Goal: Task Accomplishment & Management: Manage account settings

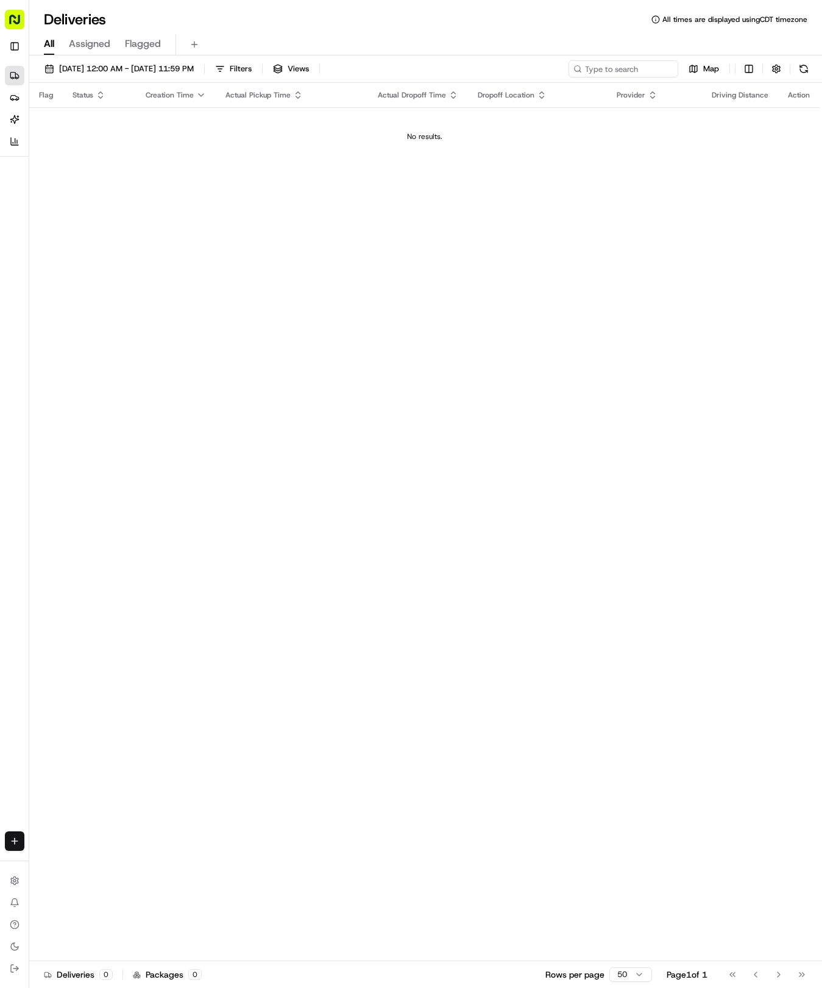
click at [22, 830] on div "Create" at bounding box center [14, 841] width 29 height 29
click at [20, 836] on html "Tso Chinese 04 Round Rock [EMAIL_ADDRESS][DOMAIN_NAME] Toggle Sidebar Deliverie…" at bounding box center [411, 494] width 822 height 988
click at [59, 861] on link "Delivery" at bounding box center [95, 864] width 130 height 22
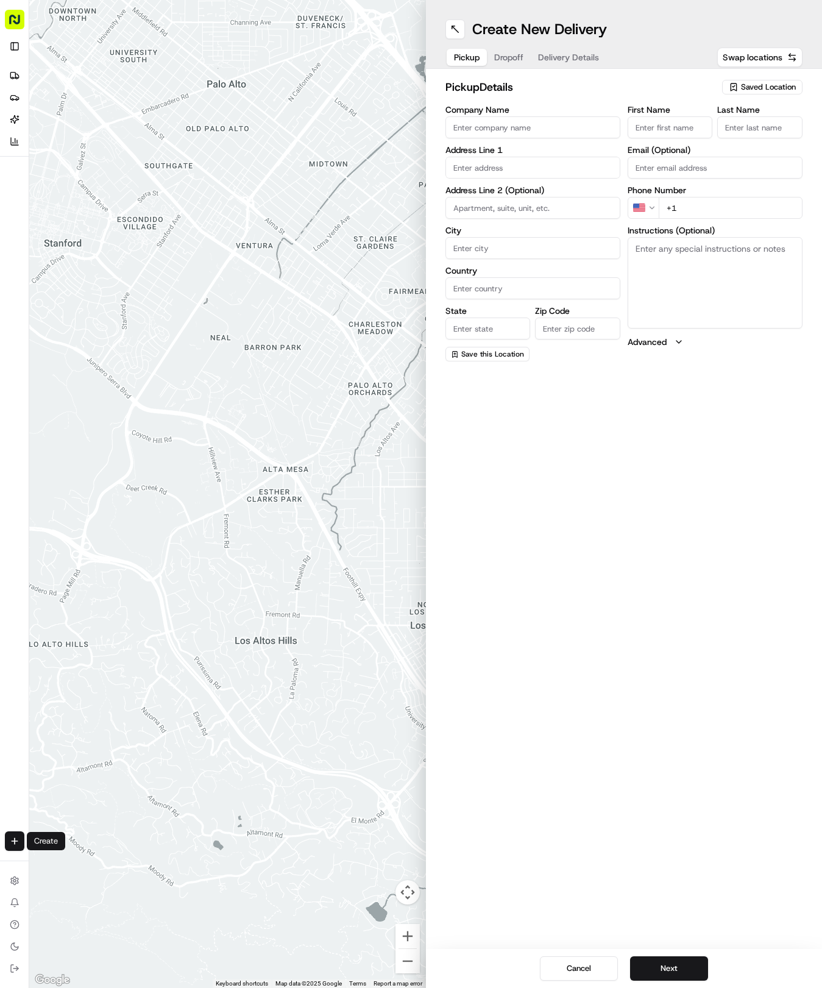
click at [745, 86] on span "Saved Location" at bounding box center [768, 87] width 55 height 11
click at [706, 132] on span "(04) Tso Chinese Takeout & Delivery Round Rock (04)" at bounding box center [742, 138] width 150 height 22
type input "(04) Tso Chinese Takeout & Delivery Round Rock"
type input "2000 N [PERSON_NAME] St"
type input "Ste 108"
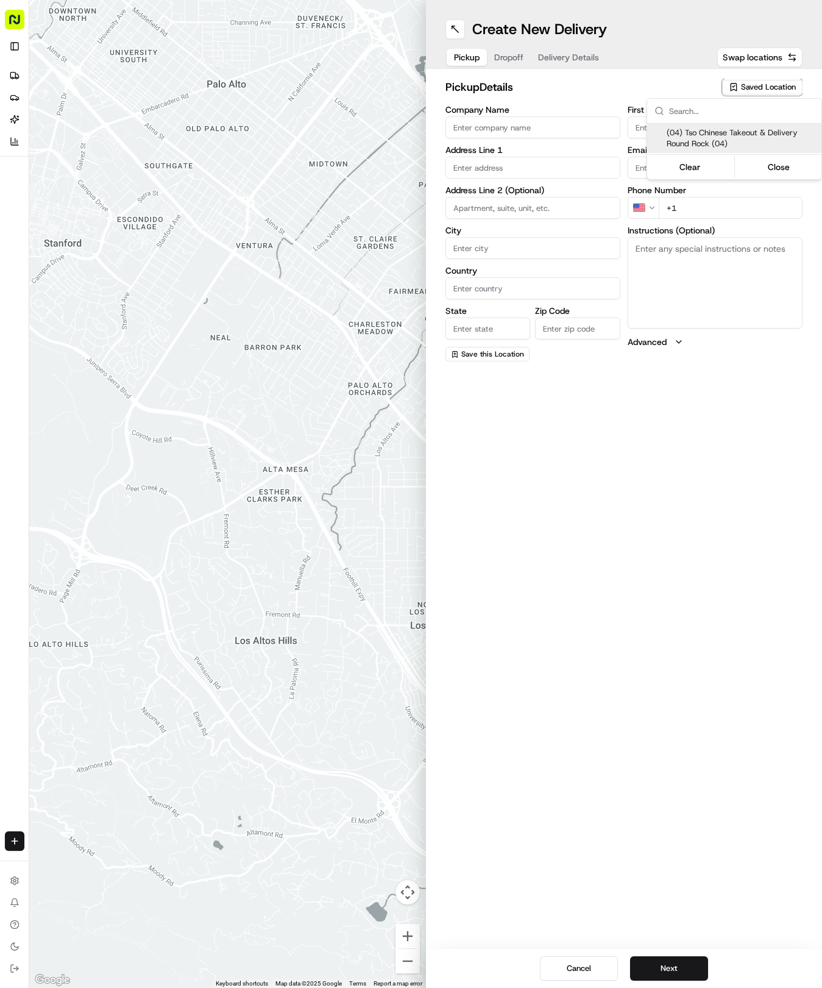
type input "Round Rock"
type input "US"
type input "[GEOGRAPHIC_DATA]"
type input "78664"
type input "Tso Chinese"
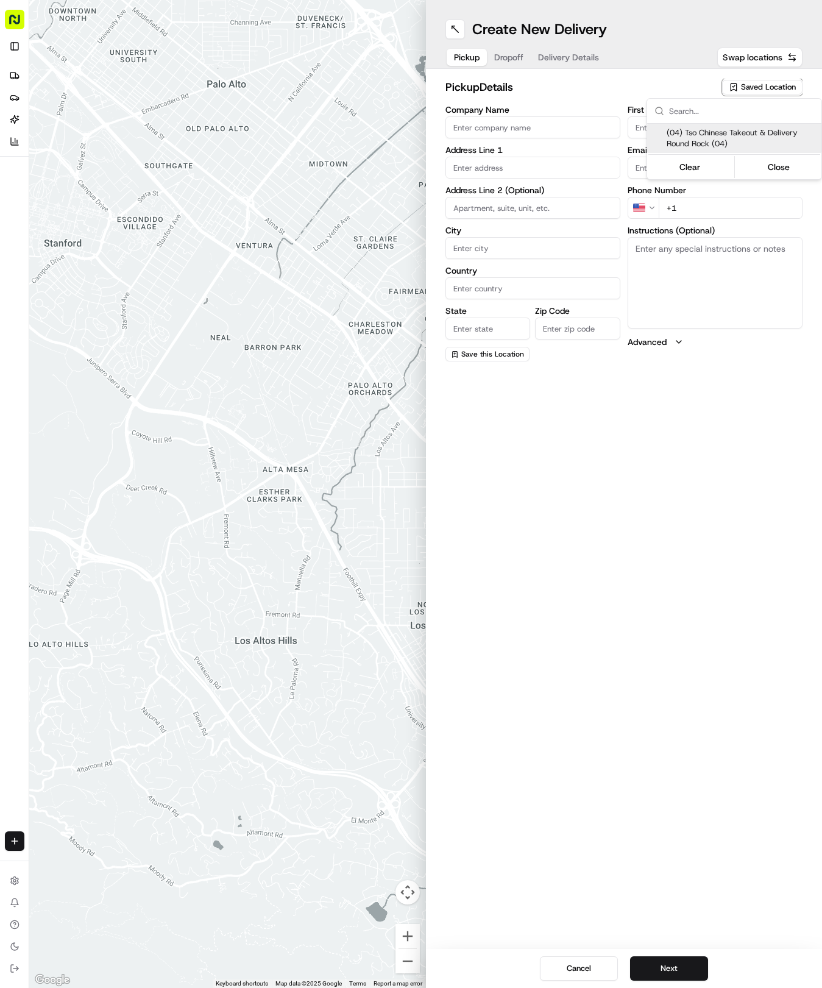
type input "Round Rock Manager"
type input "[EMAIL_ADDRESS][DOMAIN_NAME]"
type input "[PHONE_NUMBER]"
type textarea "Submit a picture displaying address & food as Proof of Delivery. Envía una foto…"
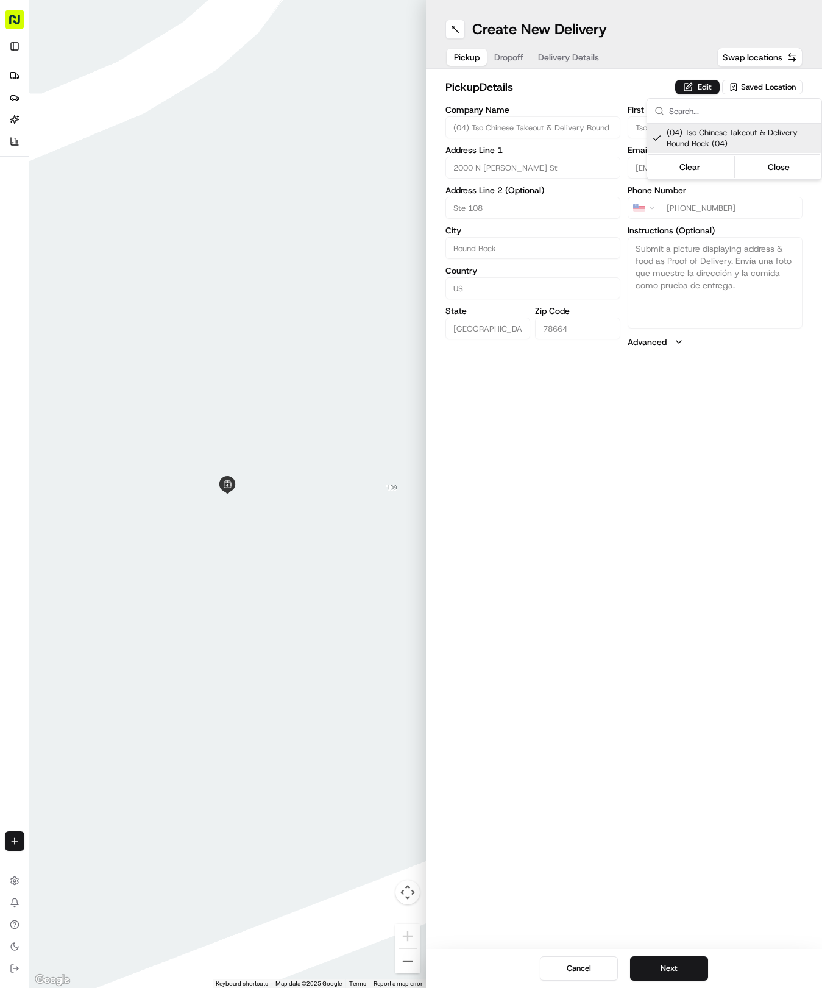
click at [550, 40] on html "Tso Chinese 04 Round Rock [EMAIL_ADDRESS][DOMAIN_NAME] Toggle Sidebar Deliverie…" at bounding box center [411, 494] width 822 height 988
click at [562, 53] on span "Delivery Details" at bounding box center [568, 57] width 61 height 12
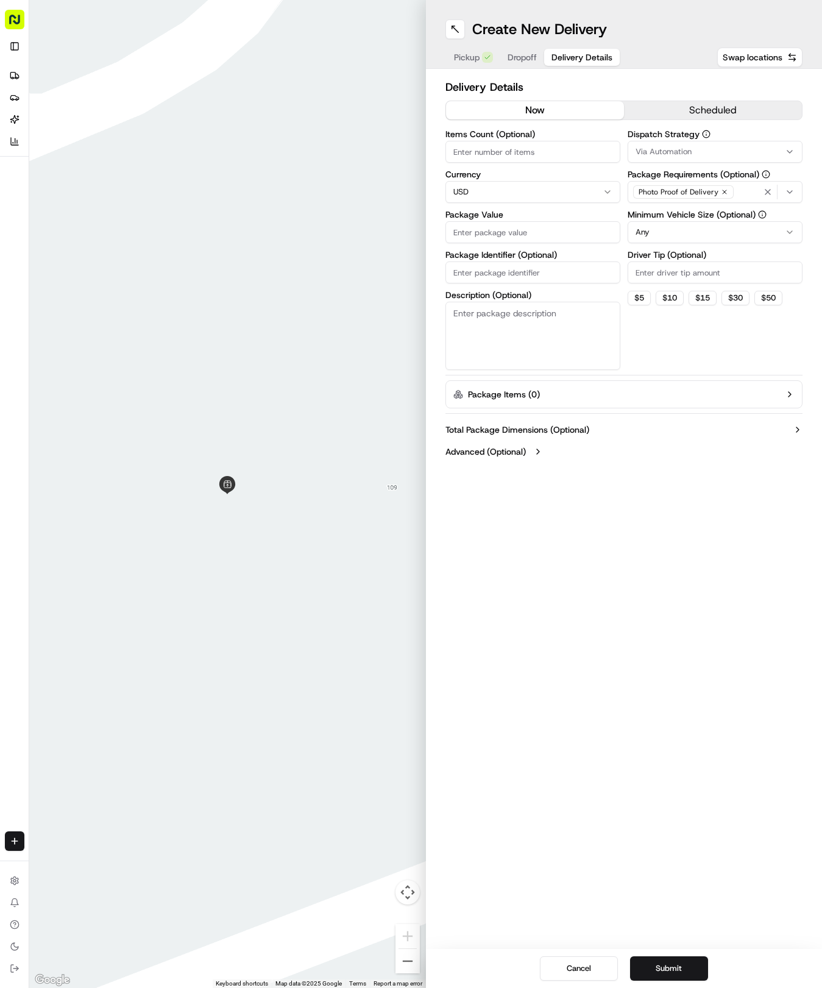
click at [532, 275] on input "Package Identifier (Optional)" at bounding box center [533, 272] width 175 height 22
paste input "CDPBRF5"
type input "CDPBRF5"
click at [522, 54] on span "Dropoff" at bounding box center [522, 57] width 29 height 12
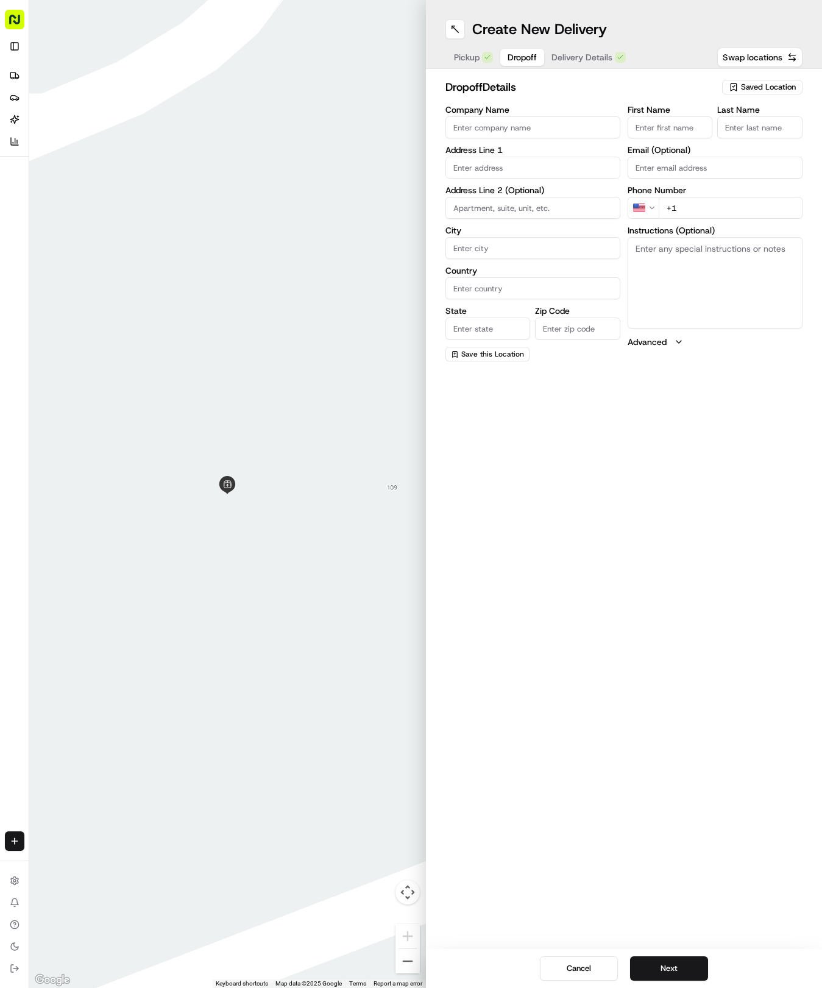
click at [512, 165] on input "text" at bounding box center [533, 168] width 175 height 22
type input "[STREET_ADDRESS]"
type input "Round Rock"
type input "[GEOGRAPHIC_DATA]"
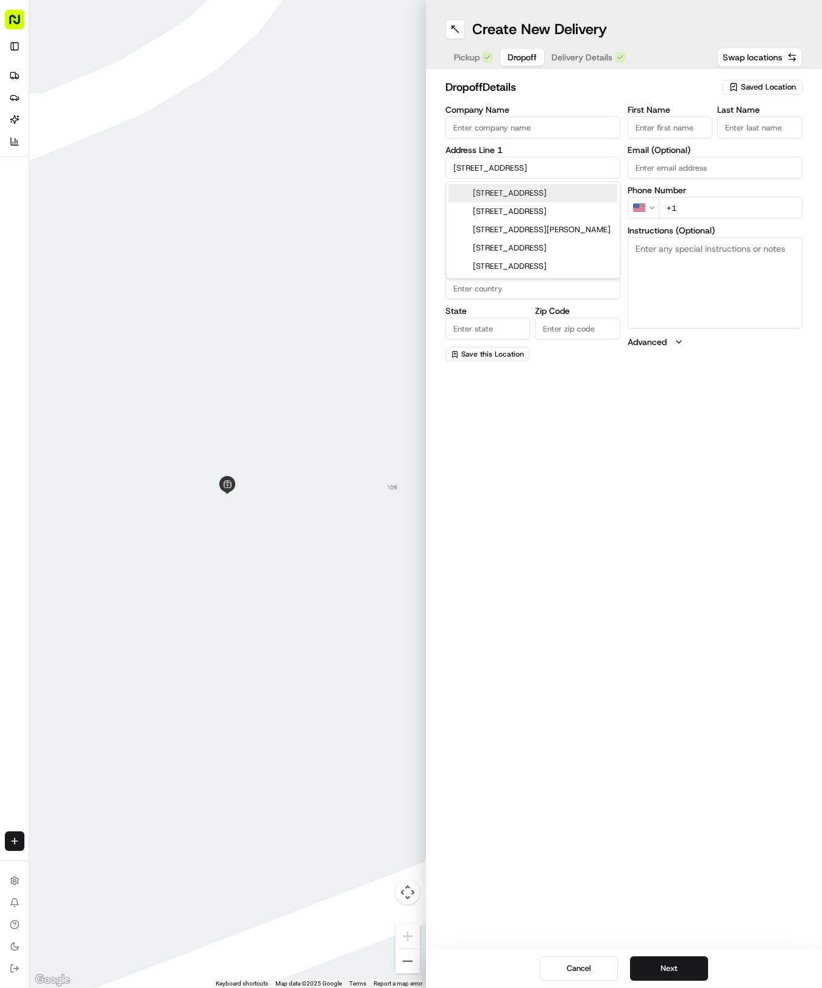
type input "78665"
type input "[STREET_ADDRESS]"
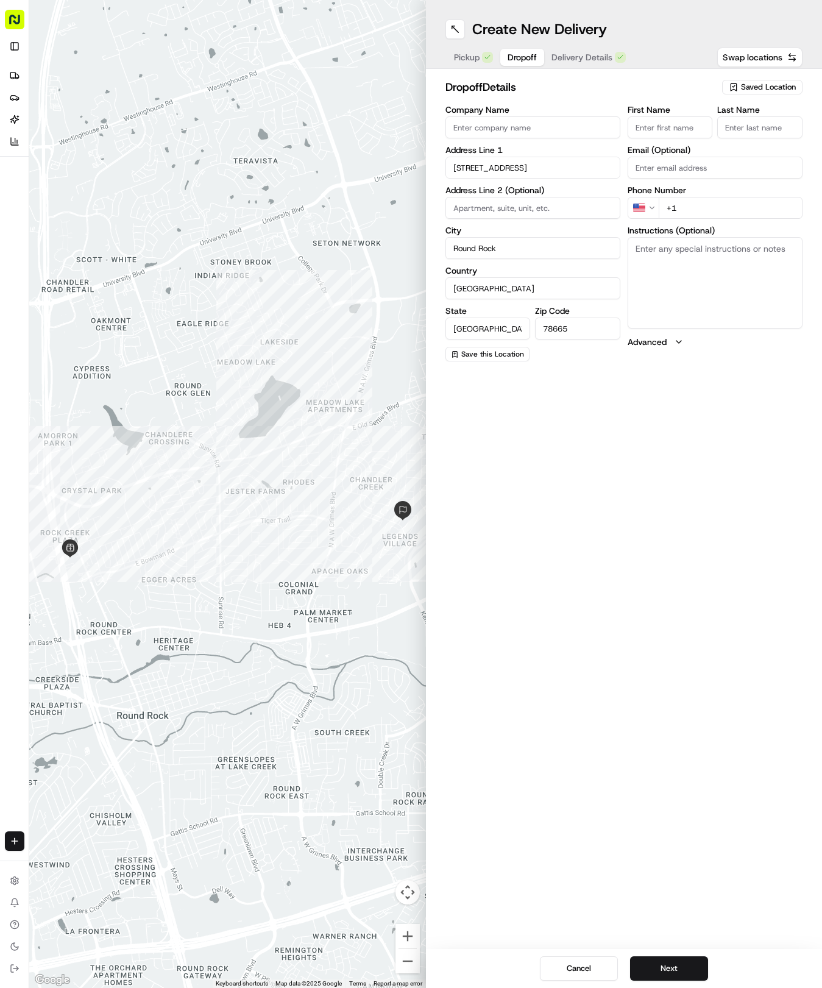
drag, startPoint x: 680, startPoint y: 124, endPoint x: 686, endPoint y: 131, distance: 9.5
click at [686, 131] on input "First Name" at bounding box center [670, 127] width 85 height 22
type input "T"
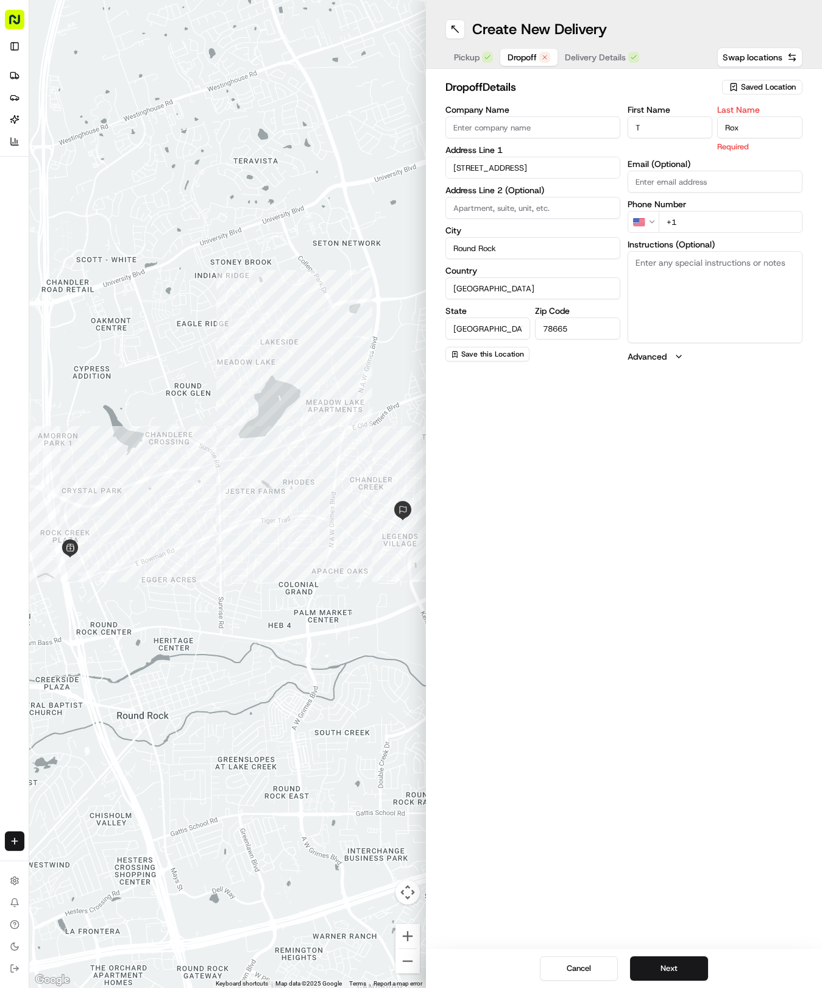
type input "Rox"
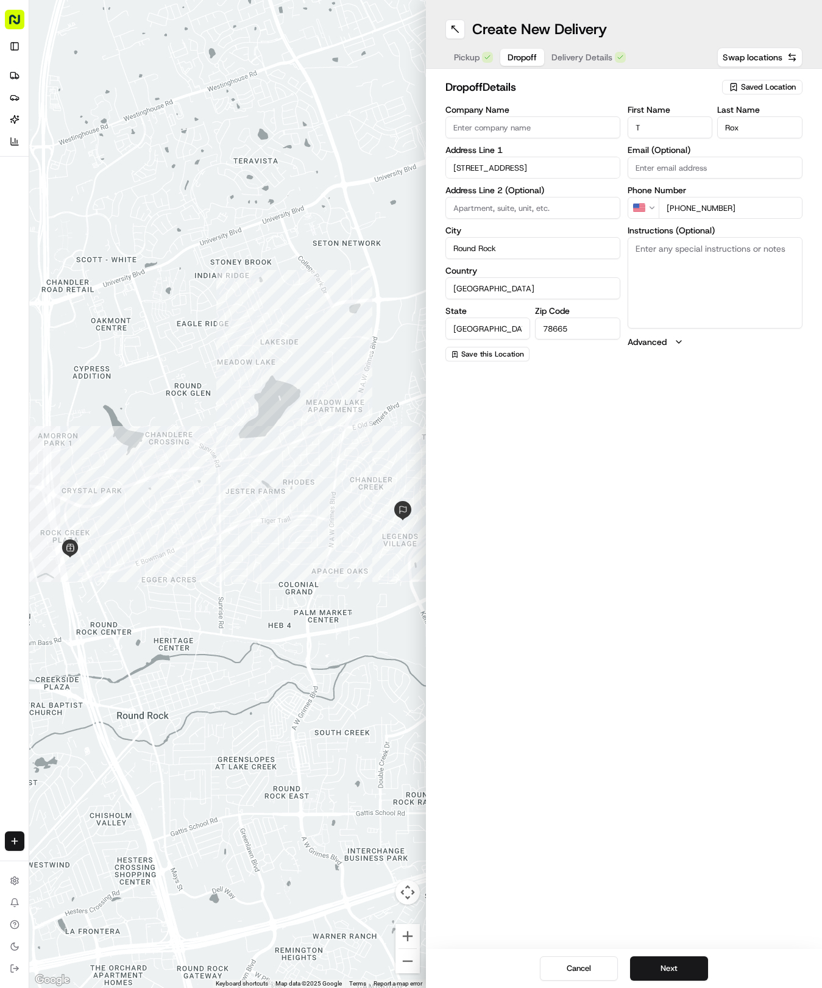
type input "[PHONE_NUMBER]"
click at [738, 307] on textarea "Instructions (Optional)" at bounding box center [715, 282] width 175 height 91
paste textarea "Leave at door please do not knock, dog will lose her mind. Thank you."
type textarea "Leave at door please do not knock, dog will lose her mind. Thank you."
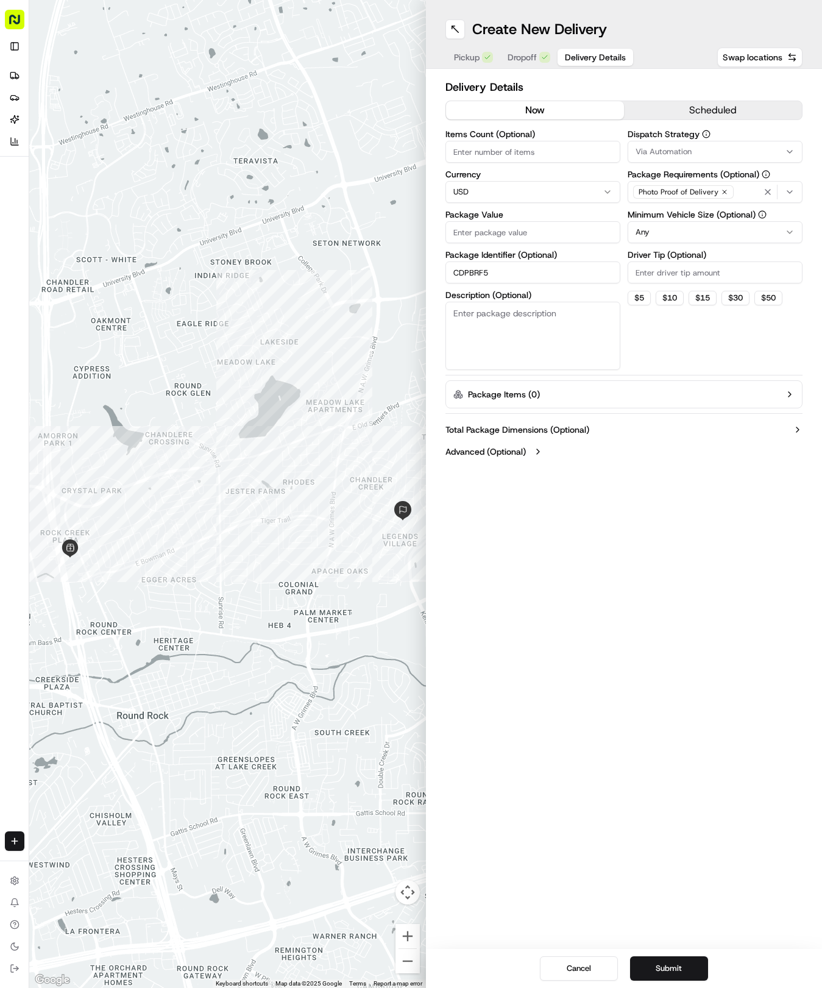
click at [579, 54] on span "Delivery Details" at bounding box center [595, 57] width 61 height 12
click at [496, 210] on label "Package Value" at bounding box center [533, 214] width 175 height 9
click at [496, 221] on input "Package Value" at bounding box center [533, 232] width 175 height 22
click at [505, 230] on input "Package Value" at bounding box center [533, 232] width 175 height 22
type input "29.12"
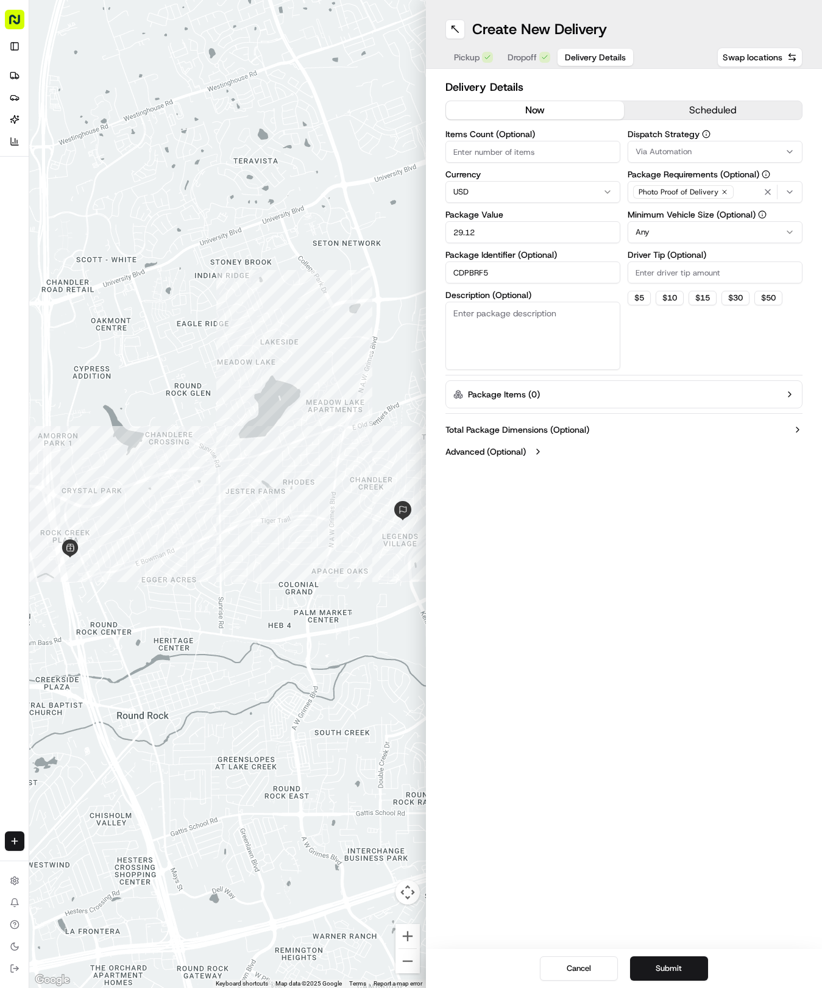
click at [663, 140] on div "Dispatch Strategy Via Automation" at bounding box center [715, 146] width 175 height 33
click at [671, 163] on div "Dispatch Strategy Via Automation Package Requirements (Optional) Photo Proof of…" at bounding box center [715, 250] width 175 height 240
click at [672, 153] on span "Via Automation" at bounding box center [664, 151] width 56 height 11
click at [667, 215] on span "Tso Round Rock Strategy" at bounding box center [723, 218] width 150 height 11
drag, startPoint x: 683, startPoint y: 318, endPoint x: 680, endPoint y: 279, distance: 39.1
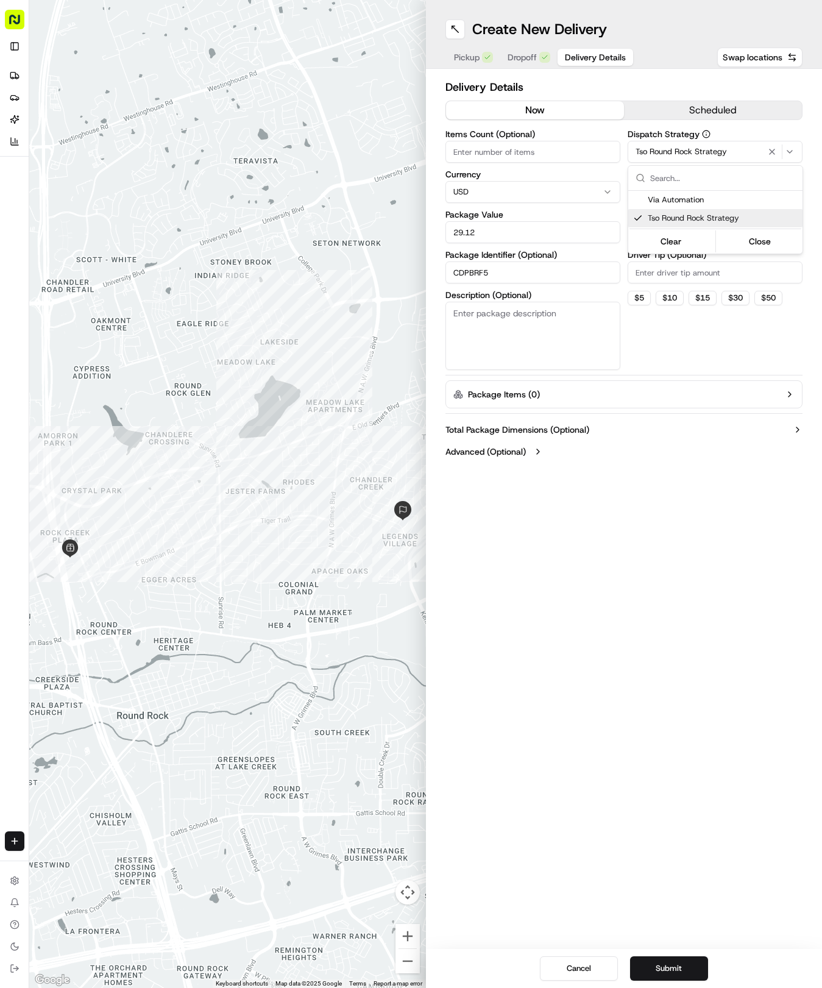
click at [683, 307] on html "Tso Chinese 04 Round Rock [EMAIL_ADDRESS][DOMAIN_NAME] Toggle Sidebar Deliverie…" at bounding box center [411, 494] width 822 height 988
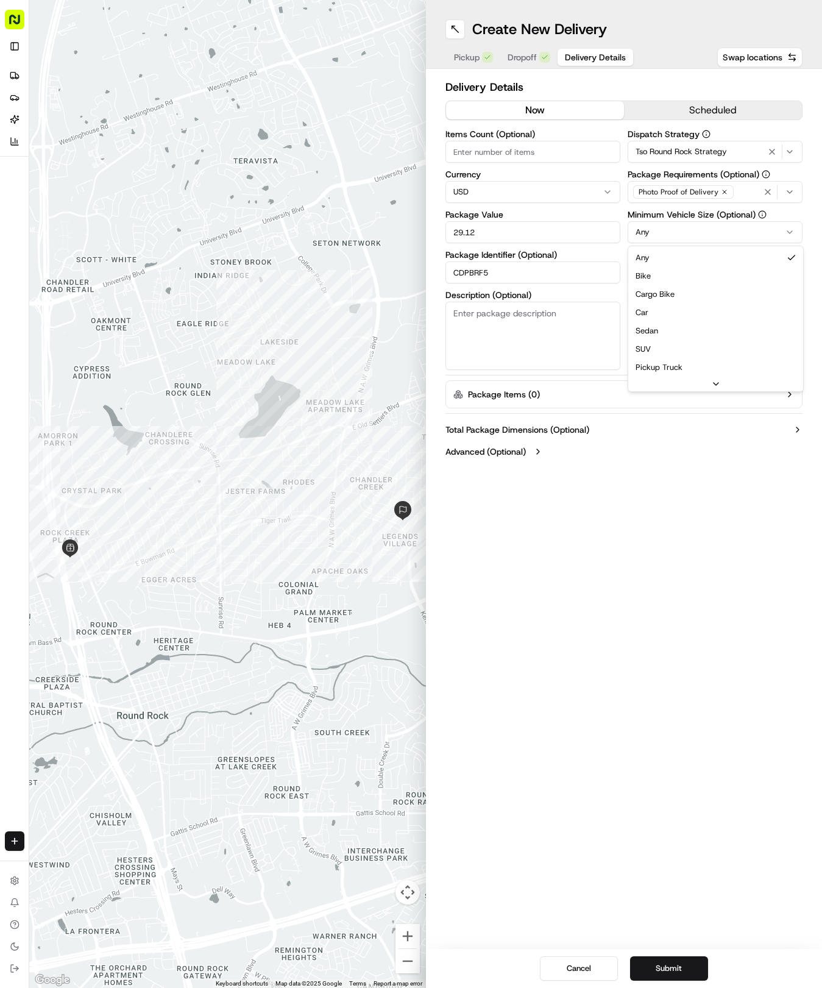
click at [680, 233] on html "Tso Chinese 04 Round Rock [EMAIL_ADDRESS][DOMAIN_NAME] Toggle Sidebar Deliverie…" at bounding box center [411, 494] width 822 height 988
click at [675, 283] on div "Dispatch Strategy Tso Round Rock Strategy Package Requirements (Optional) Photo…" at bounding box center [715, 250] width 175 height 240
click at [679, 276] on input "Driver Tip (Optional)" at bounding box center [715, 272] width 175 height 22
type input "2"
drag, startPoint x: 666, startPoint y: 973, endPoint x: 658, endPoint y: 961, distance: 14.2
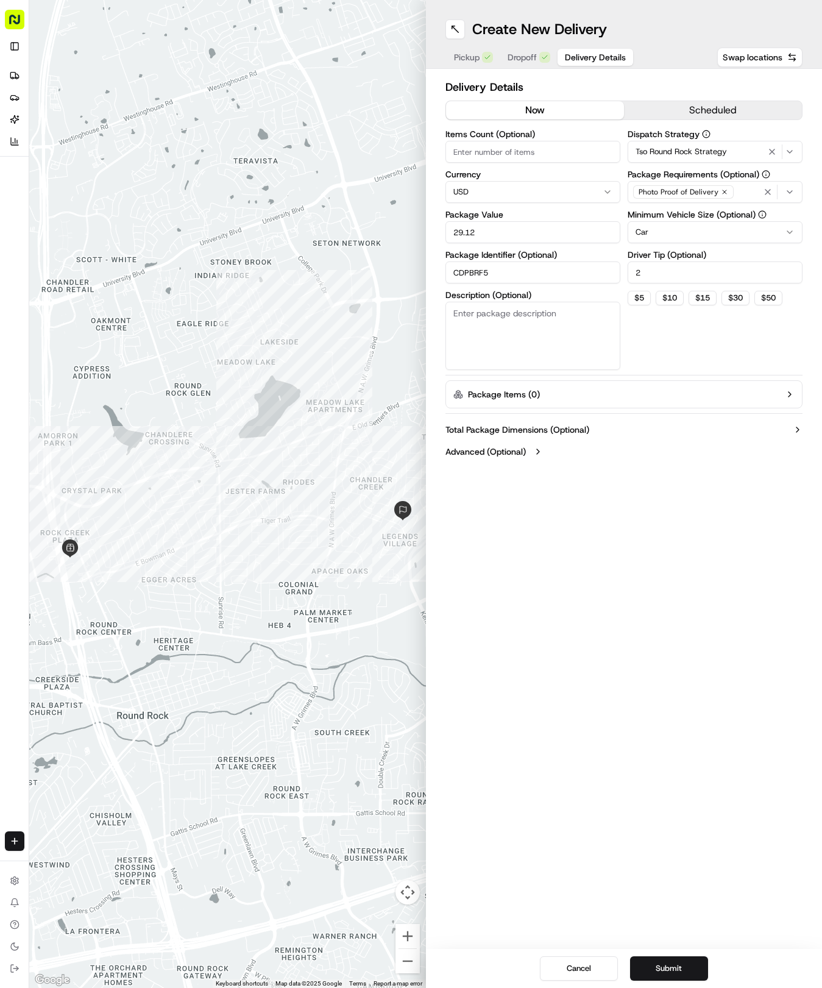
click at [666, 971] on button "Submit" at bounding box center [669, 968] width 78 height 24
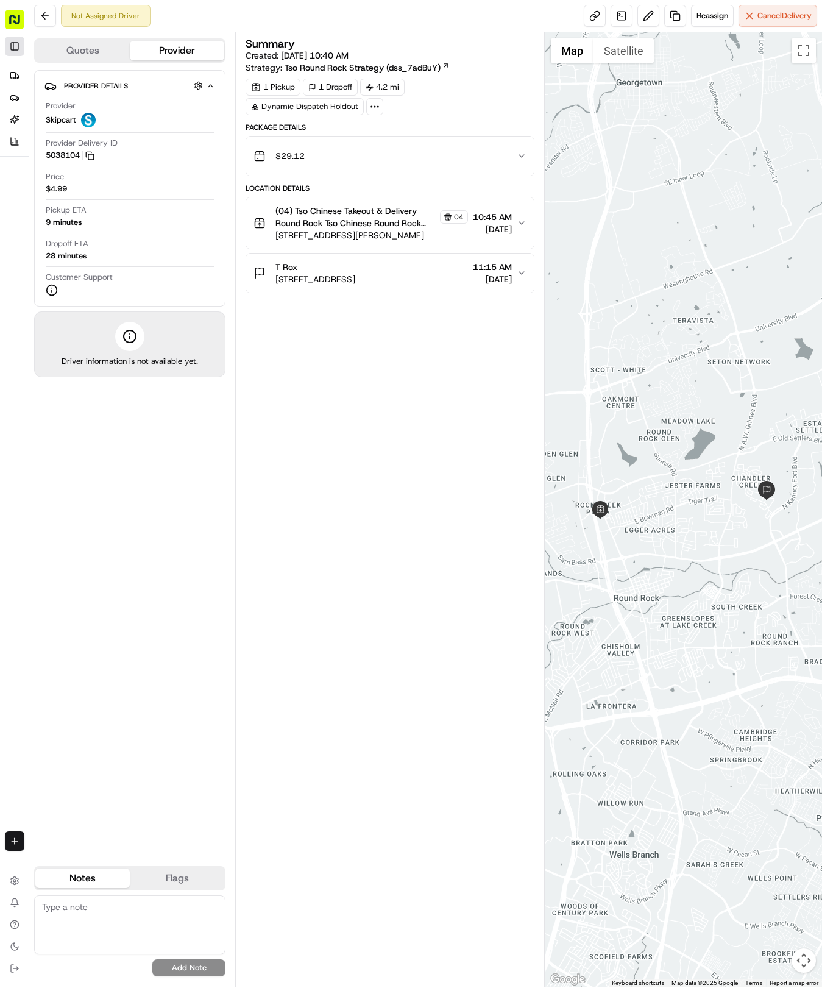
click at [11, 45] on button "Toggle Sidebar" at bounding box center [15, 47] width 20 height 20
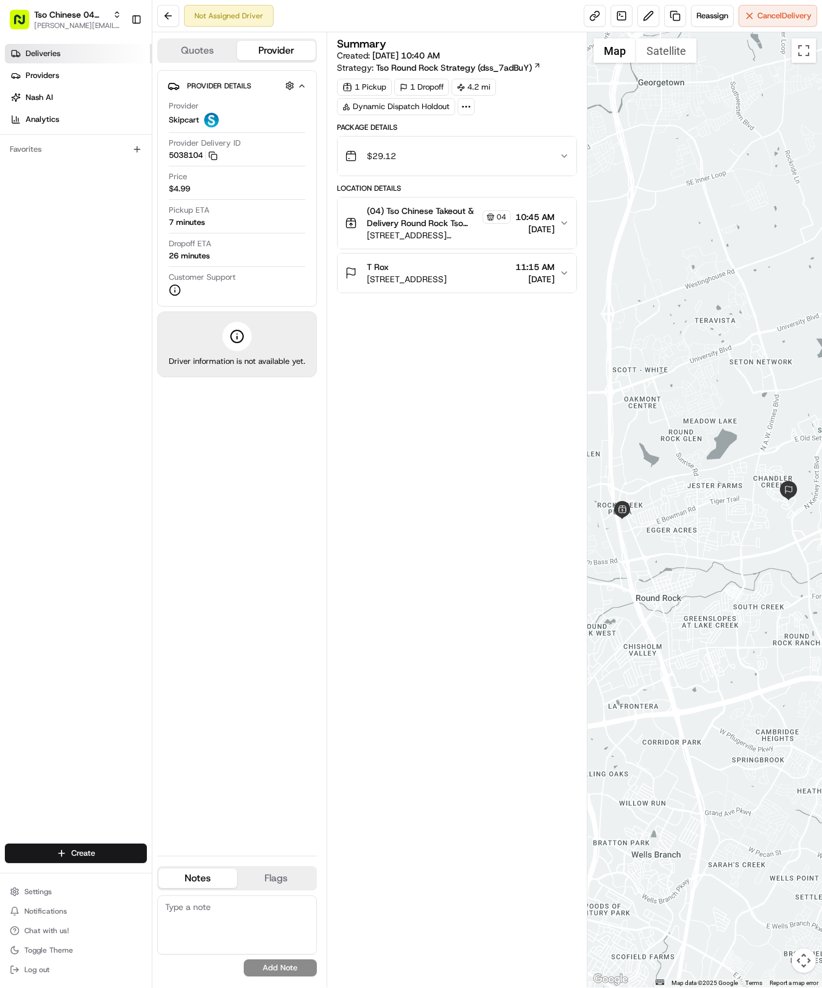
click at [52, 49] on span "Deliveries" at bounding box center [43, 53] width 35 height 11
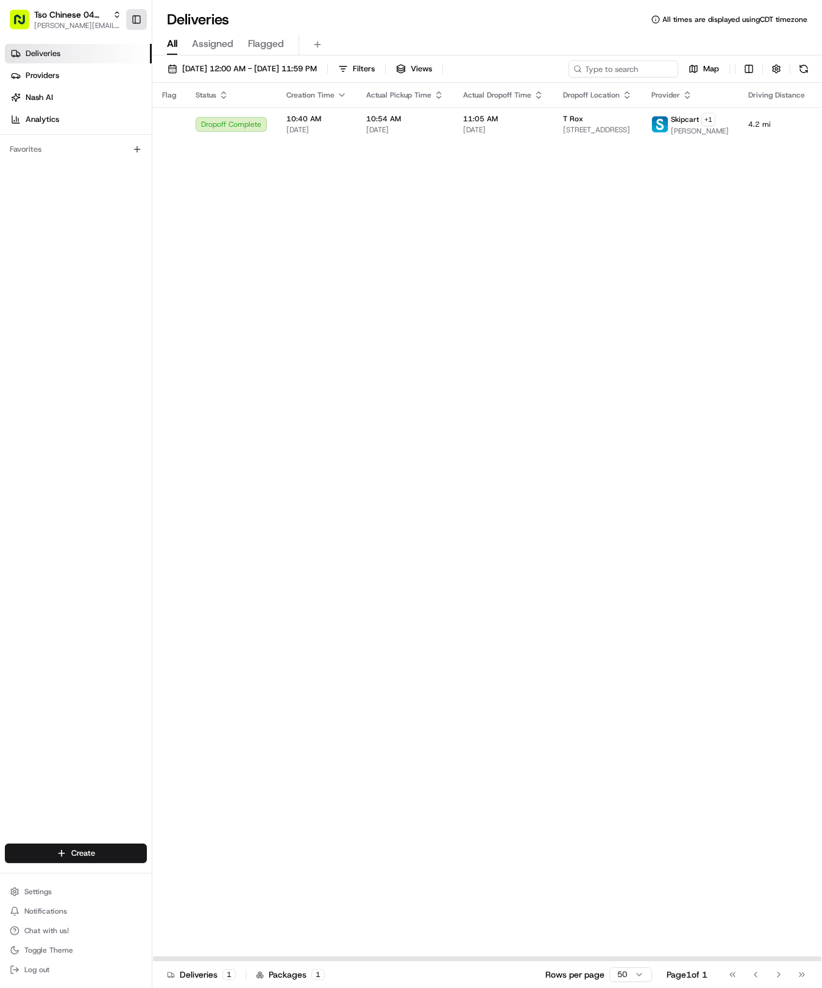
click at [138, 10] on button "Toggle Sidebar" at bounding box center [136, 19] width 21 height 21
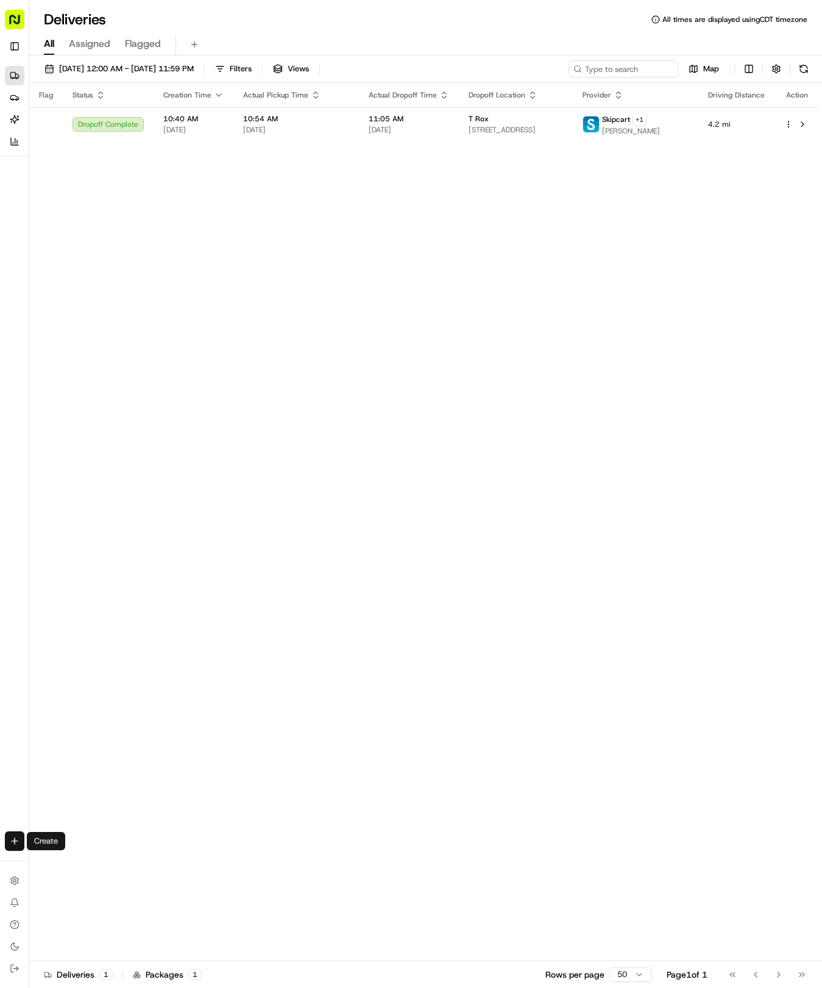
click at [12, 841] on html "Tso Chinese 04 Round Rock [EMAIL_ADDRESS][DOMAIN_NAME] Toggle Sidebar Deliverie…" at bounding box center [411, 494] width 822 height 988
click at [62, 859] on link "Delivery" at bounding box center [95, 864] width 130 height 22
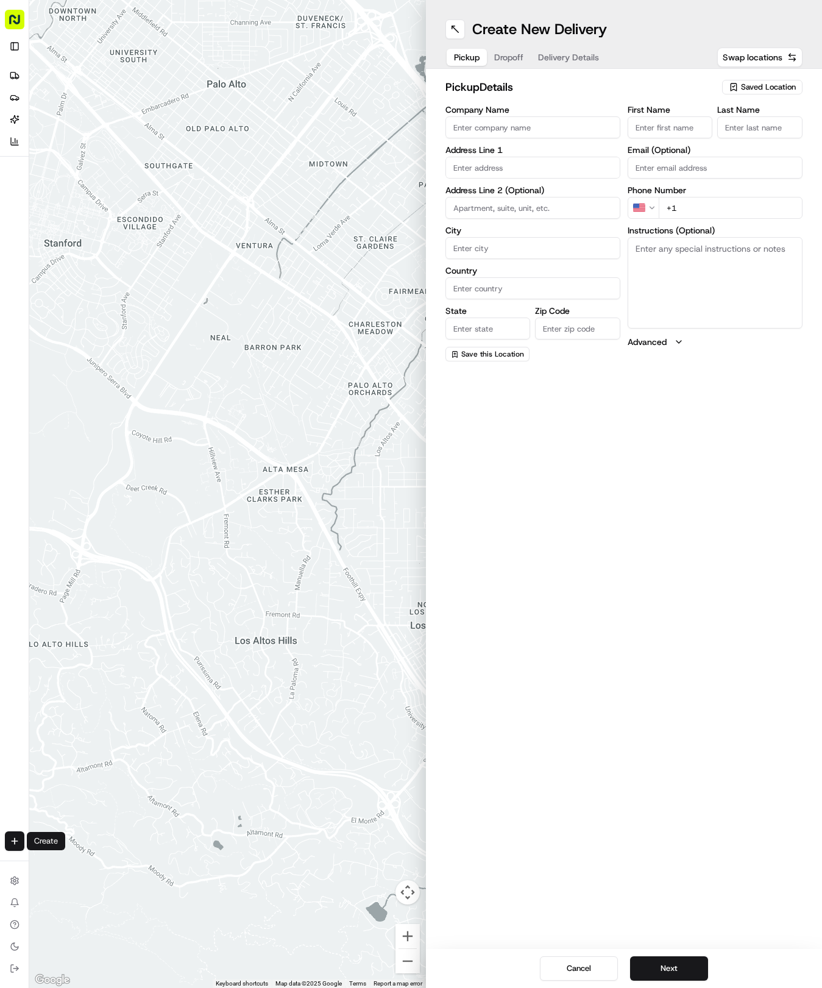
click at [757, 88] on span "Saved Location" at bounding box center [768, 87] width 55 height 11
click at [717, 139] on span "(04) Tso Chinese Takeout & Delivery Round Rock (04)" at bounding box center [742, 138] width 150 height 22
type input "(04) Tso Chinese Takeout & Delivery Round Rock"
type input "2000 N [PERSON_NAME] St"
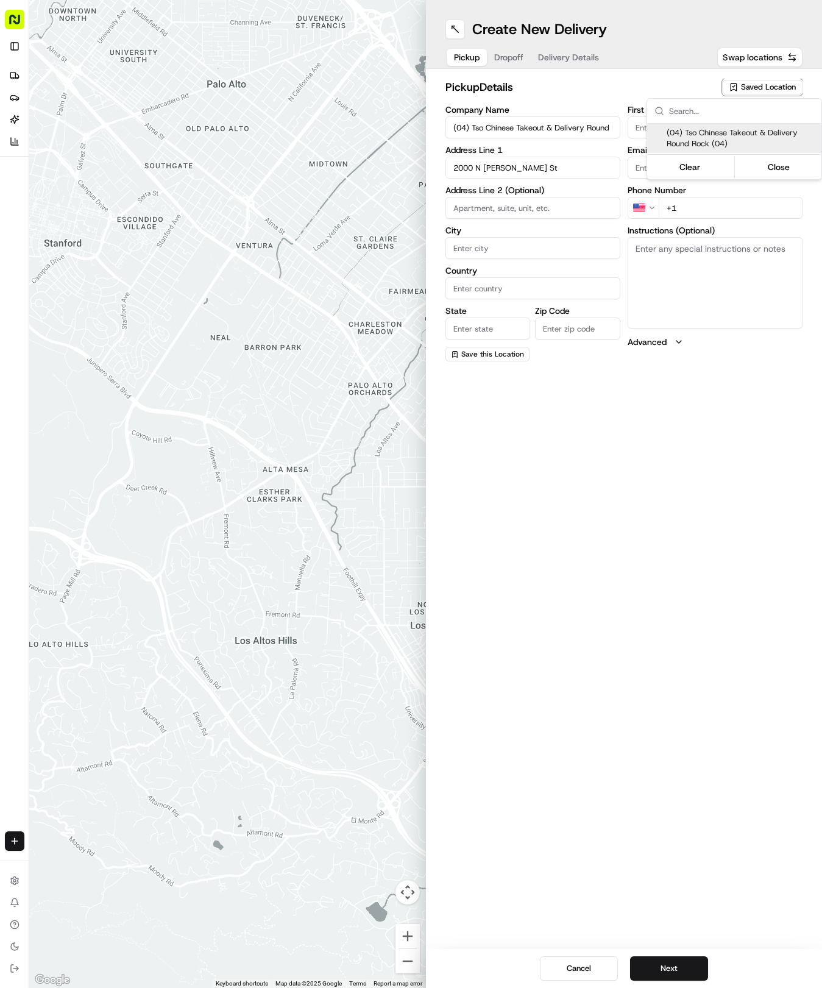
type input "Ste 108"
type input "Round Rock"
type input "US"
type input "[GEOGRAPHIC_DATA]"
type input "78664"
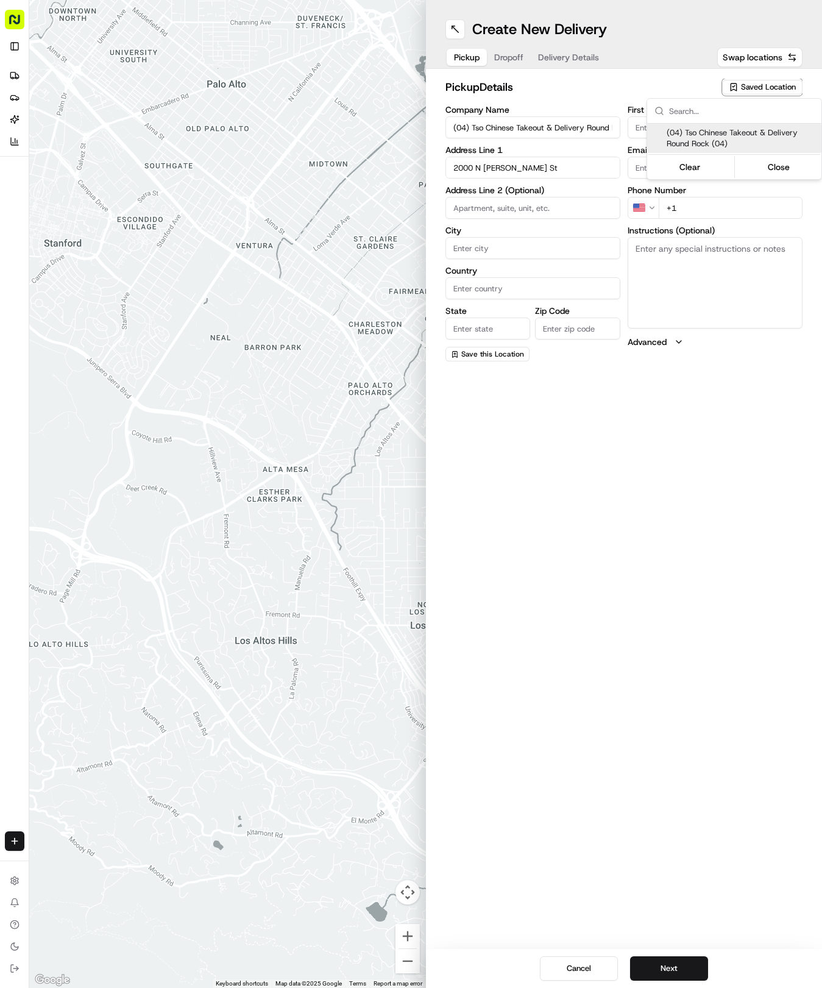
type input "Tso Chinese"
type input "Round Rock Manager"
type input "[EMAIL_ADDRESS][DOMAIN_NAME]"
type input "[PHONE_NUMBER]"
type textarea "Submit a picture displaying address & food as Proof of Delivery. Envía una foto…"
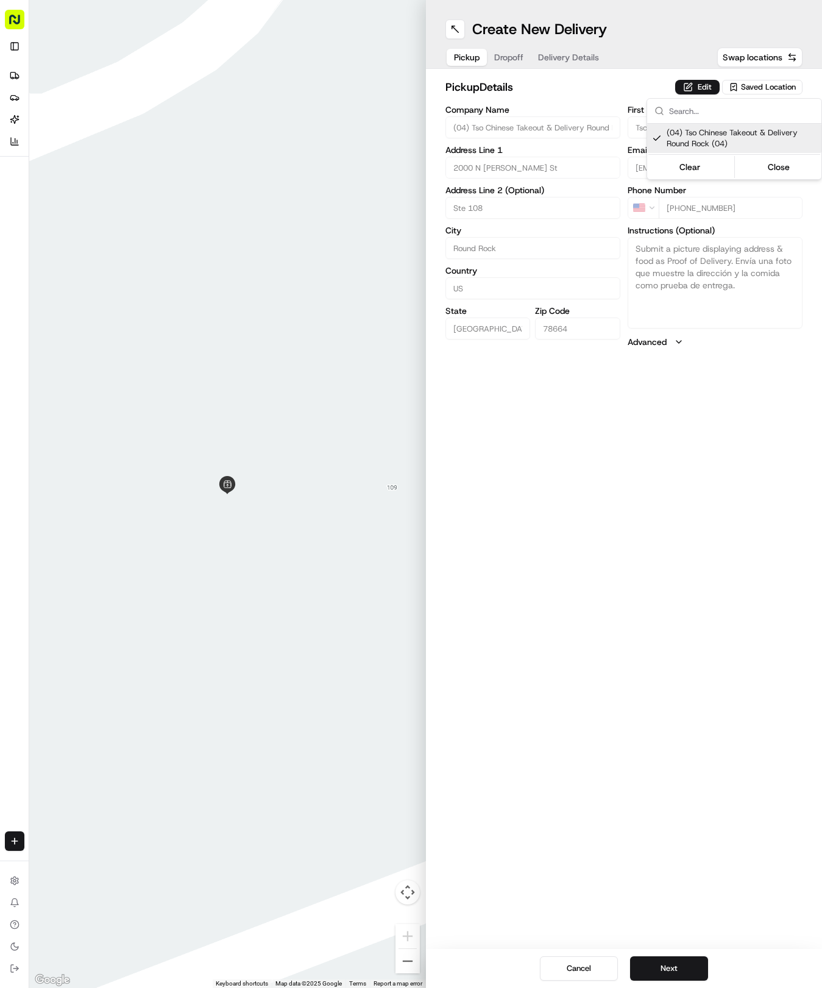
click at [562, 62] on html "Tso Chinese 04 Round Rock [EMAIL_ADDRESS][DOMAIN_NAME] Toggle Sidebar Deliverie…" at bounding box center [411, 494] width 822 height 988
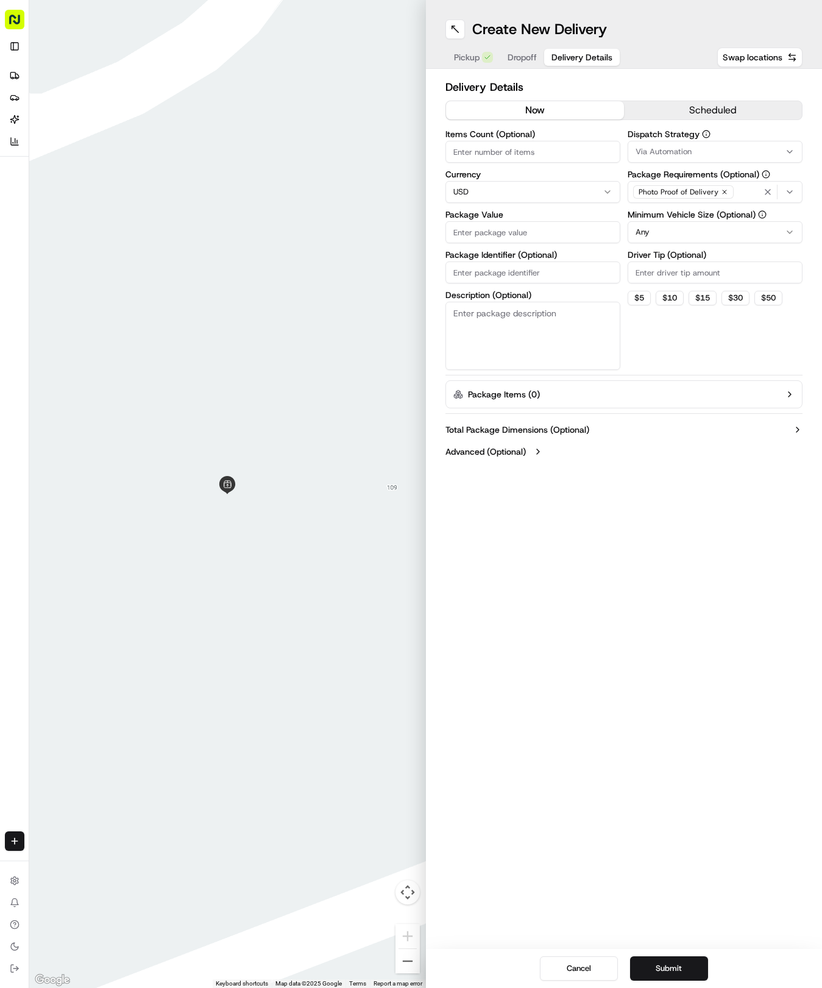
click at [558, 59] on span "Delivery Details" at bounding box center [582, 57] width 61 height 12
click at [497, 271] on input "Package Identifier (Optional)" at bounding box center [533, 272] width 175 height 22
paste input "ZFEEHPN"
type input "ZFEEHPN"
click at [525, 57] on span "Dropoff" at bounding box center [522, 57] width 29 height 12
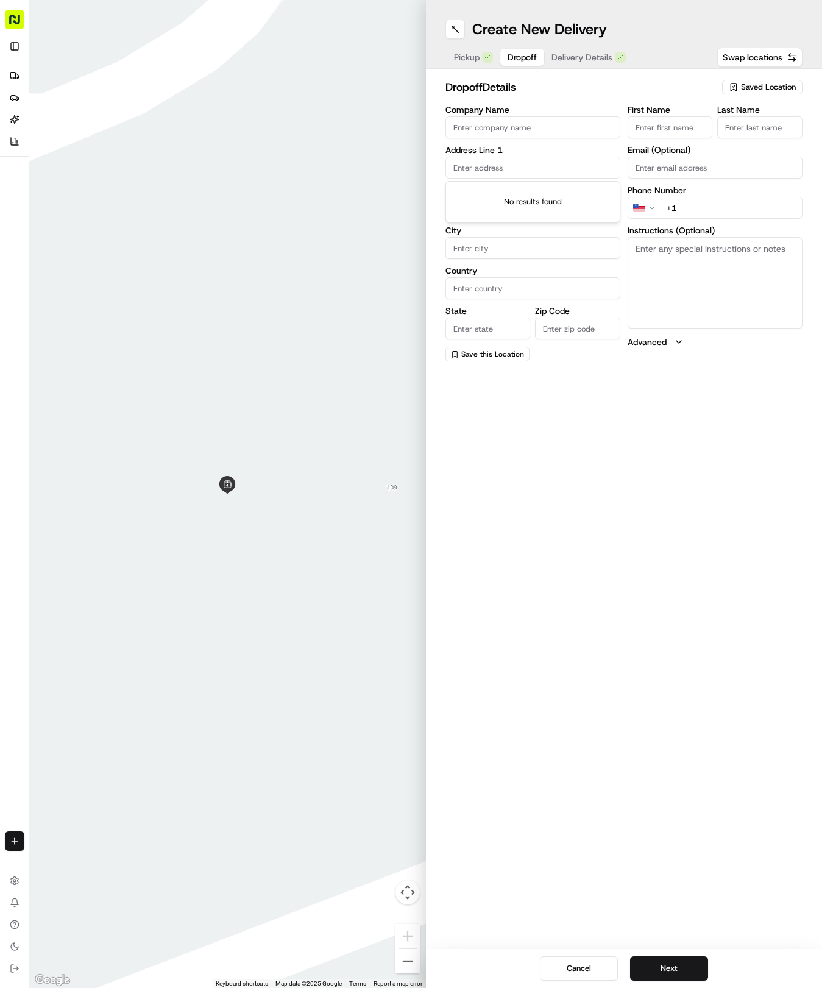
click at [496, 163] on input "text" at bounding box center [533, 168] width 175 height 22
type input "[STREET_ADDRESS][PERSON_NAME]"
type input "Round Rock"
type input "[GEOGRAPHIC_DATA]"
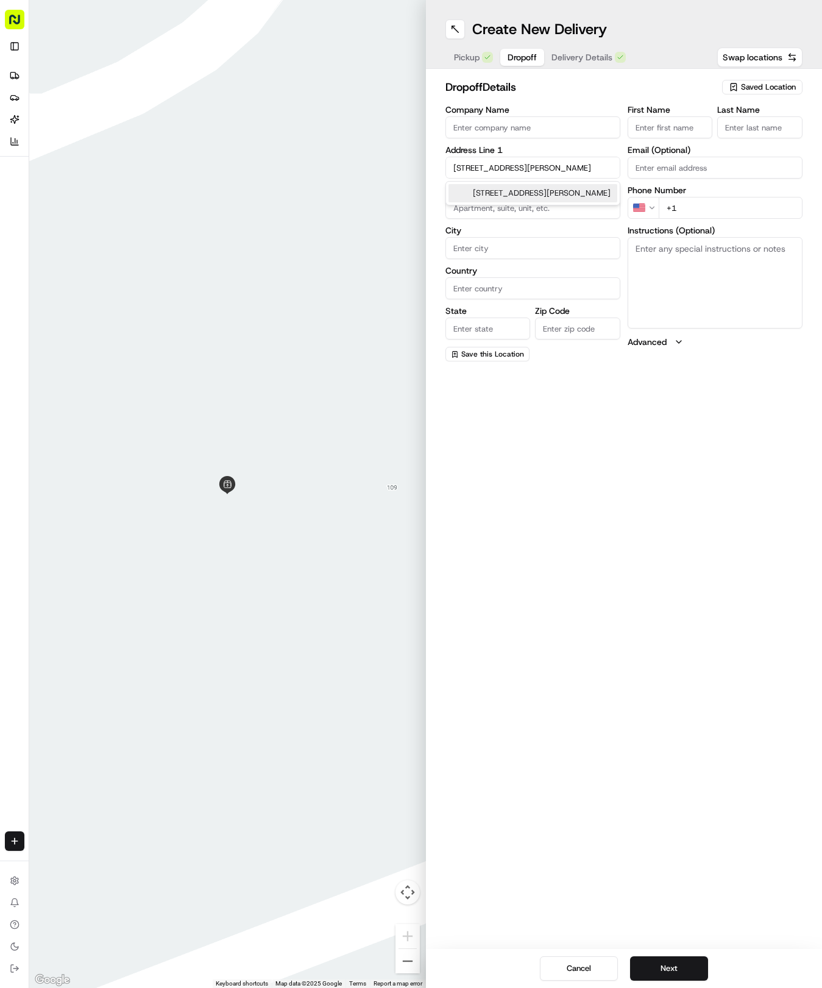
type input "78665"
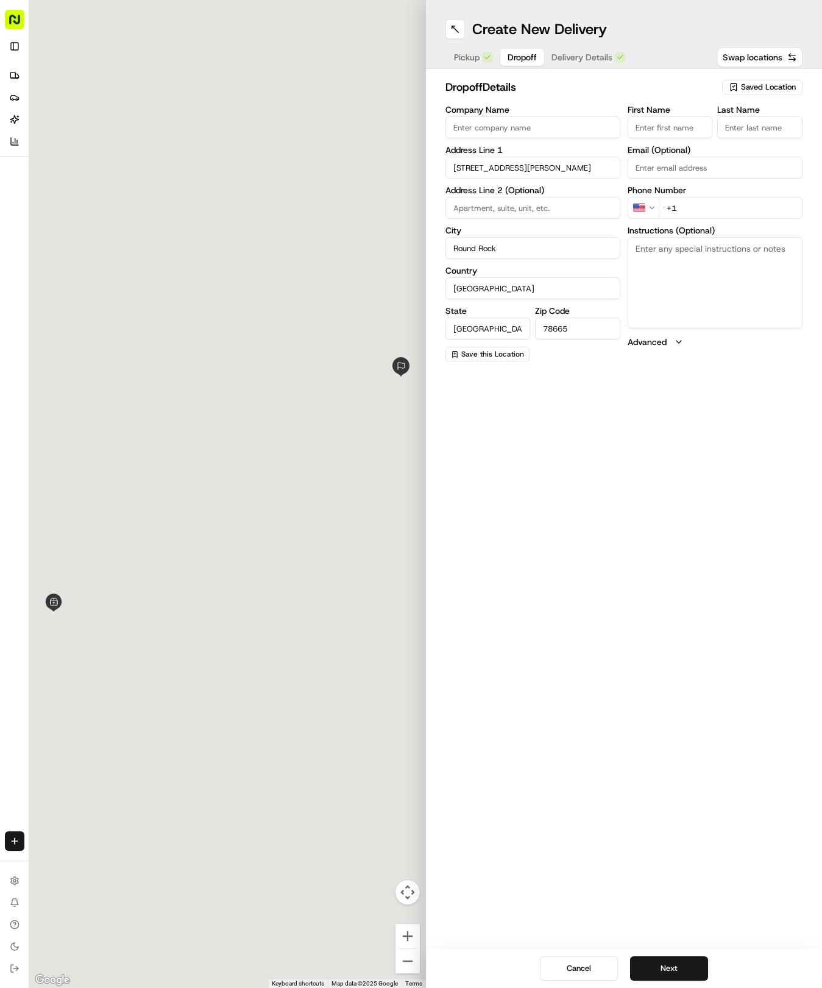
type input "[STREET_ADDRESS][PERSON_NAME]"
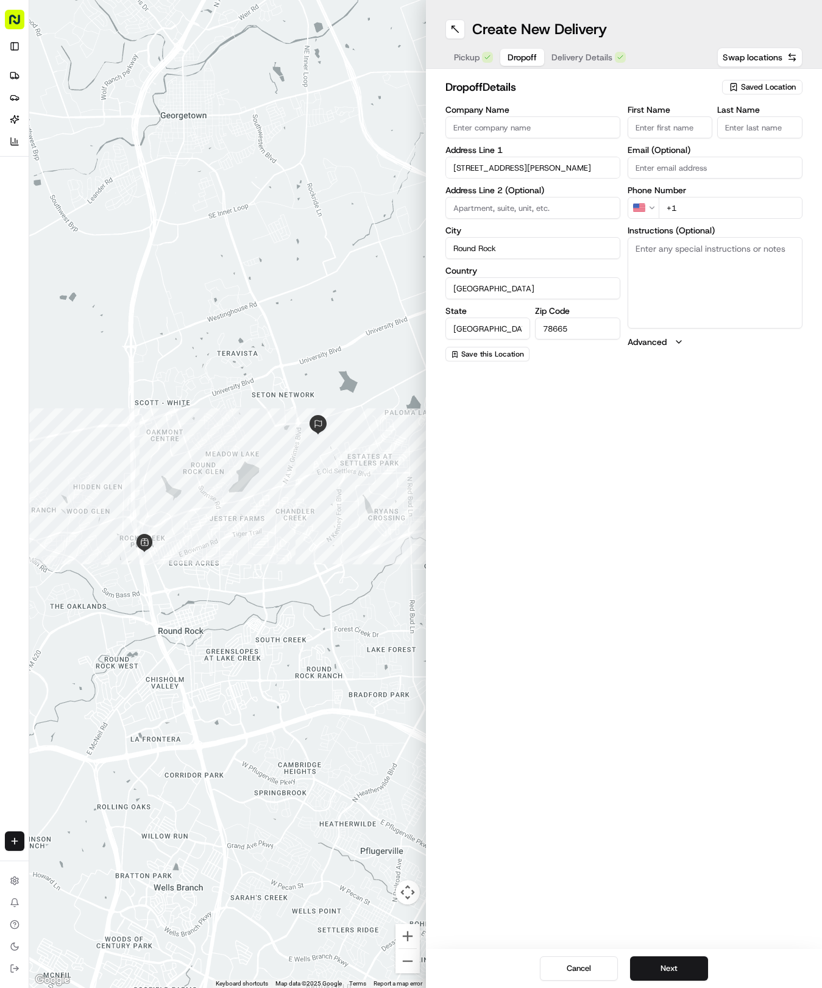
click at [661, 128] on input "First Name" at bounding box center [670, 127] width 85 height 22
type input "[PERSON_NAME]"
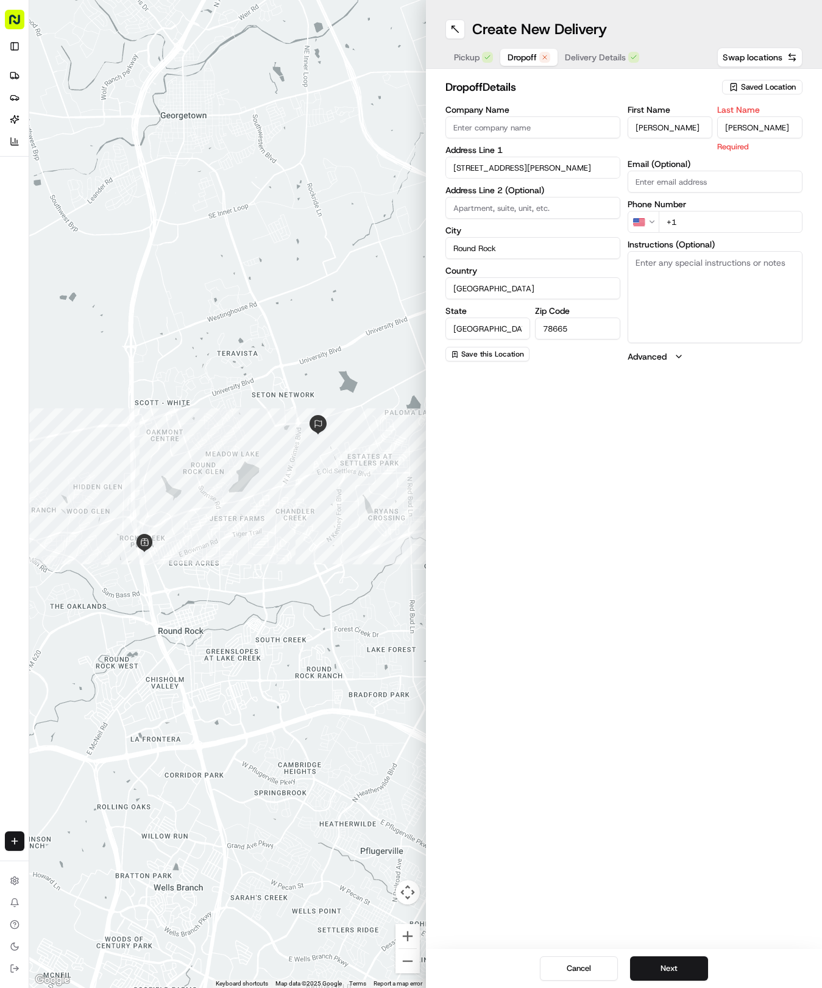
type input "[PERSON_NAME]"
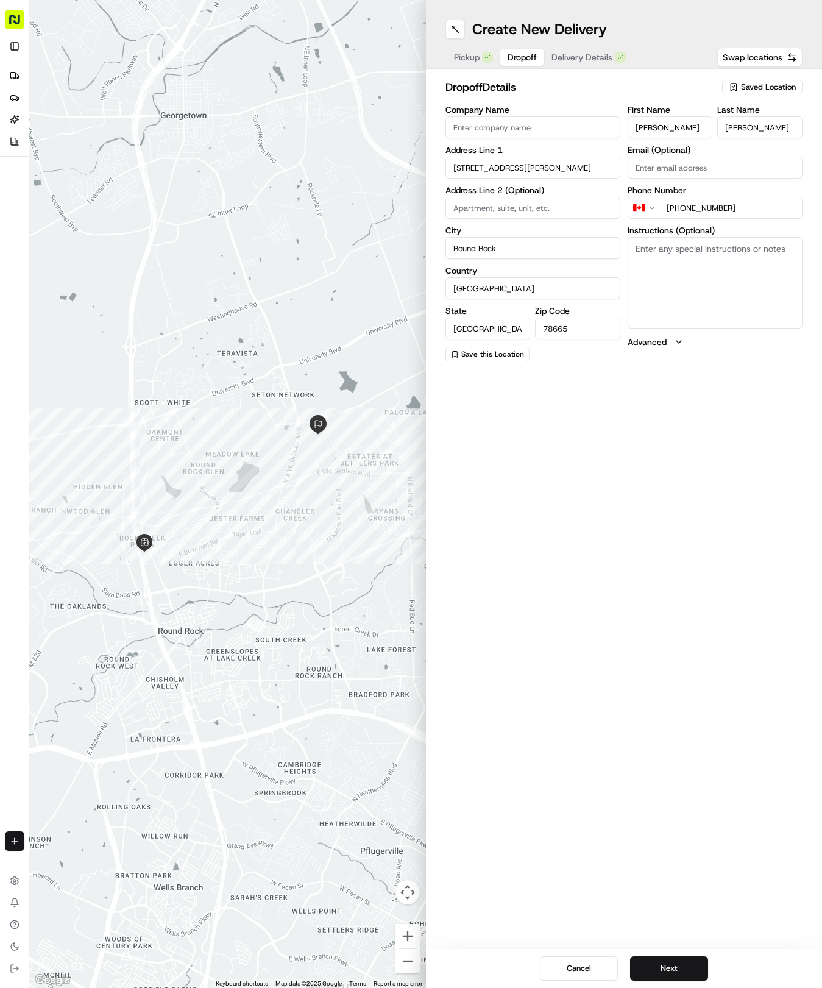
type input "[PHONE_NUMBER]"
click at [713, 282] on textarea "Instructions (Optional)" at bounding box center [715, 282] width 175 height 91
paste textarea "Please call me at [PHONE_NUMBER] upon arrival and ring the doorbell so I can me…"
type textarea "Please call me at [PHONE_NUMBER] upon arrival and ring the doorbell so I can me…"
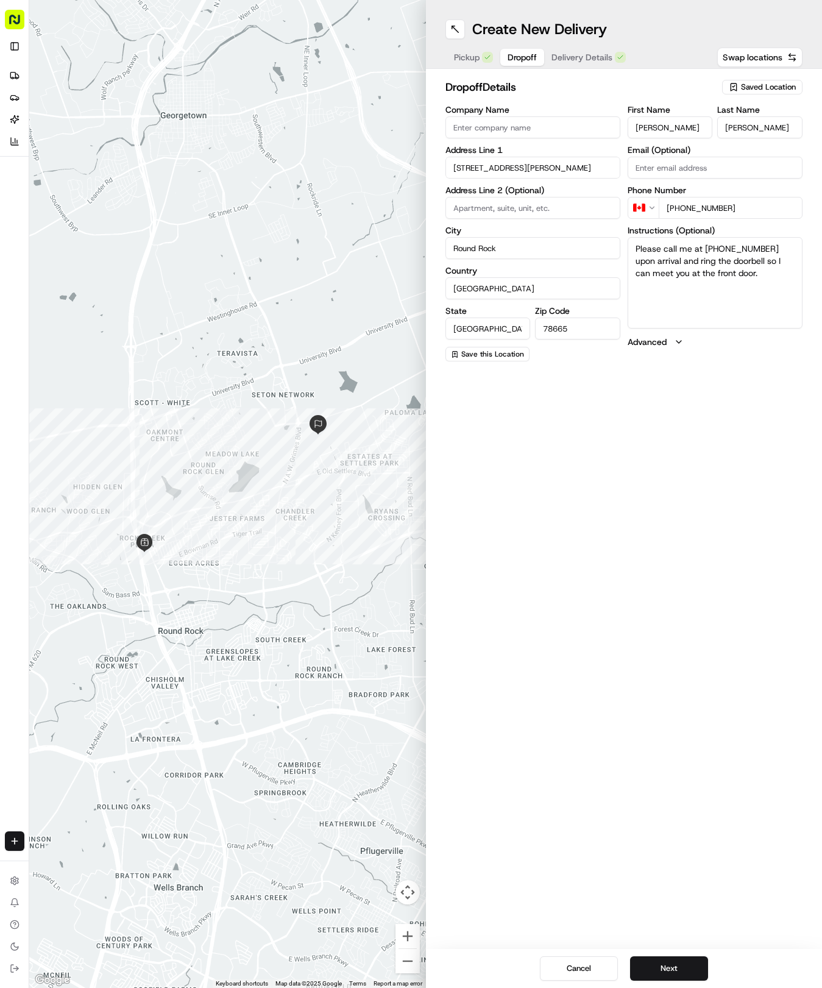
click at [597, 61] on span "Delivery Details" at bounding box center [582, 57] width 61 height 12
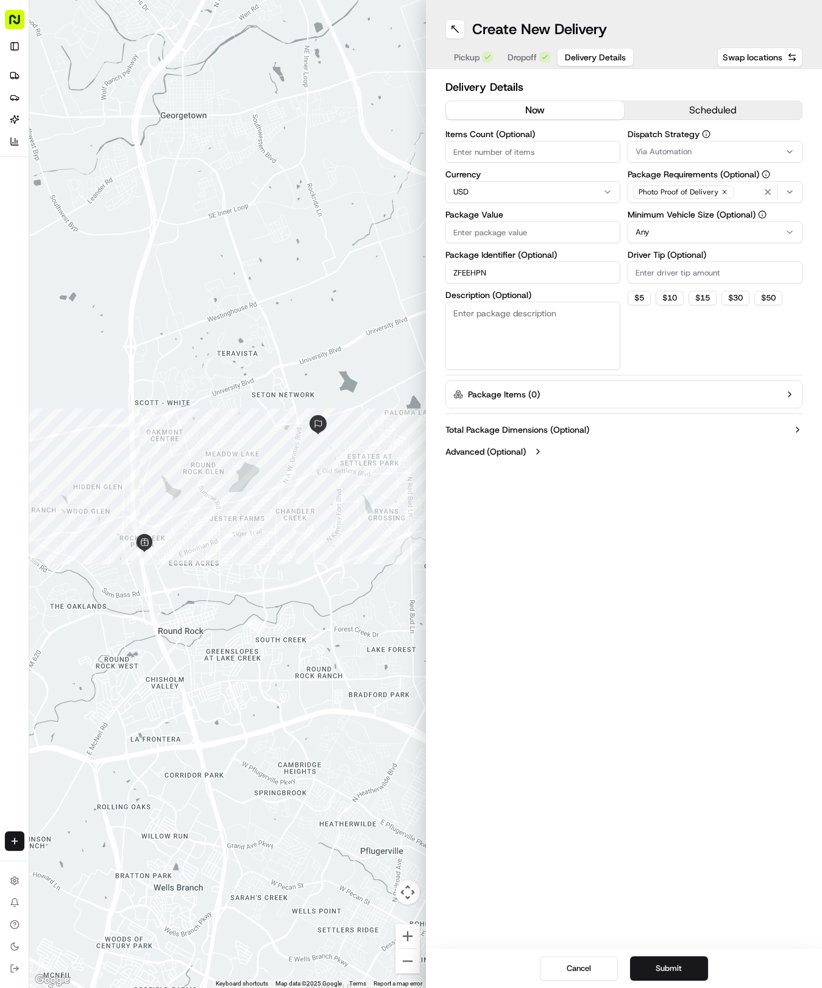
click at [539, 232] on input "Package Value" at bounding box center [533, 232] width 175 height 22
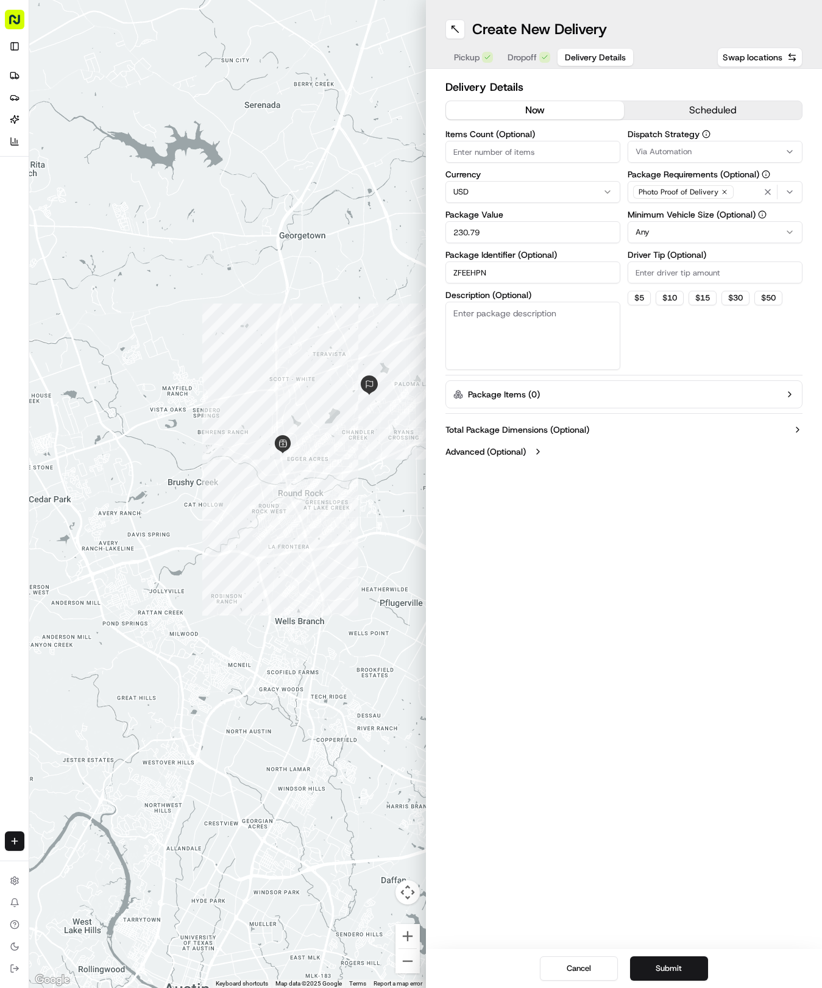
type input "230.79"
click at [646, 145] on button "Via Automation" at bounding box center [715, 152] width 175 height 22
click at [655, 221] on span "Tso Round Rock Strategy" at bounding box center [723, 218] width 150 height 11
click at [667, 386] on html "Tso Chinese 04 Round Rock [EMAIL_ADDRESS][DOMAIN_NAME] Toggle Sidebar Deliverie…" at bounding box center [411, 494] width 822 height 988
click at [683, 251] on label "Driver Tip (Optional)" at bounding box center [715, 255] width 175 height 9
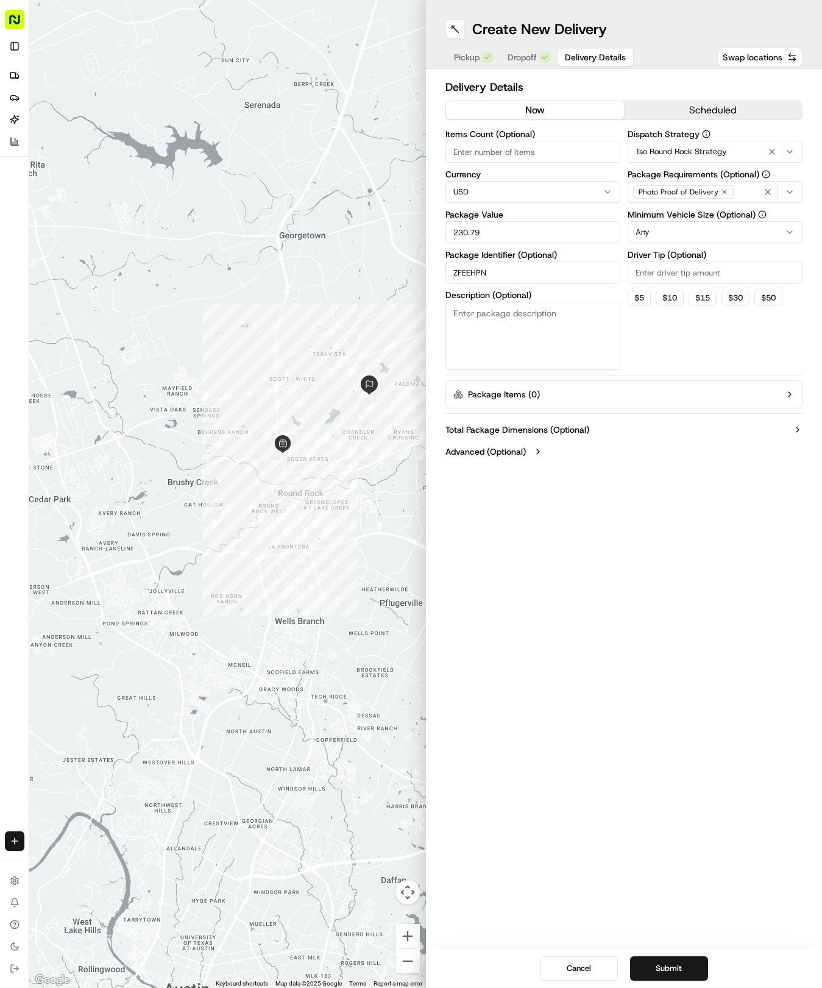
click at [683, 261] on input "Driver Tip (Optional)" at bounding box center [715, 272] width 175 height 22
click at [680, 229] on html "Tso Chinese 04 Round Rock [EMAIL_ADDRESS][DOMAIN_NAME] Toggle Sidebar Deliverie…" at bounding box center [411, 494] width 822 height 988
click at [669, 274] on input "Driver Tip (Optional)" at bounding box center [715, 272] width 175 height 22
type input "2"
click at [671, 961] on button "Submit" at bounding box center [669, 968] width 78 height 24
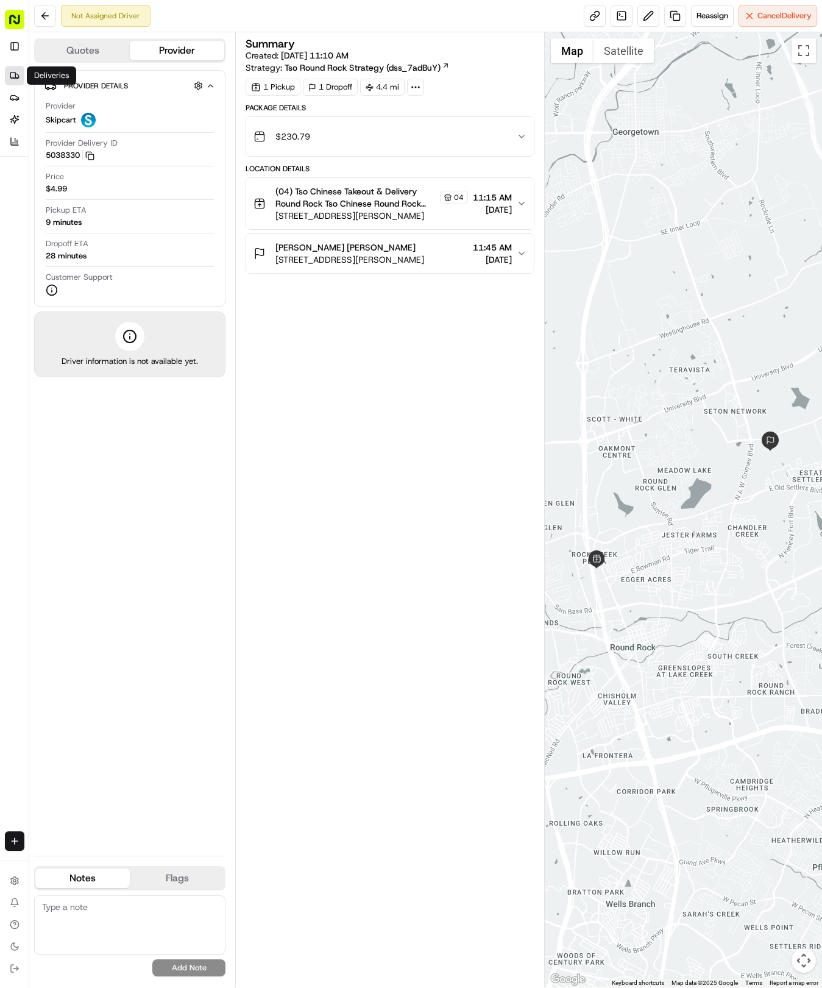
click at [10, 71] on icon at bounding box center [15, 76] width 10 height 10
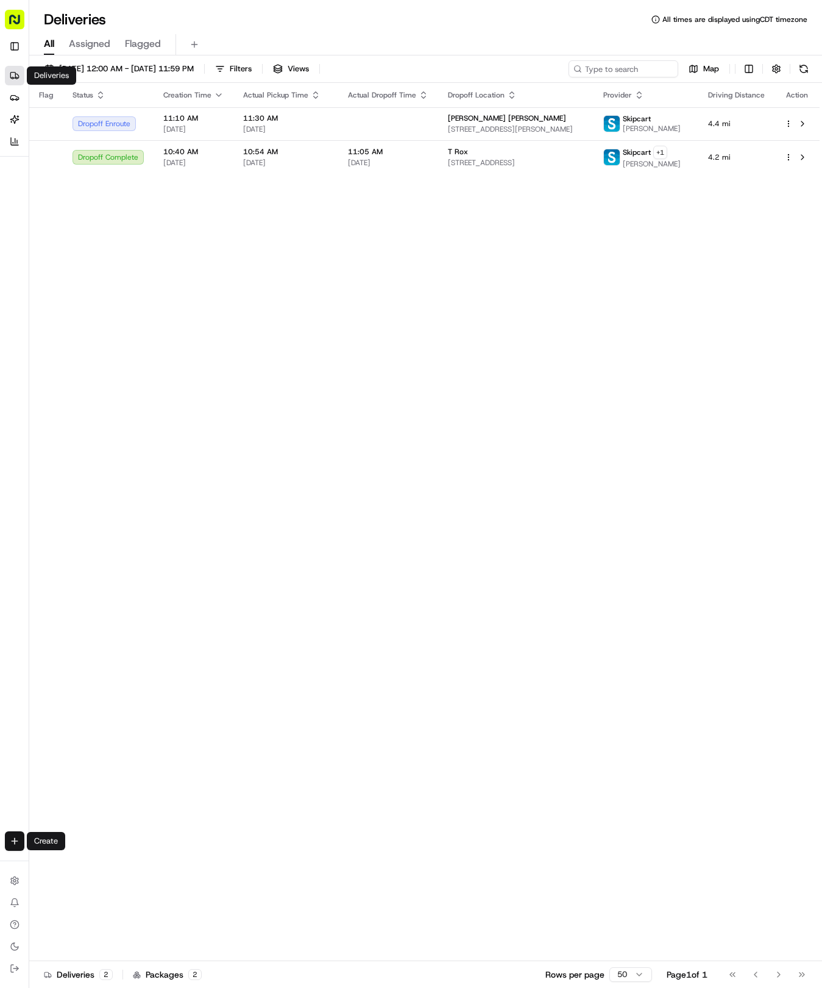
click at [12, 844] on html "Tso Chinese 04 Round Rock [EMAIL_ADDRESS][DOMAIN_NAME] Toggle Sidebar Deliverie…" at bounding box center [411, 494] width 822 height 988
click at [91, 872] on link "Delivery" at bounding box center [95, 864] width 130 height 22
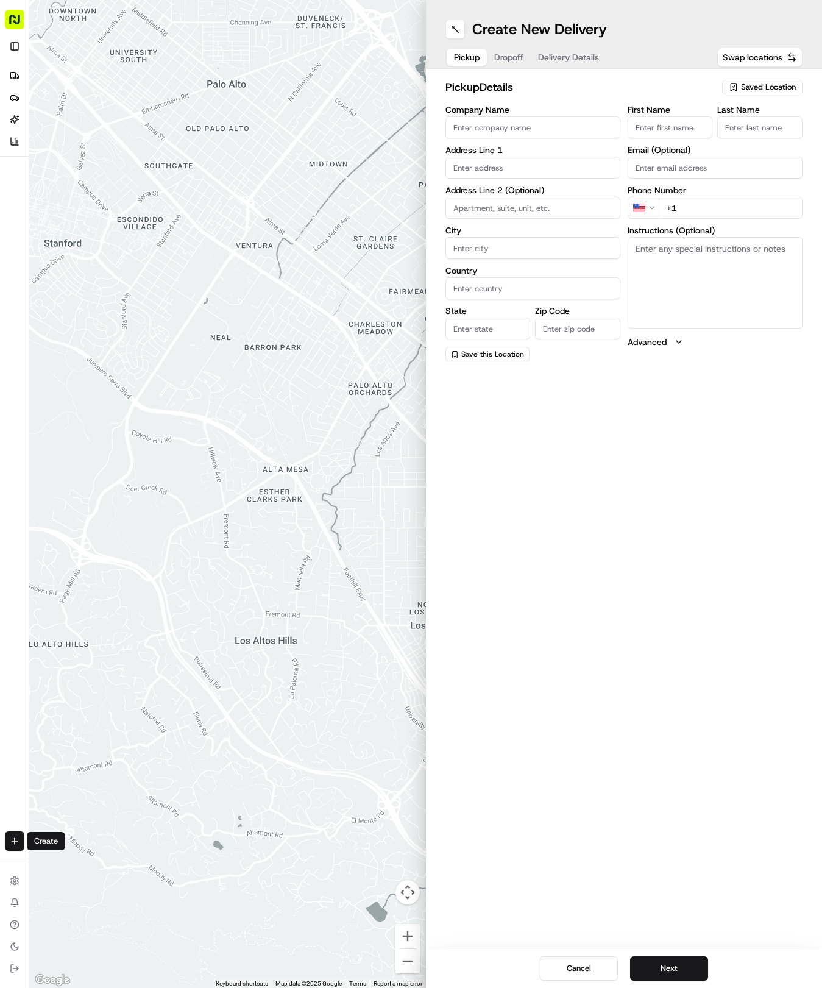
click at [739, 85] on icon "button" at bounding box center [734, 87] width 10 height 10
drag, startPoint x: 686, startPoint y: 133, endPoint x: 636, endPoint y: 99, distance: 60.5
click at [685, 133] on span "(04) Tso Chinese Takeout & Delivery Round Rock (04)" at bounding box center [742, 138] width 150 height 22
type input "(04) Tso Chinese Takeout & Delivery Round Rock"
type input "2000 N [PERSON_NAME] St"
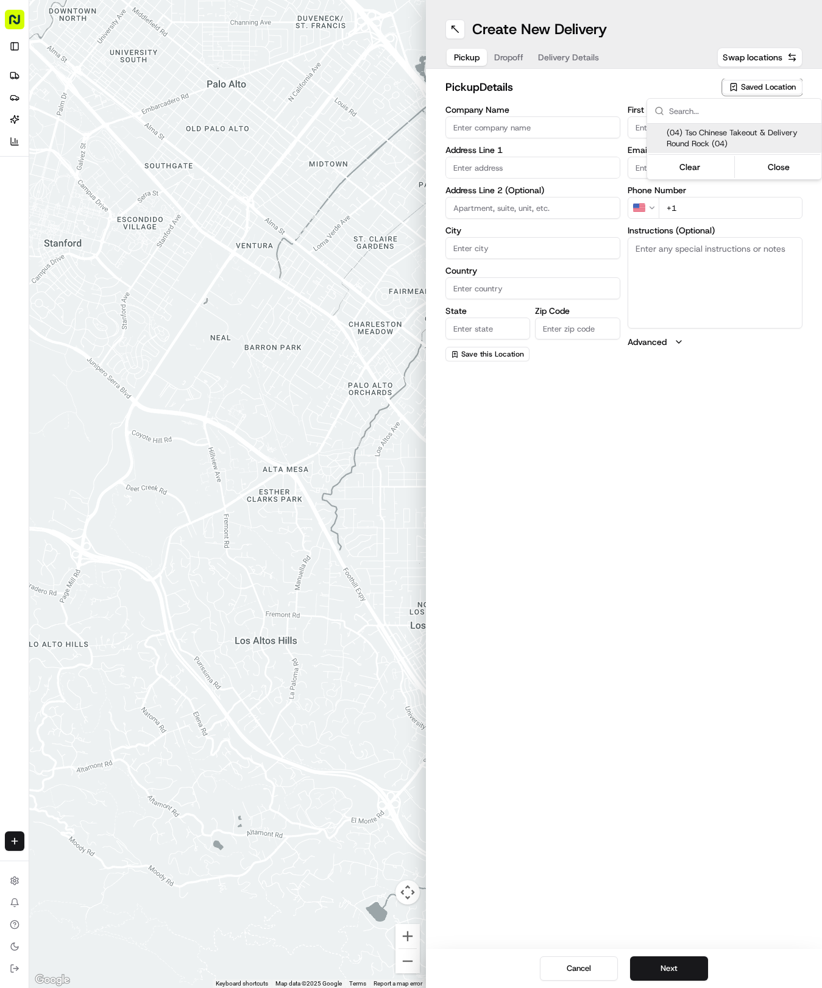
type input "Ste 108"
type input "Round Rock"
type input "US"
type input "[GEOGRAPHIC_DATA]"
type input "78664"
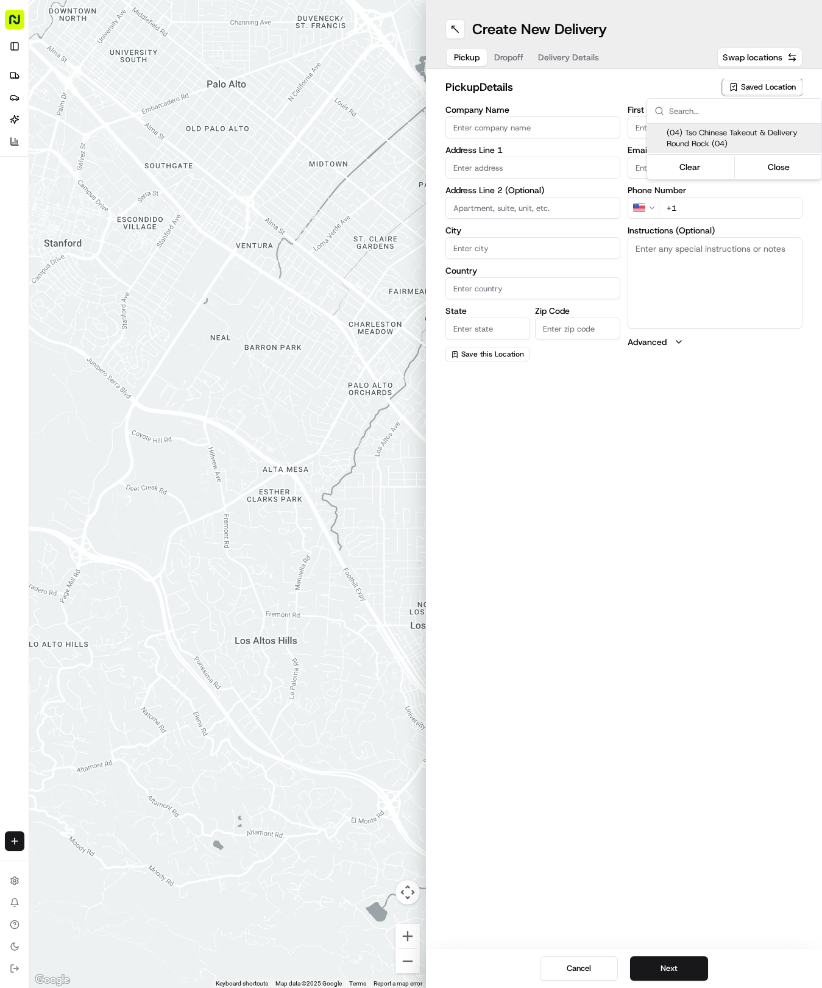
type input "Tso Chinese"
type input "Round Rock Manager"
type input "[EMAIL_ADDRESS][DOMAIN_NAME]"
type input "[PHONE_NUMBER]"
type textarea "Submit a picture displaying address & food as Proof of Delivery. Envía una foto…"
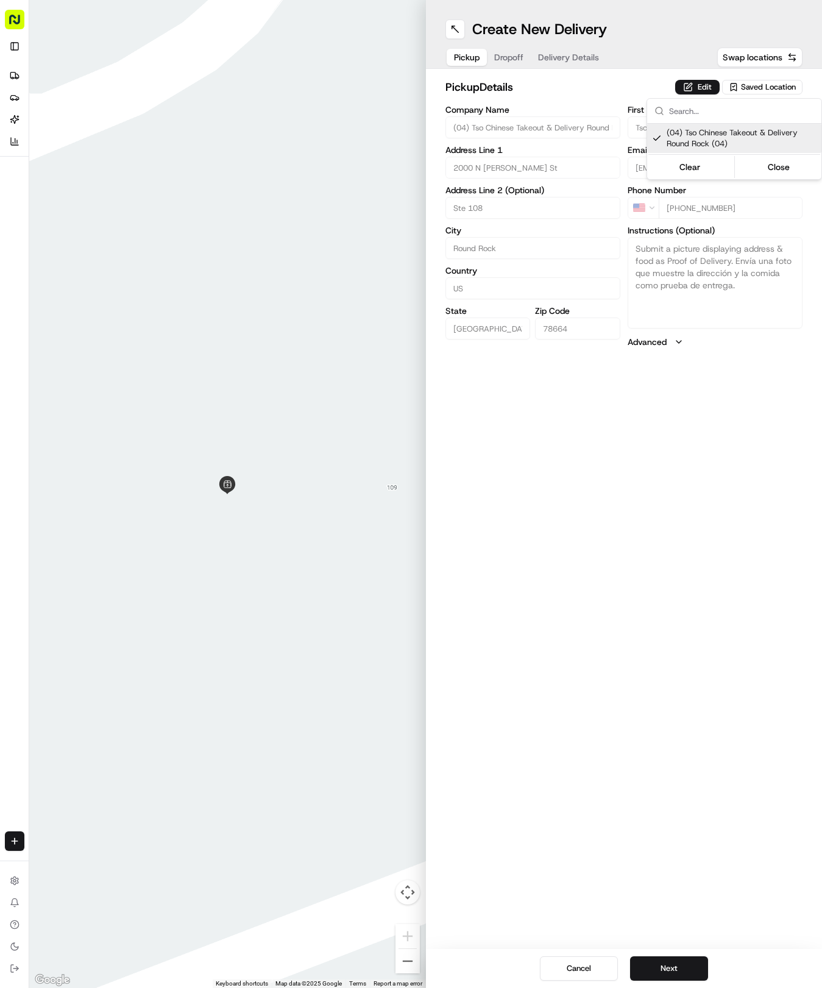
click at [591, 55] on html "Tso Chinese 04 Round Rock [EMAIL_ADDRESS][DOMAIN_NAME] Toggle Sidebar Deliverie…" at bounding box center [411, 494] width 822 height 988
click at [591, 55] on span "Delivery Details" at bounding box center [568, 57] width 61 height 12
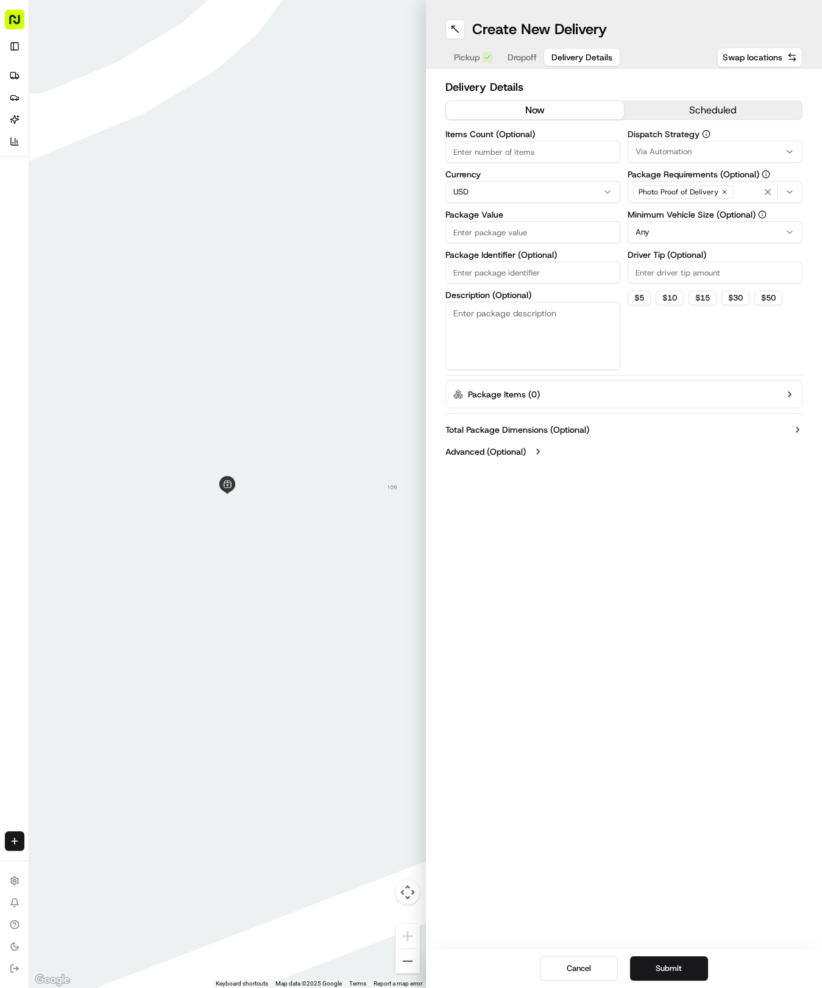
click at [525, 265] on input "Package Identifier (Optional)" at bounding box center [533, 272] width 175 height 22
paste input "PZG6N1V"
type input "PZG6N1V"
click at [517, 59] on span "Dropoff" at bounding box center [522, 57] width 29 height 12
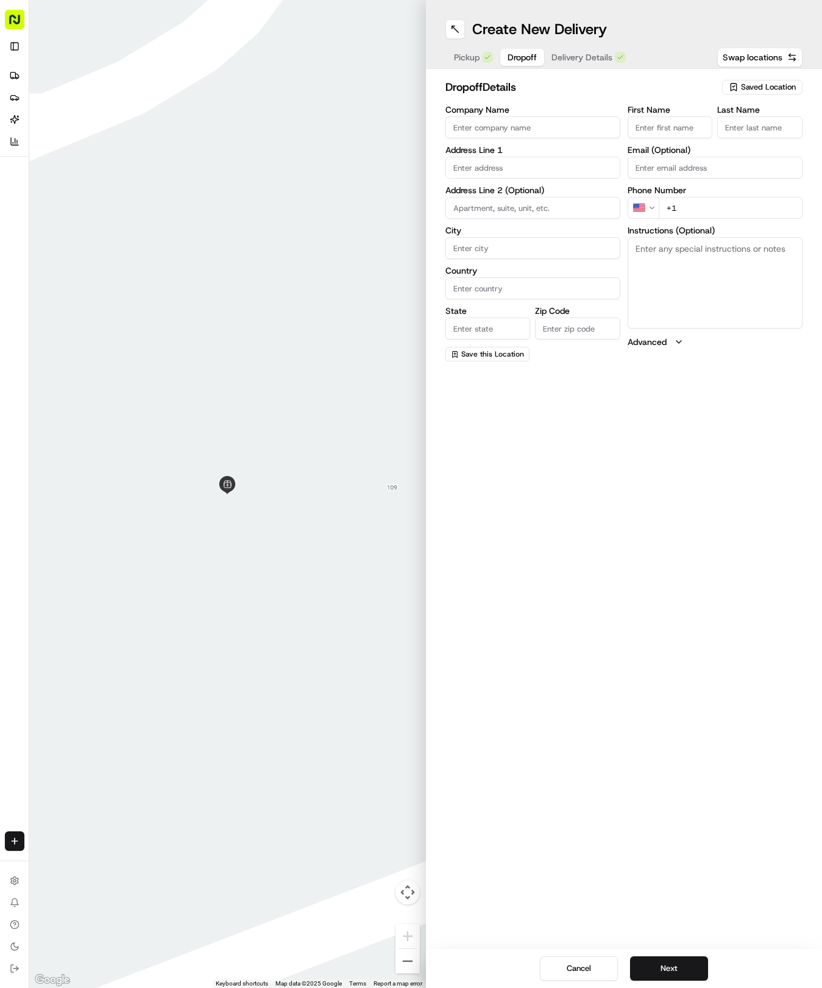
click at [486, 161] on input "text" at bounding box center [533, 168] width 175 height 22
click at [563, 202] on div "[STREET_ADDRESS]" at bounding box center [533, 193] width 169 height 18
type input "[STREET_ADDRESS]"
type input "[GEOGRAPHIC_DATA]"
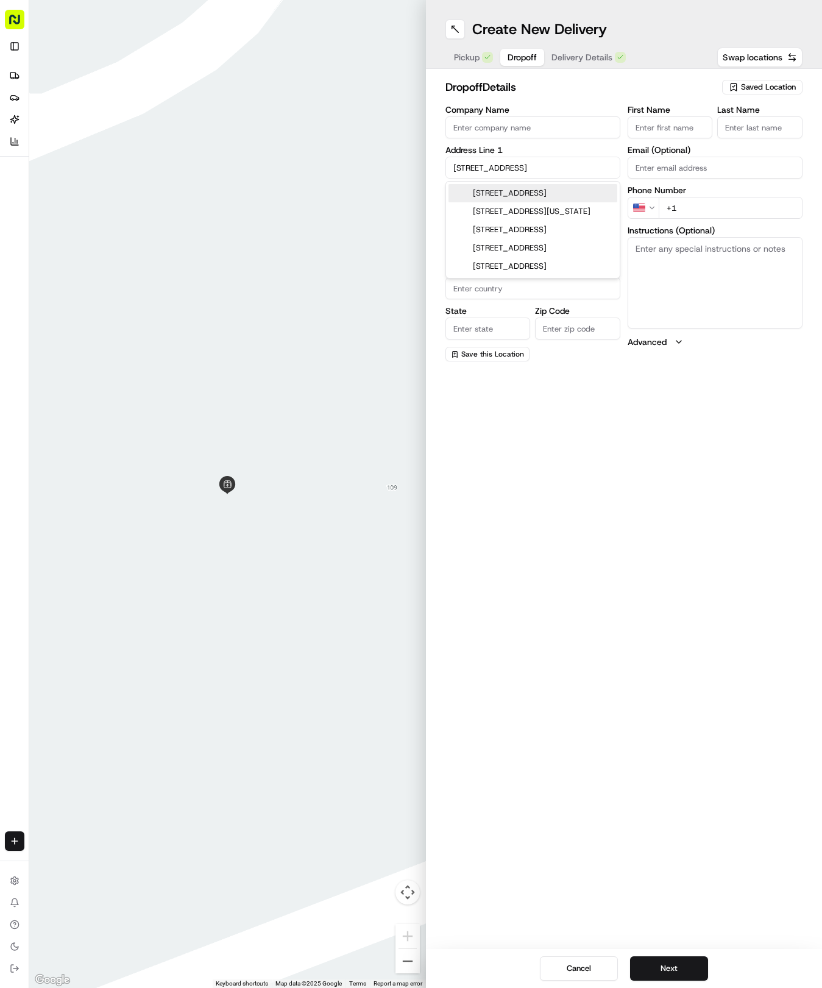
type input "[GEOGRAPHIC_DATA]"
type input "78626"
type input "700 [GEOGRAPHIC_DATA]"
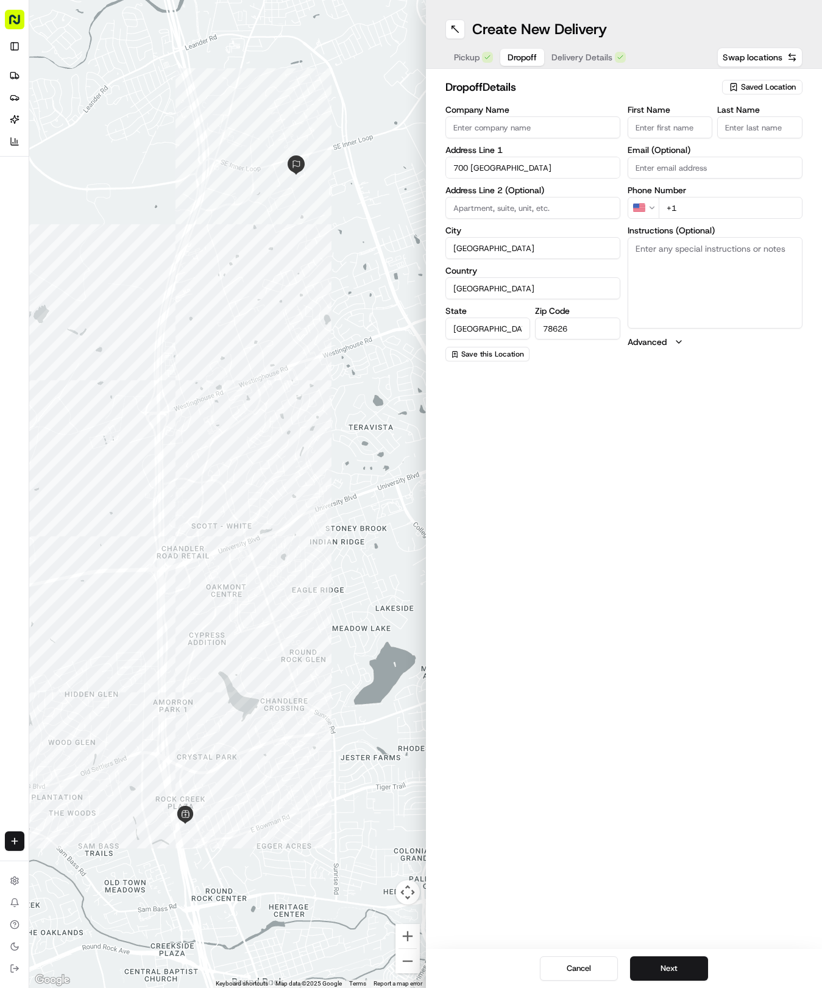
click at [686, 130] on input "First Name" at bounding box center [670, 127] width 85 height 22
type input "[PERSON_NAME]"
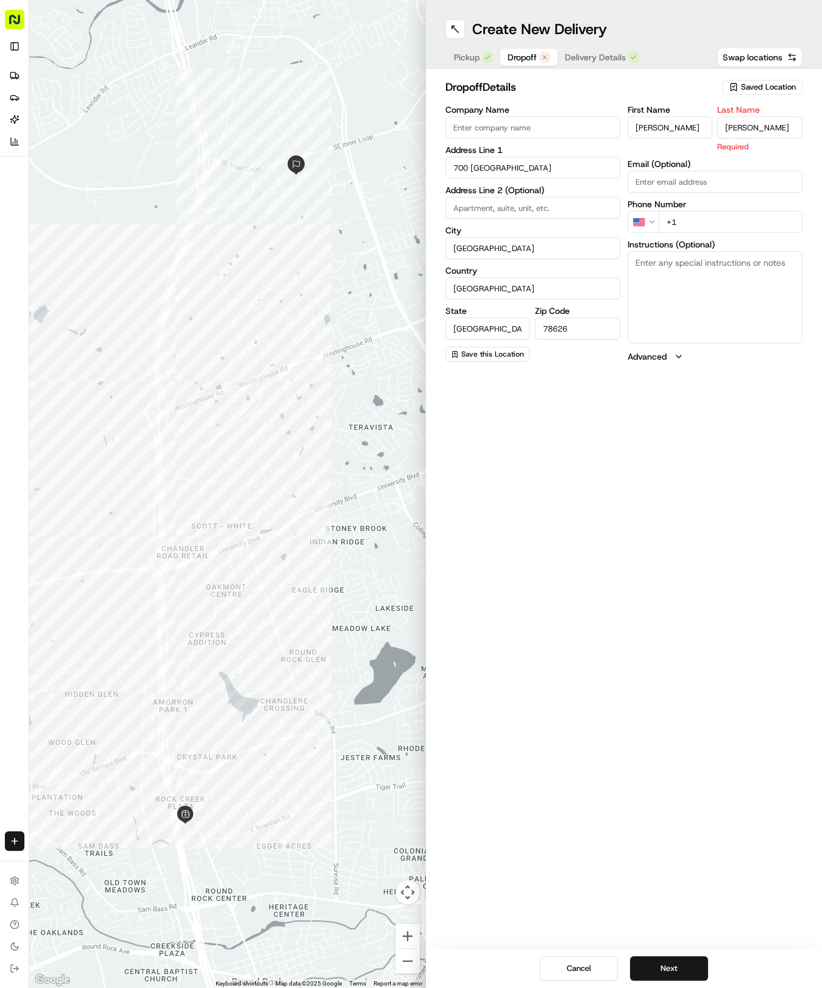
type input "[PERSON_NAME]"
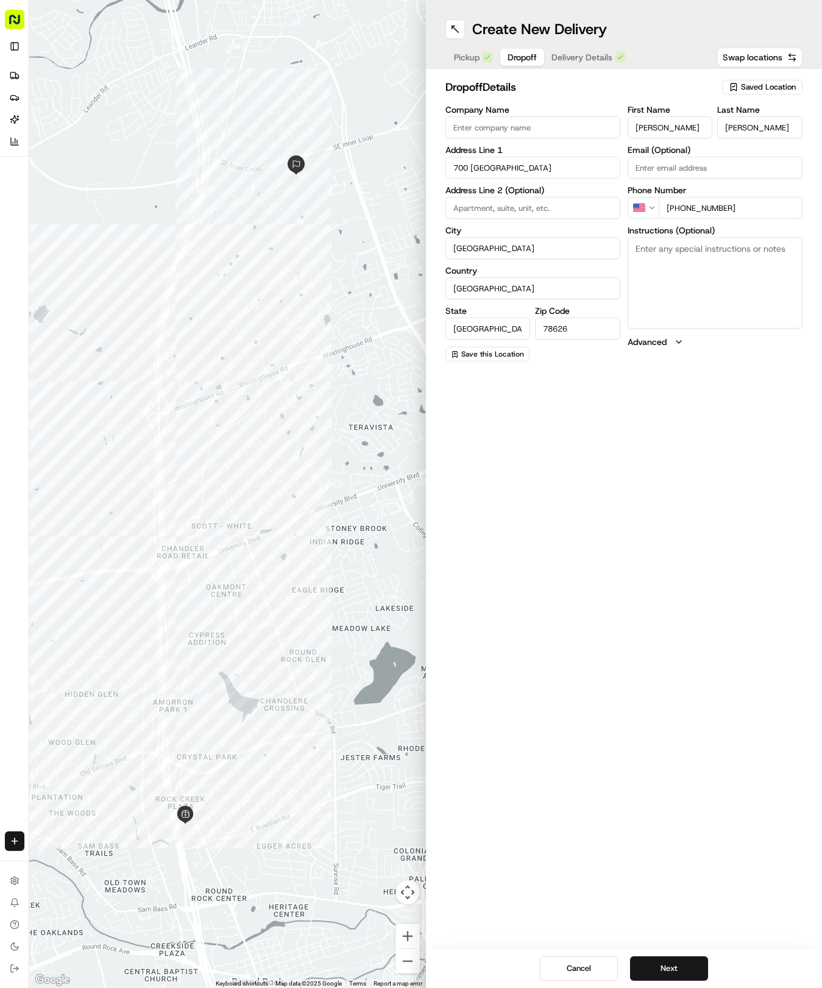
type input "[PHONE_NUMBER]"
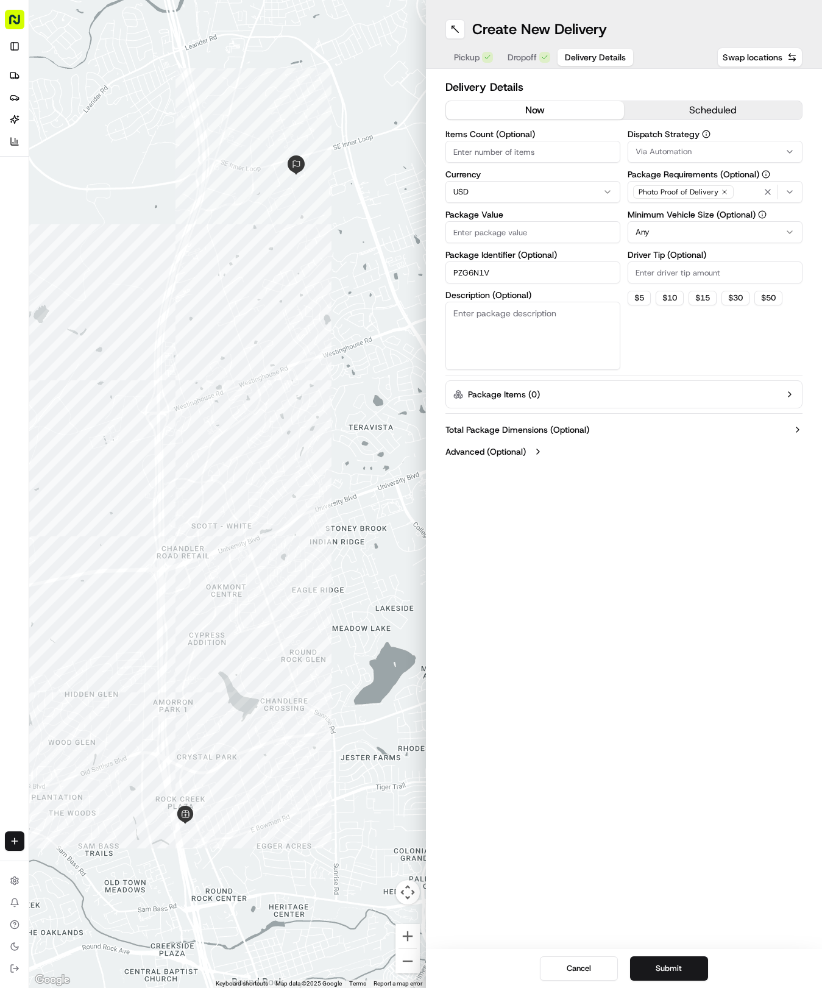
click at [567, 230] on input "Package Value" at bounding box center [533, 232] width 175 height 22
type input "31.18"
click at [649, 146] on span "Via Automation" at bounding box center [664, 151] width 56 height 11
click at [660, 218] on span "Tso Round Rock Strategy" at bounding box center [723, 218] width 150 height 11
drag, startPoint x: 656, startPoint y: 286, endPoint x: 653, endPoint y: 238, distance: 48.8
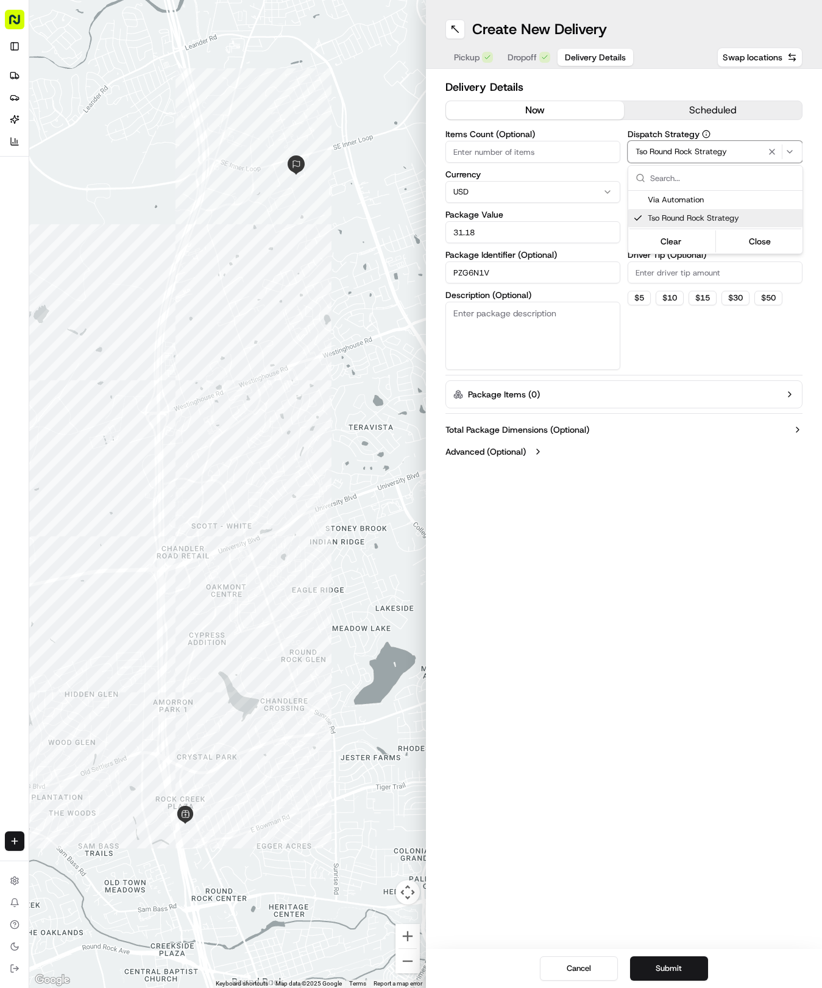
click at [656, 271] on html "Tso Chinese 04 Round Rock [EMAIL_ADDRESS][DOMAIN_NAME] Toggle Sidebar Deliverie…" at bounding box center [411, 494] width 822 height 988
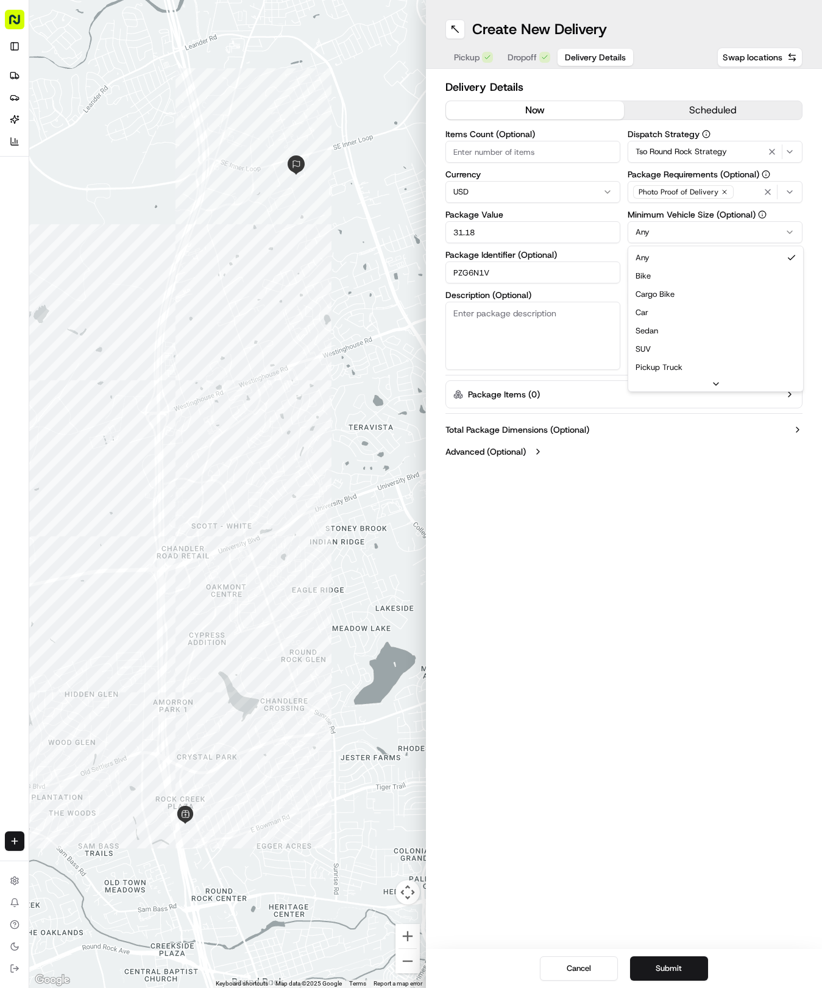
click at [658, 227] on html "Tso Chinese 04 Round Rock [EMAIL_ADDRESS][DOMAIN_NAME] Toggle Sidebar Deliverie…" at bounding box center [411, 494] width 822 height 988
drag, startPoint x: 650, startPoint y: 316, endPoint x: 651, endPoint y: 306, distance: 9.8
click at [662, 266] on input "Driver Tip (Optional)" at bounding box center [715, 272] width 175 height 22
type input "2"
click at [666, 968] on button "Submit" at bounding box center [669, 968] width 78 height 24
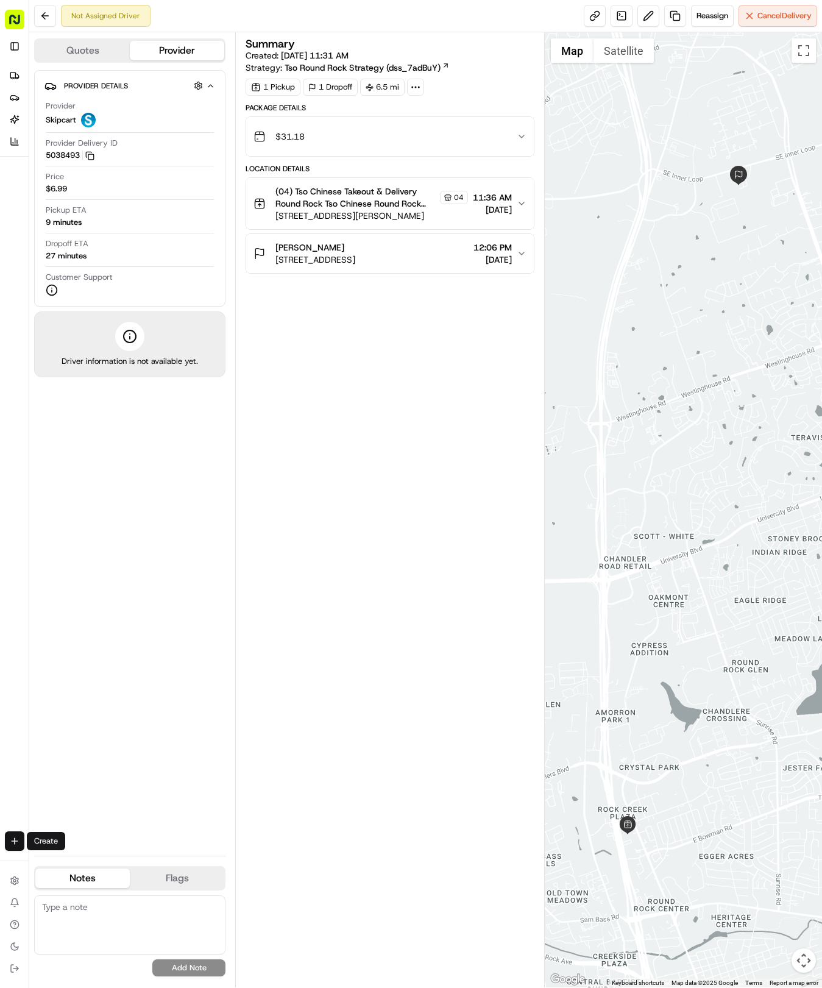
click at [13, 849] on html "Tso Chinese 04 Round Rock [EMAIL_ADDRESS][DOMAIN_NAME] Toggle Sidebar Deliverie…" at bounding box center [411, 494] width 822 height 988
click at [51, 863] on link "Delivery" at bounding box center [95, 864] width 130 height 22
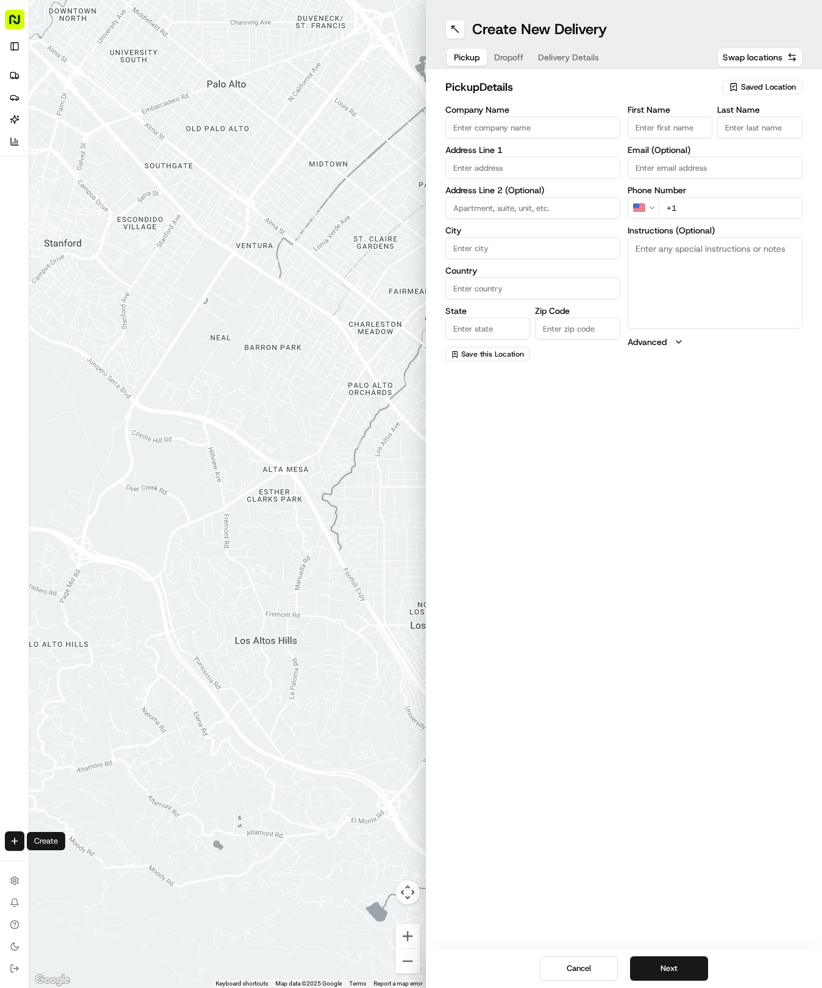
click at [738, 79] on div "pickup Details Saved Location Company Name Address Line 1 Address Line 2 (Optio…" at bounding box center [624, 220] width 397 height 302
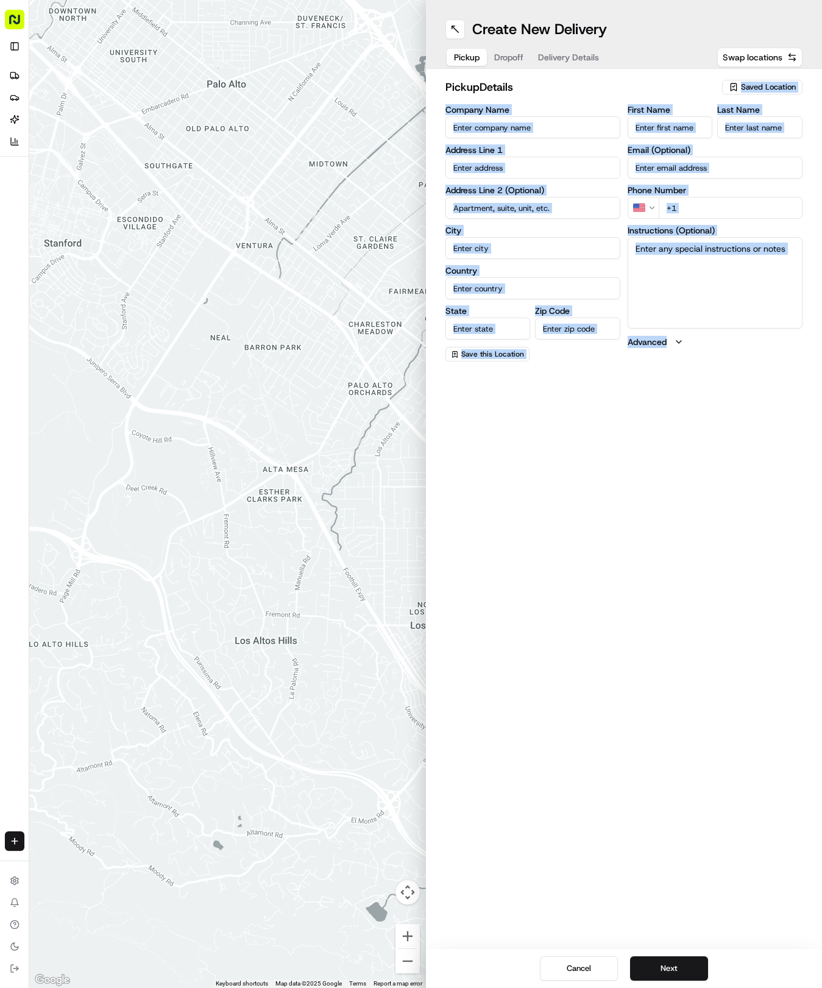
click at [734, 90] on icon "button" at bounding box center [734, 87] width 10 height 10
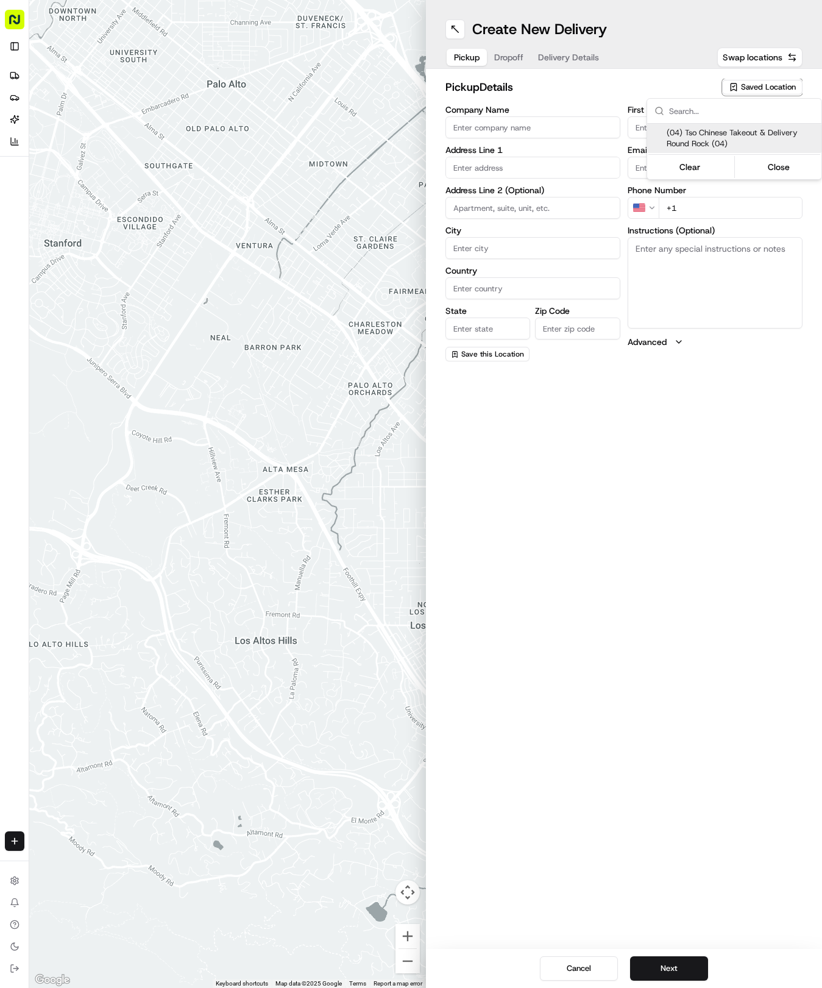
drag, startPoint x: 717, startPoint y: 139, endPoint x: 700, endPoint y: 122, distance: 24.1
click at [716, 137] on span "(04) Tso Chinese Takeout & Delivery Round Rock (04)" at bounding box center [742, 138] width 150 height 22
type input "(04) Tso Chinese Takeout & Delivery Round Rock"
type input "2000 N [PERSON_NAME] St"
type input "Ste 108"
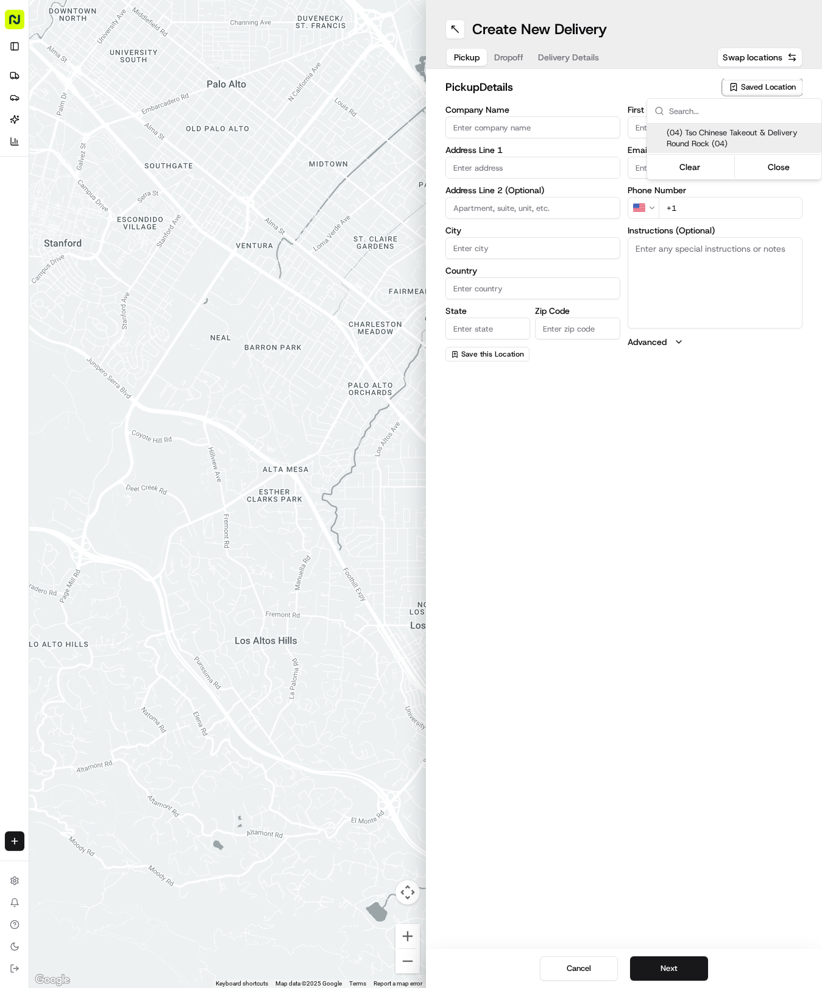
type input "Round Rock"
type input "US"
type input "[GEOGRAPHIC_DATA]"
type input "78664"
type input "Tso Chinese"
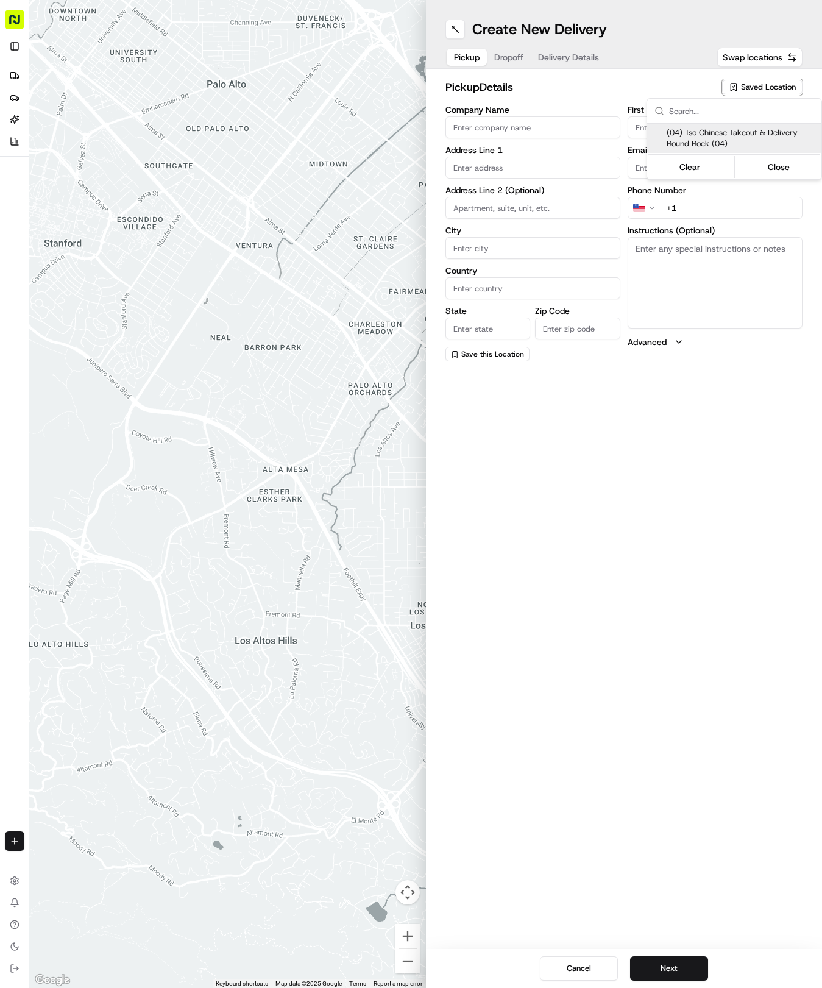
type input "Round Rock Manager"
type input "[EMAIL_ADDRESS][DOMAIN_NAME]"
type input "[PHONE_NUMBER]"
type textarea "Submit a picture displaying address & food as Proof of Delivery. Envía una foto…"
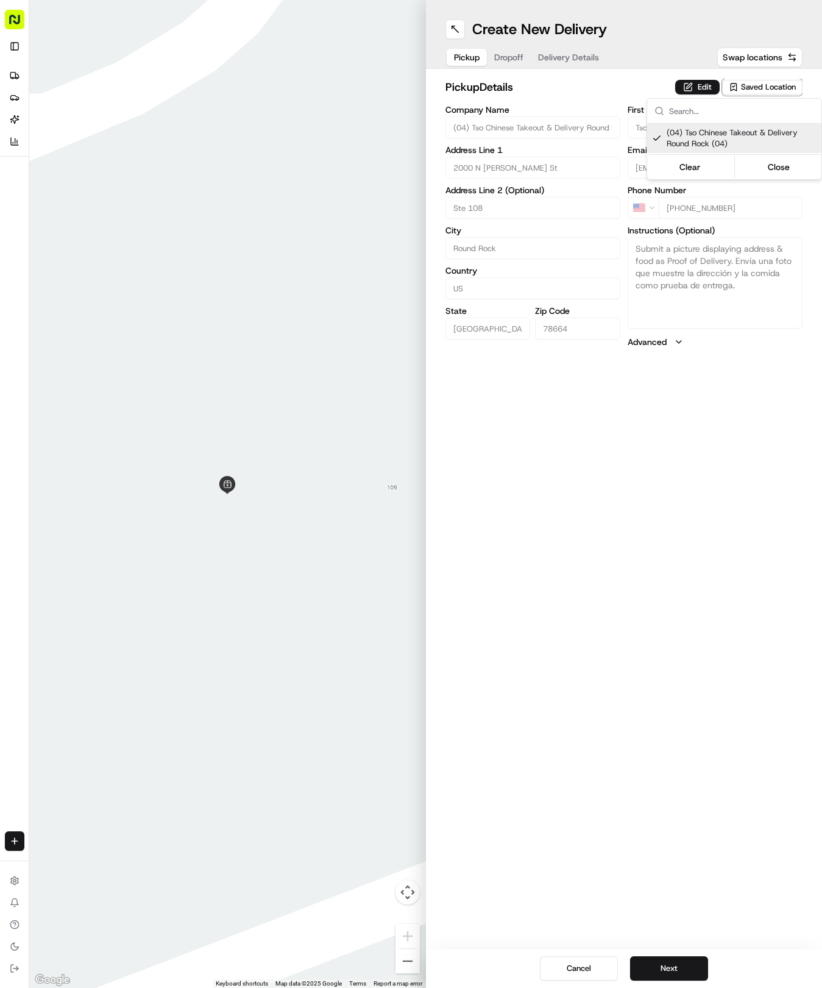
click at [580, 46] on html "Tso Chinese 04 Round Rock [EMAIL_ADDRESS][DOMAIN_NAME] Toggle Sidebar Deliverie…" at bounding box center [411, 494] width 822 height 988
click at [579, 48] on div "Pickup Dropoff Delivery Details" at bounding box center [527, 57] width 162 height 22
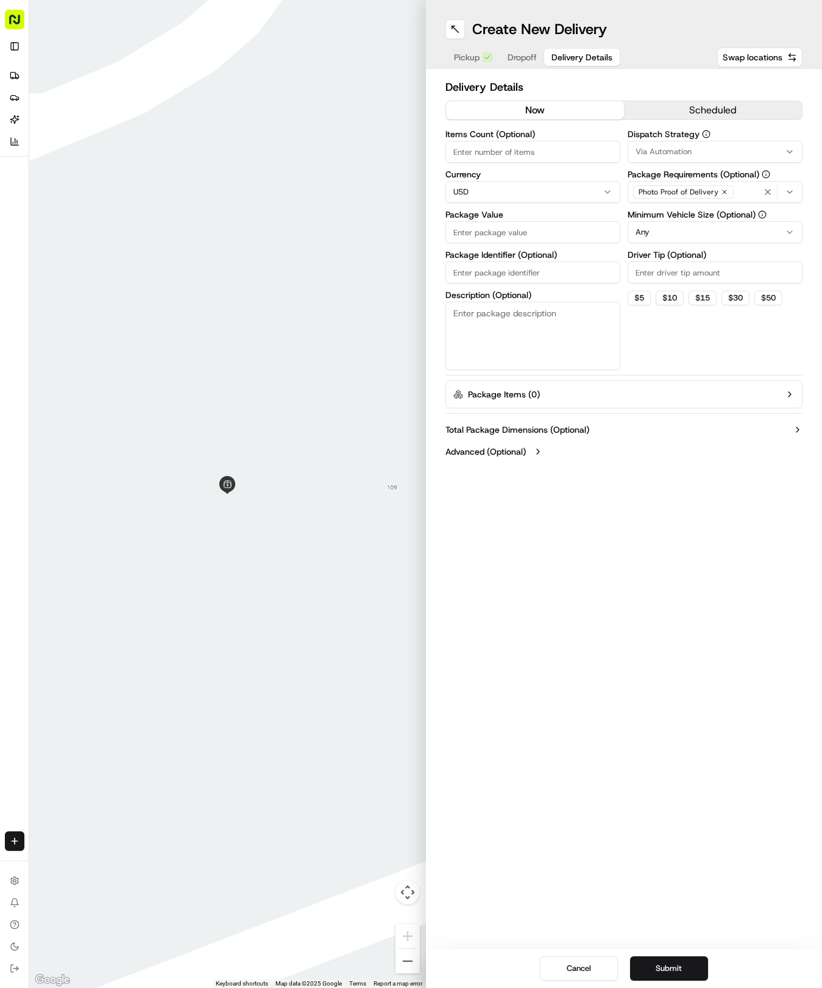
click at [572, 59] on span "Delivery Details" at bounding box center [582, 57] width 61 height 12
click at [540, 276] on input "Package Identifier (Optional)" at bounding box center [533, 272] width 175 height 22
paste input "6WHWLIW"
type input "6WHWLIW"
click at [523, 72] on div "Create New Delivery Pickup Dropoff Delivery Details Swap locations Delivery Det…" at bounding box center [624, 494] width 397 height 988
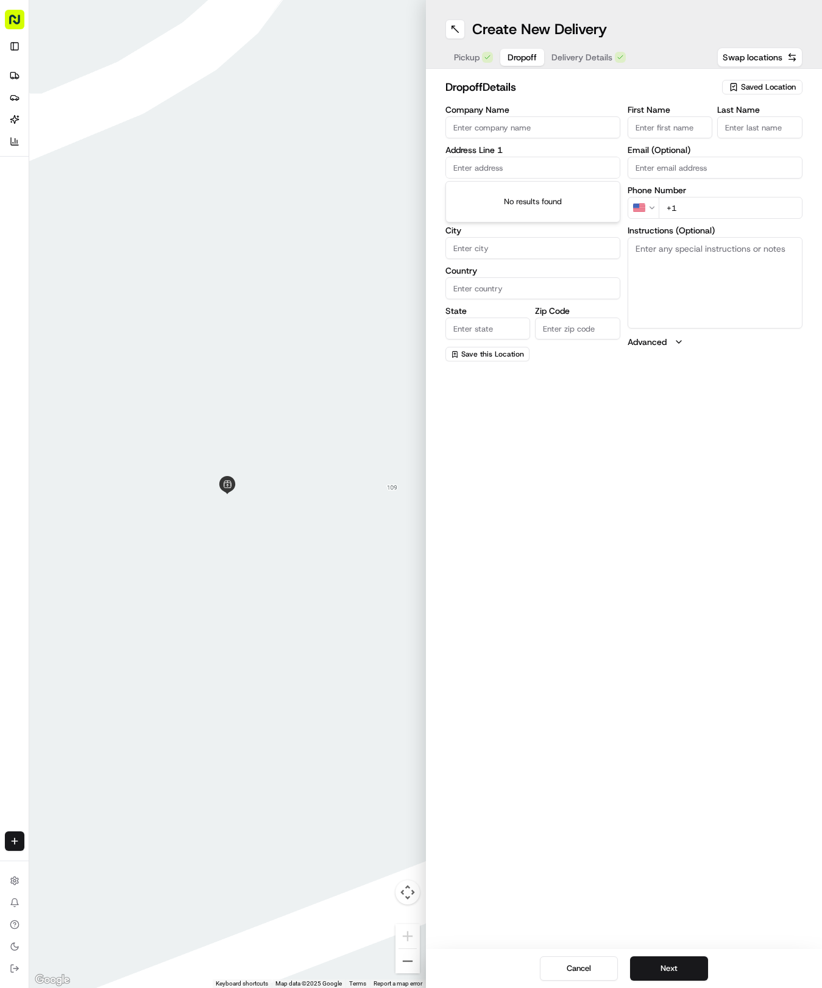
click at [494, 171] on input "text" at bounding box center [533, 168] width 175 height 22
type input "[STREET_ADDRESS]"
type input "Round Rock"
type input "[GEOGRAPHIC_DATA]"
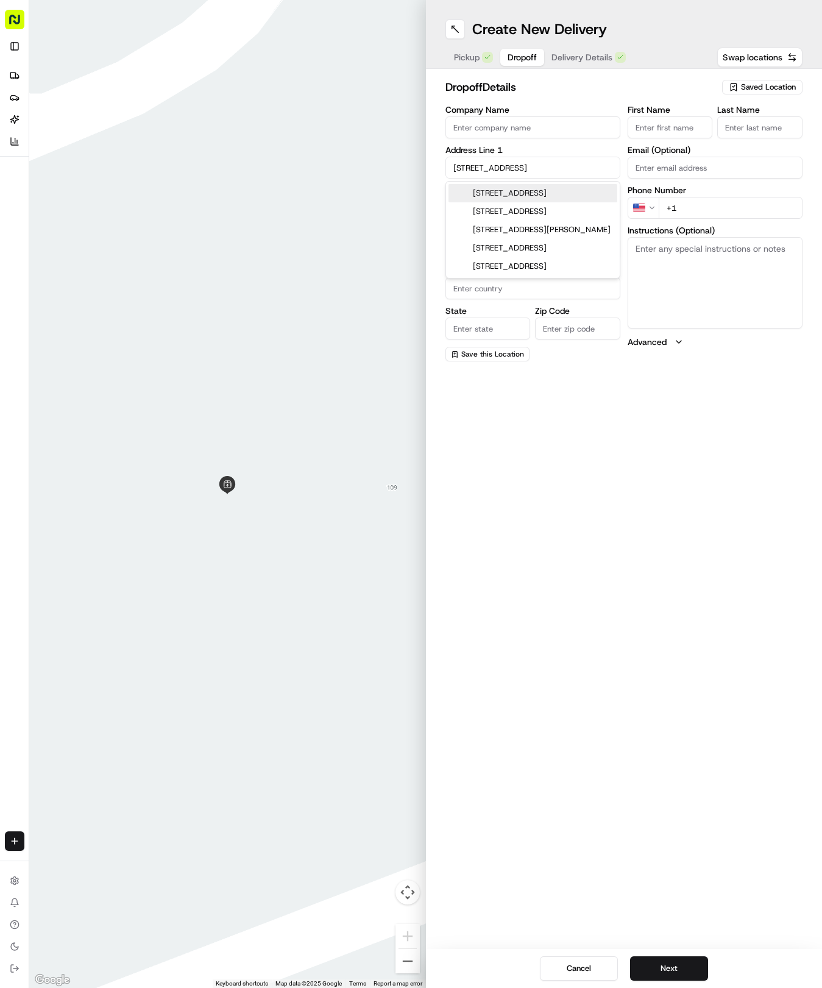
type input "78665"
type input "[STREET_ADDRESS]"
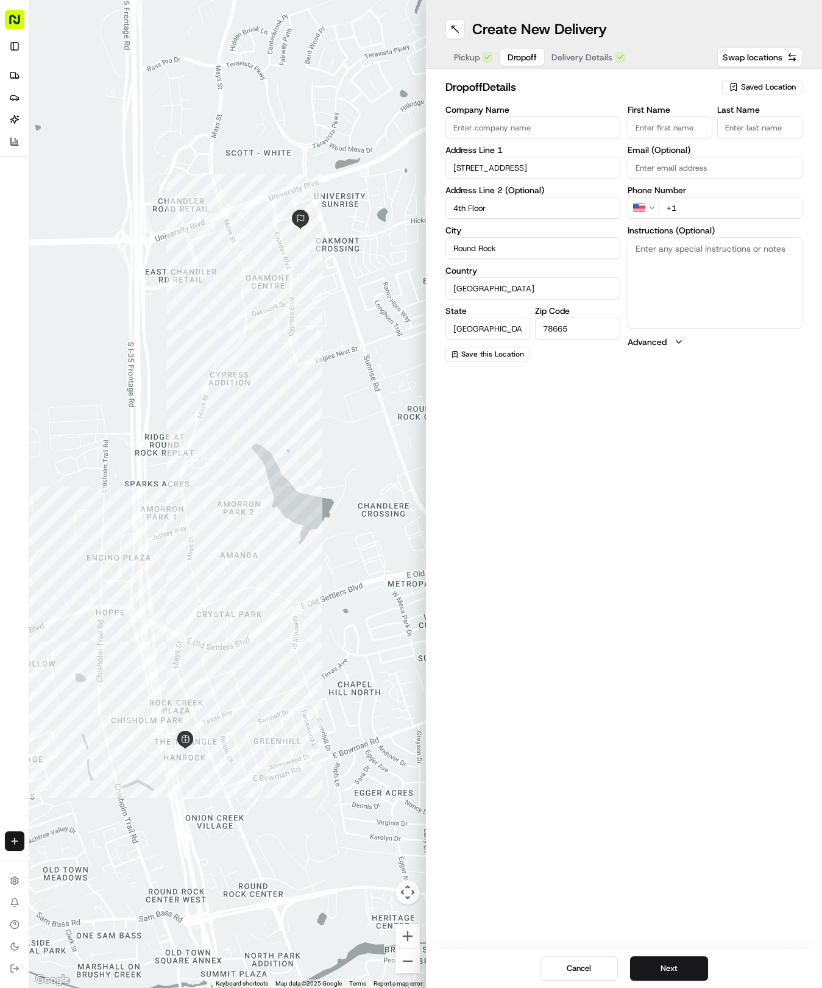
type input "4th Floor"
click at [685, 134] on input "First Name" at bounding box center [670, 127] width 85 height 22
type input "[PERSON_NAME]"
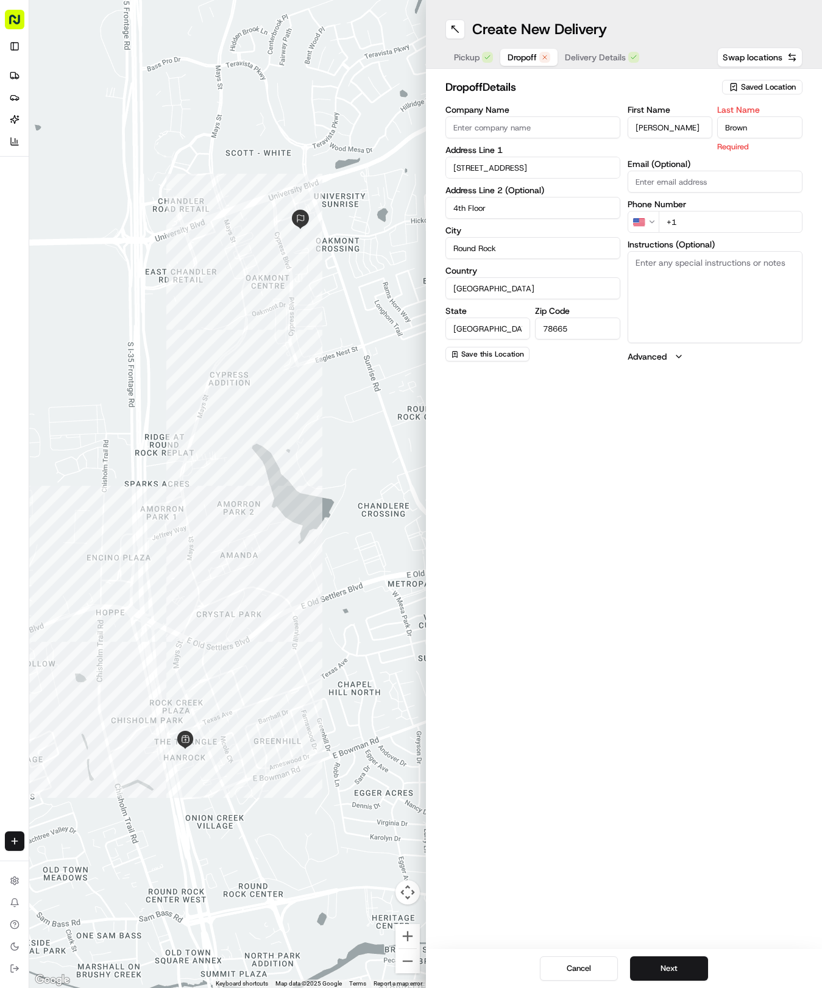
type input "Brown"
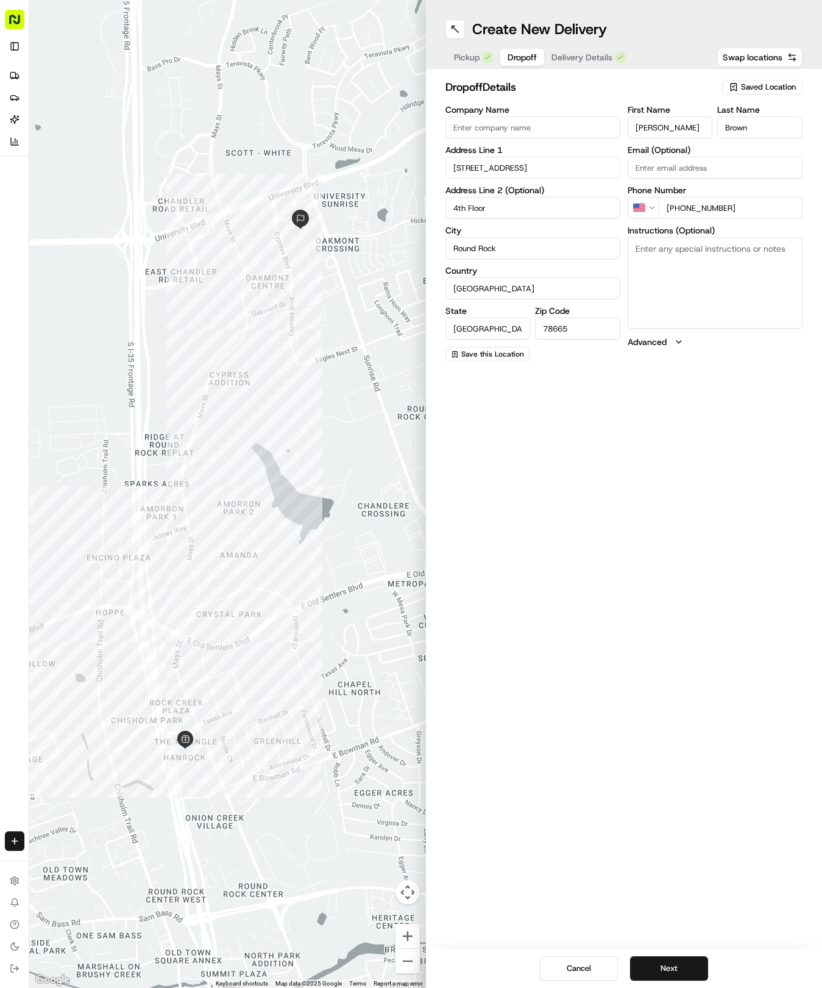
type input "[PHONE_NUMBER]"
click at [714, 273] on textarea "Instructions (Optional)" at bounding box center [715, 282] width 175 height 91
paste textarea "Take elevators to 4 th floor and make a left to drop off at the front desk."
type textarea "[PERSON_NAME] and [GEOGRAPHIC_DATA] Take elevators to 4 th floor and make a lef…"
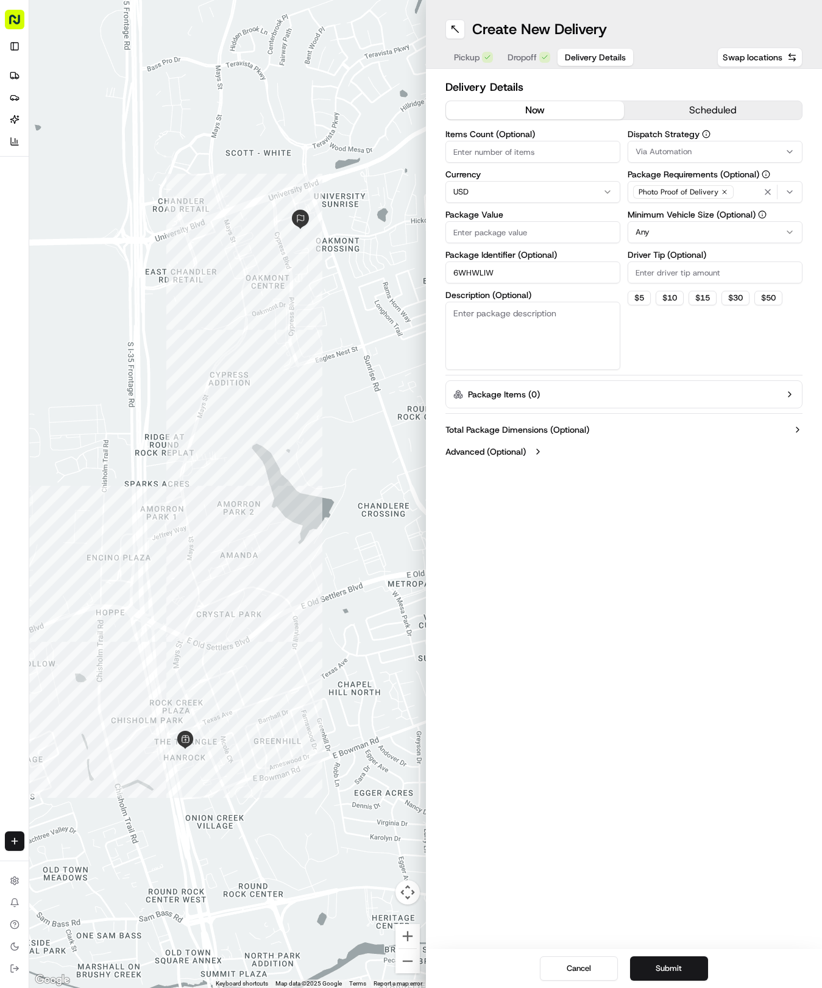
click at [573, 60] on span "Delivery Details" at bounding box center [595, 57] width 61 height 12
click at [530, 230] on input "Package Value" at bounding box center [533, 232] width 175 height 22
type input "30.20"
click at [697, 161] on button "Via Automation" at bounding box center [715, 152] width 175 height 22
click at [699, 221] on span "Tso Round Rock Strategy" at bounding box center [723, 218] width 150 height 11
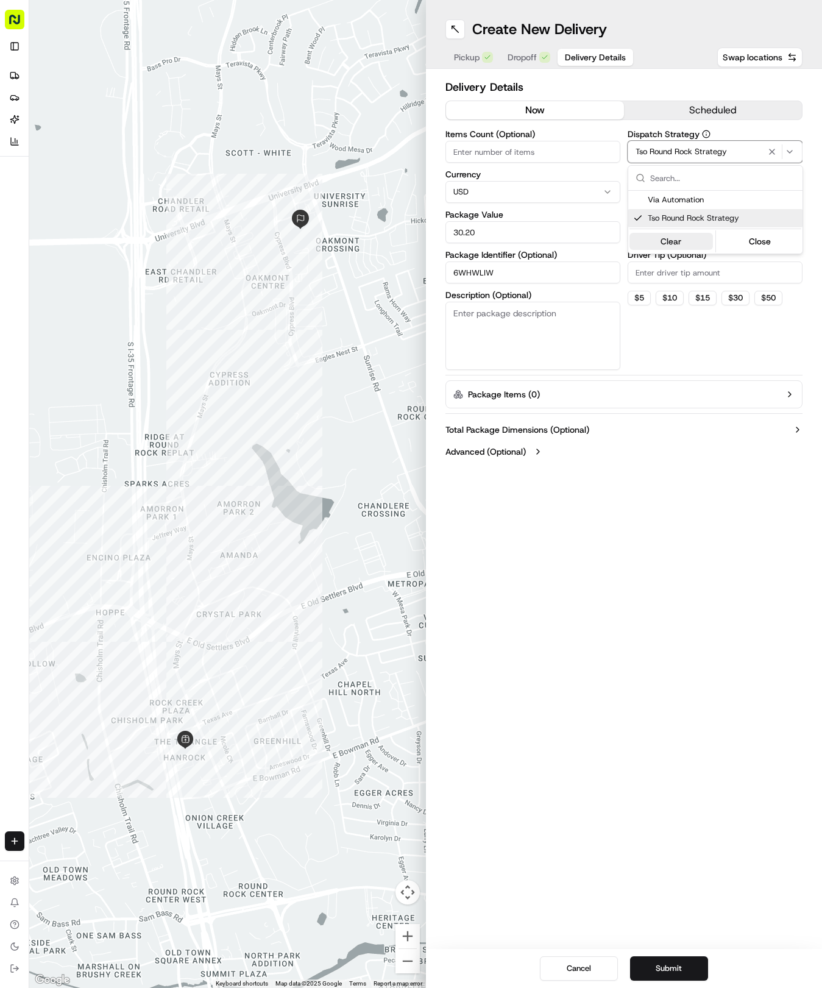
drag, startPoint x: 692, startPoint y: 316, endPoint x: 683, endPoint y: 241, distance: 75.0
click at [692, 300] on html "Tso Chinese 04 Round Rock [EMAIL_ADDRESS][DOMAIN_NAME] Toggle Sidebar Deliverie…" at bounding box center [411, 494] width 822 height 988
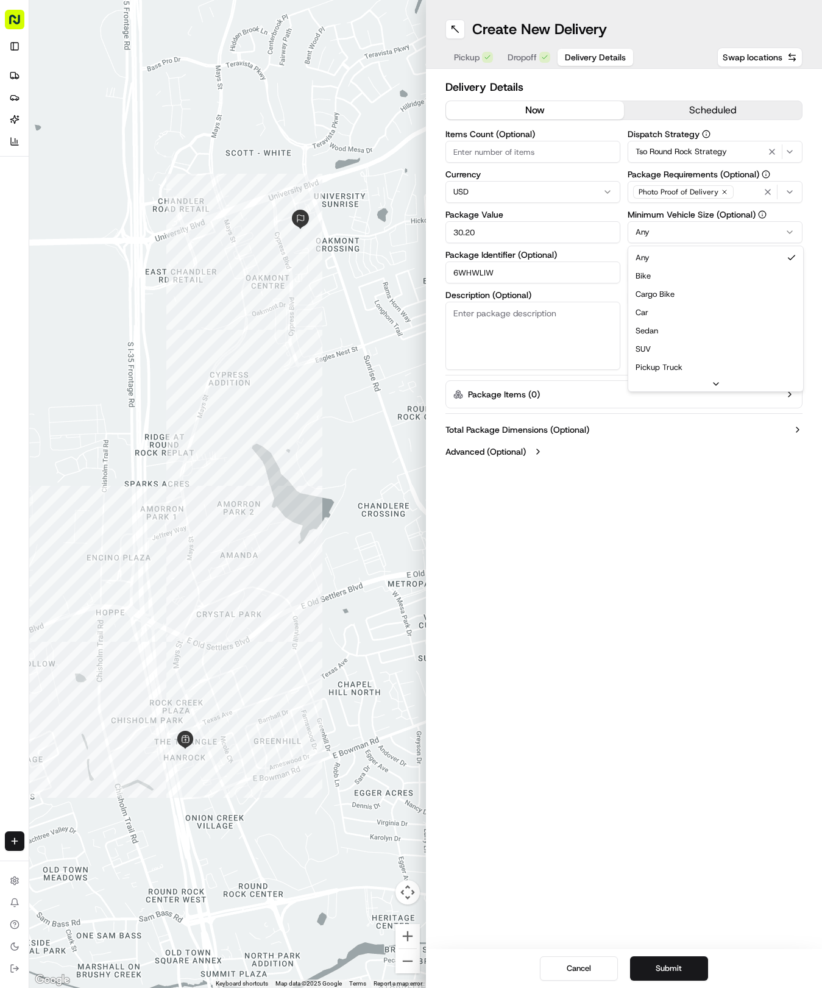
click at [678, 229] on html "Tso Chinese 04 Round Rock [EMAIL_ADDRESS][DOMAIN_NAME] Toggle Sidebar Deliverie…" at bounding box center [411, 494] width 822 height 988
click at [673, 269] on input "Driver Tip (Optional)" at bounding box center [715, 272] width 175 height 22
type input "2"
click at [655, 974] on button "Submit" at bounding box center [669, 968] width 78 height 24
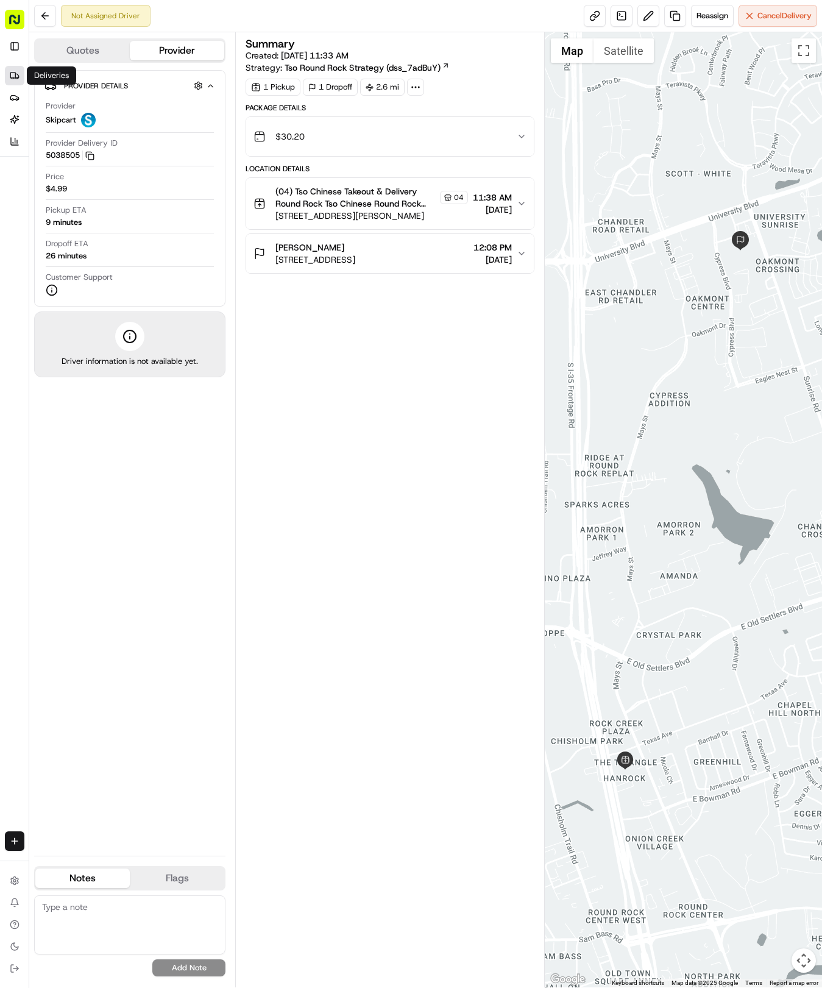
click at [13, 73] on icon at bounding box center [15, 76] width 10 height 10
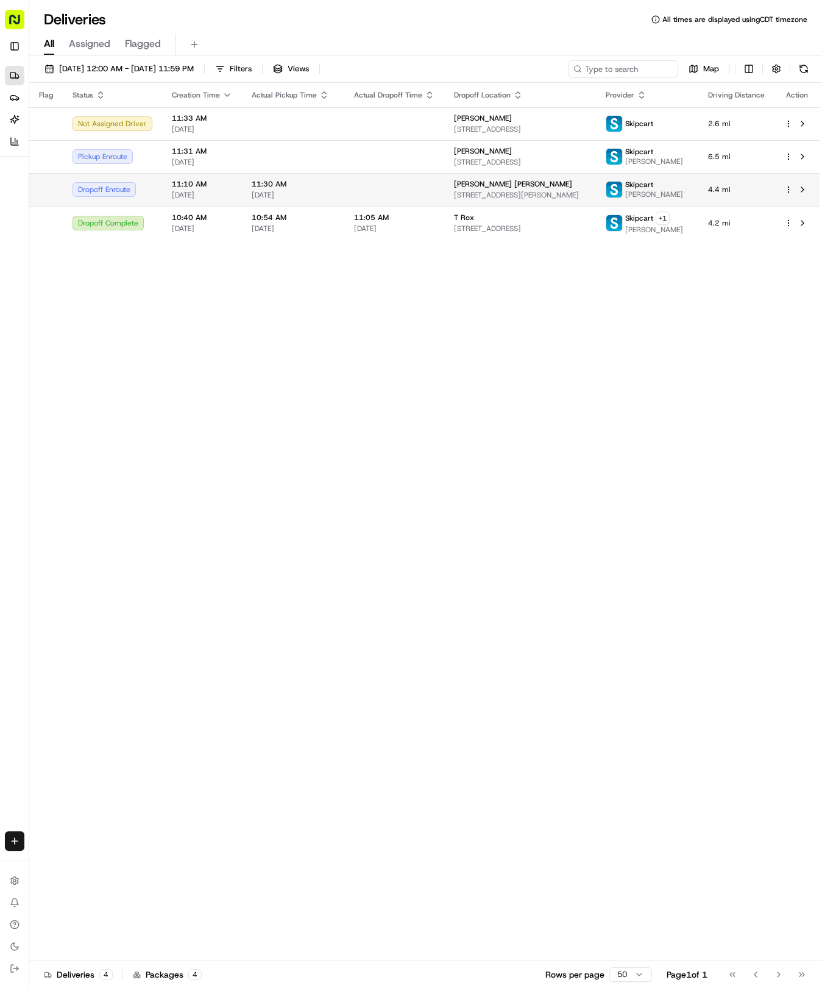
click at [357, 189] on td at bounding box center [394, 189] width 100 height 33
click at [608, 206] on td "Skipcart [PERSON_NAME]" at bounding box center [647, 189] width 102 height 33
click at [11, 845] on html "Tso Chinese 04 Round Rock [EMAIL_ADDRESS][DOMAIN_NAME] Toggle Sidebar Deliverie…" at bounding box center [411, 494] width 822 height 988
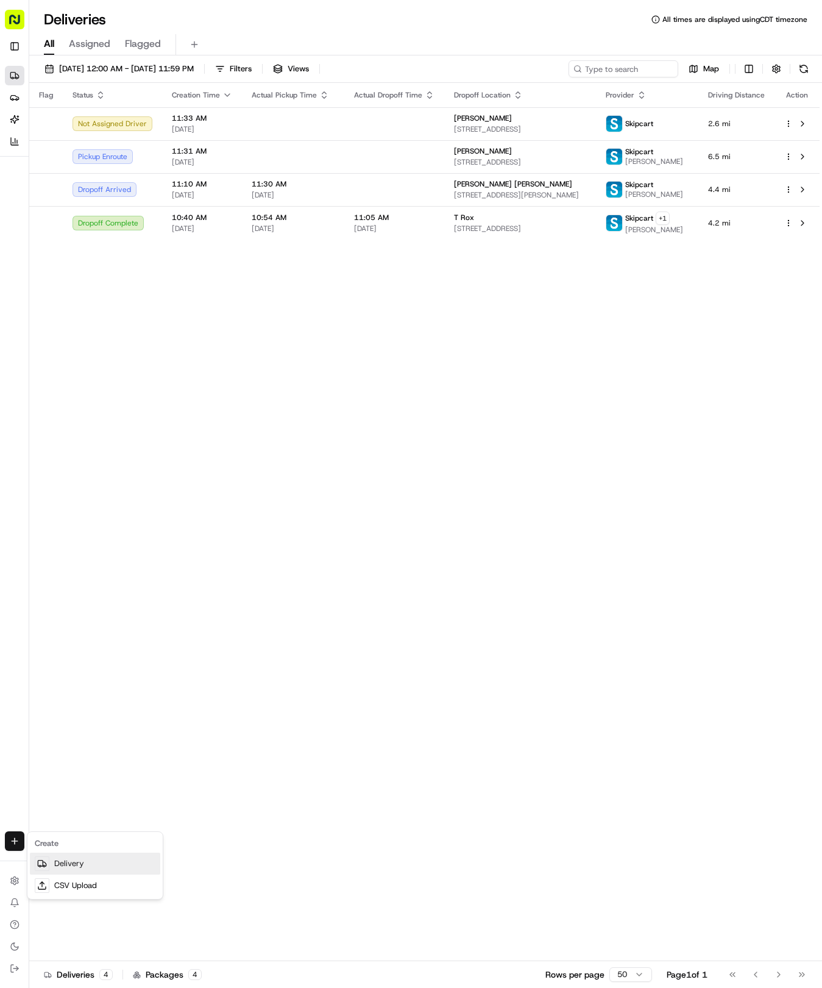
click at [56, 864] on link "Delivery" at bounding box center [95, 864] width 130 height 22
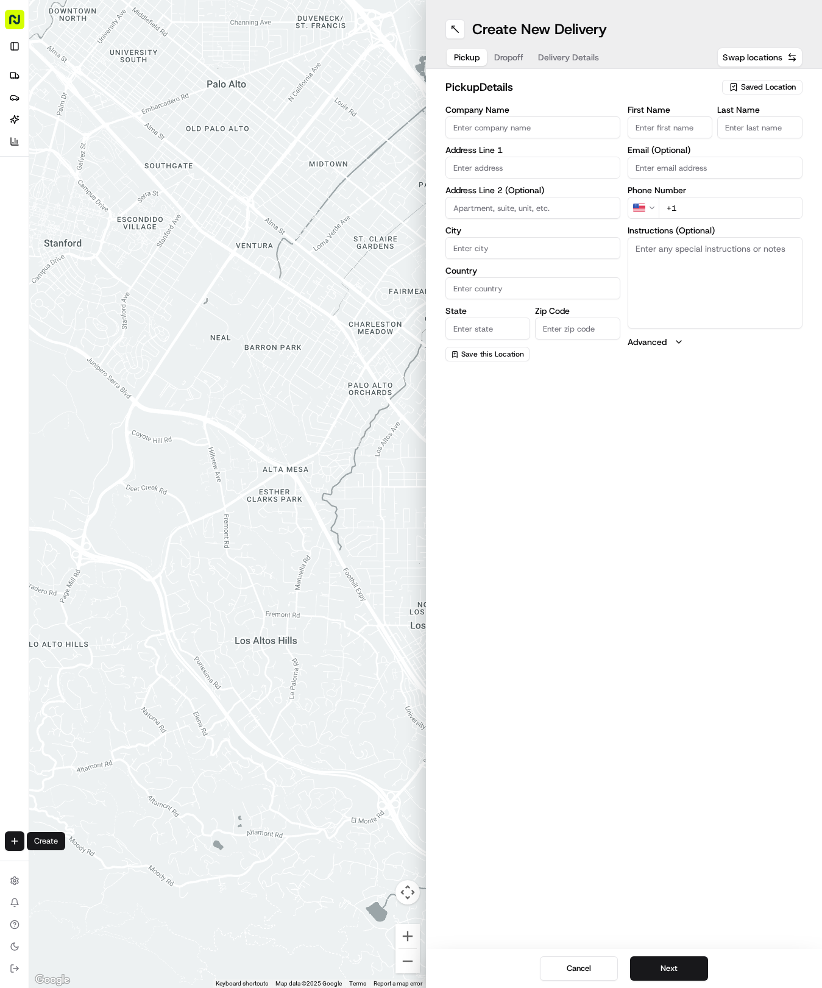
click at [772, 89] on span "Saved Location" at bounding box center [768, 87] width 55 height 11
drag, startPoint x: 724, startPoint y: 133, endPoint x: 710, endPoint y: 129, distance: 15.1
click at [724, 134] on span "(04) Tso Chinese Takeout & Delivery Round Rock (04)" at bounding box center [742, 138] width 150 height 22
type input "(04) Tso Chinese Takeout & Delivery Round Rock"
type input "2000 N [PERSON_NAME] St"
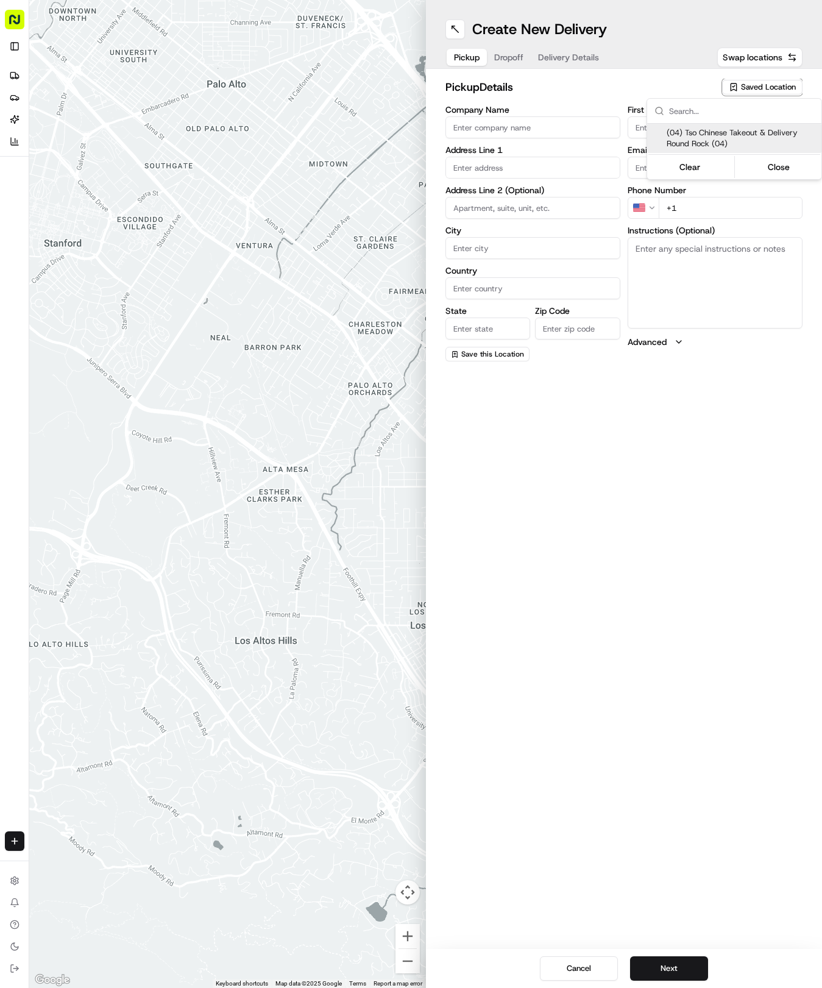
type input "Ste 108"
type input "Round Rock"
type input "US"
type input "[GEOGRAPHIC_DATA]"
type input "78664"
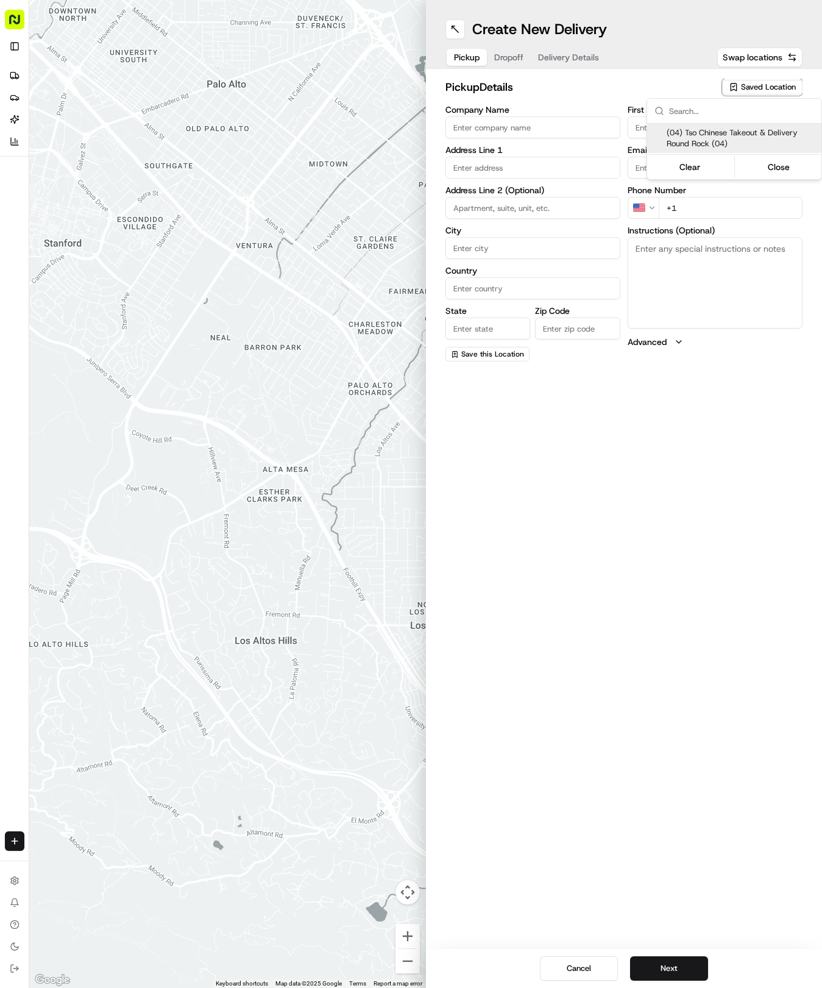
type input "Tso Chinese"
type input "Round Rock Manager"
type input "[EMAIL_ADDRESS][DOMAIN_NAME]"
type input "[PHONE_NUMBER]"
type textarea "Submit a picture displaying address & food as Proof of Delivery. Envía una foto…"
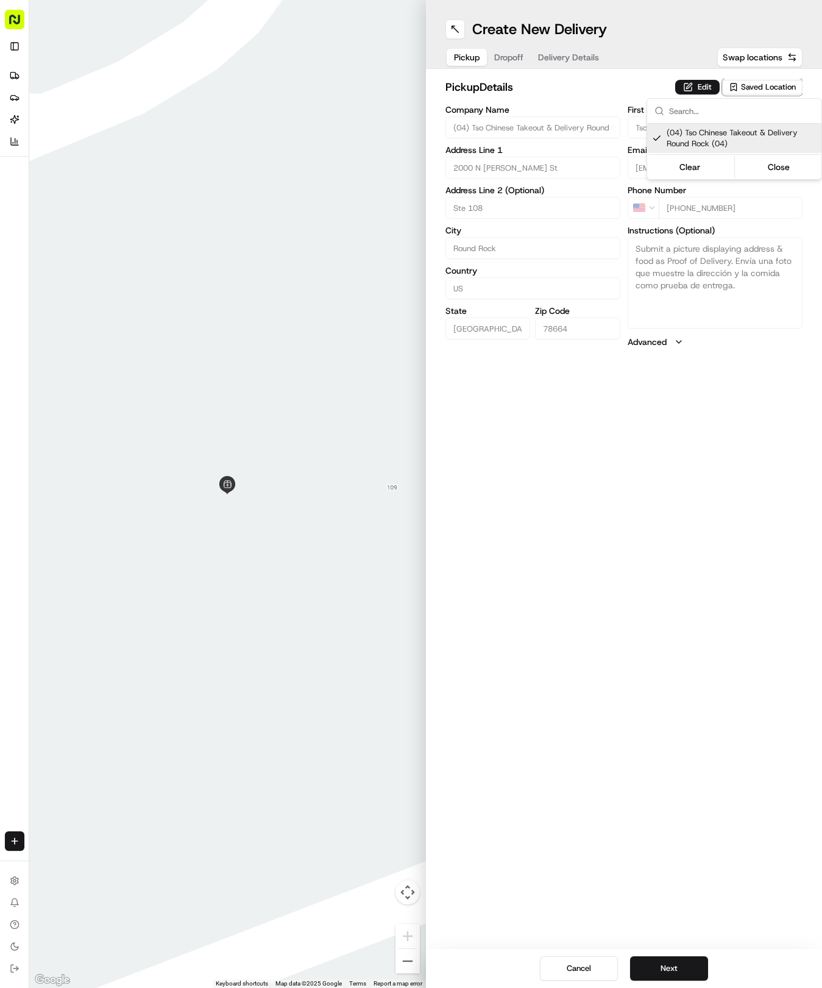
click at [572, 60] on html "Tso Chinese 04 Round Rock [EMAIL_ADDRESS][DOMAIN_NAME] Toggle Sidebar Deliverie…" at bounding box center [411, 494] width 822 height 988
click at [561, 55] on span "Delivery Details" at bounding box center [568, 57] width 61 height 12
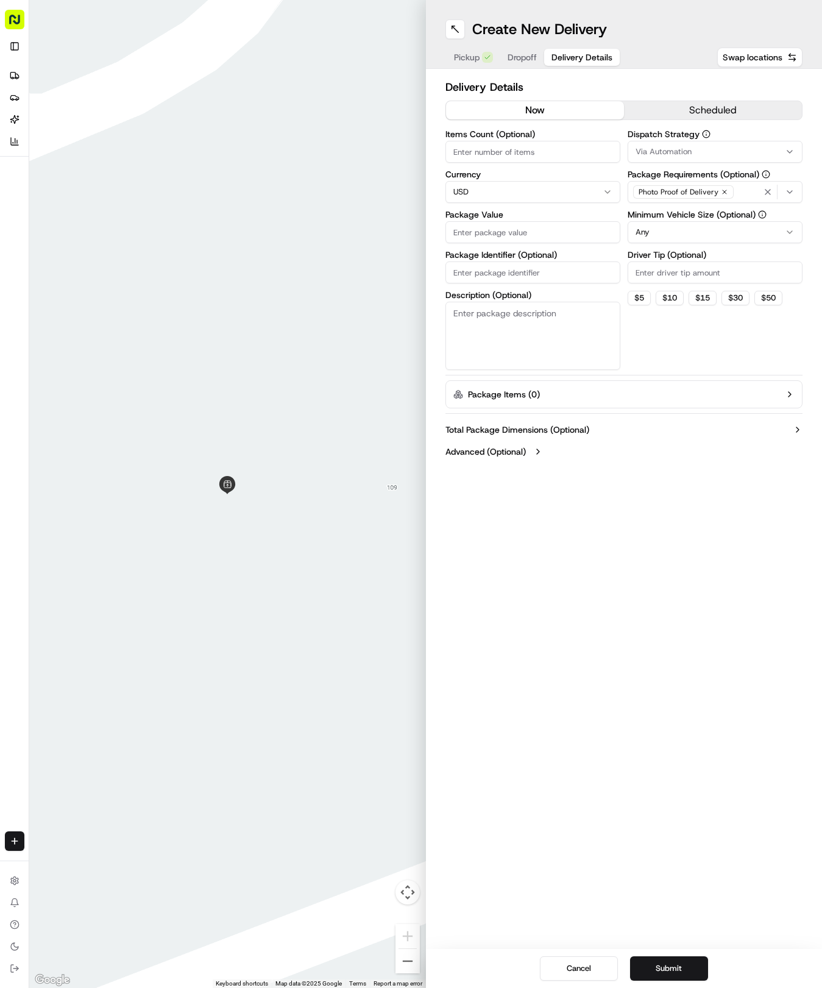
paste input "PVDU2N7"
click at [488, 274] on input "Package Identifier (Optional)" at bounding box center [533, 272] width 175 height 22
type input "PVDU2N7"
click at [522, 56] on span "Dropoff" at bounding box center [522, 57] width 29 height 12
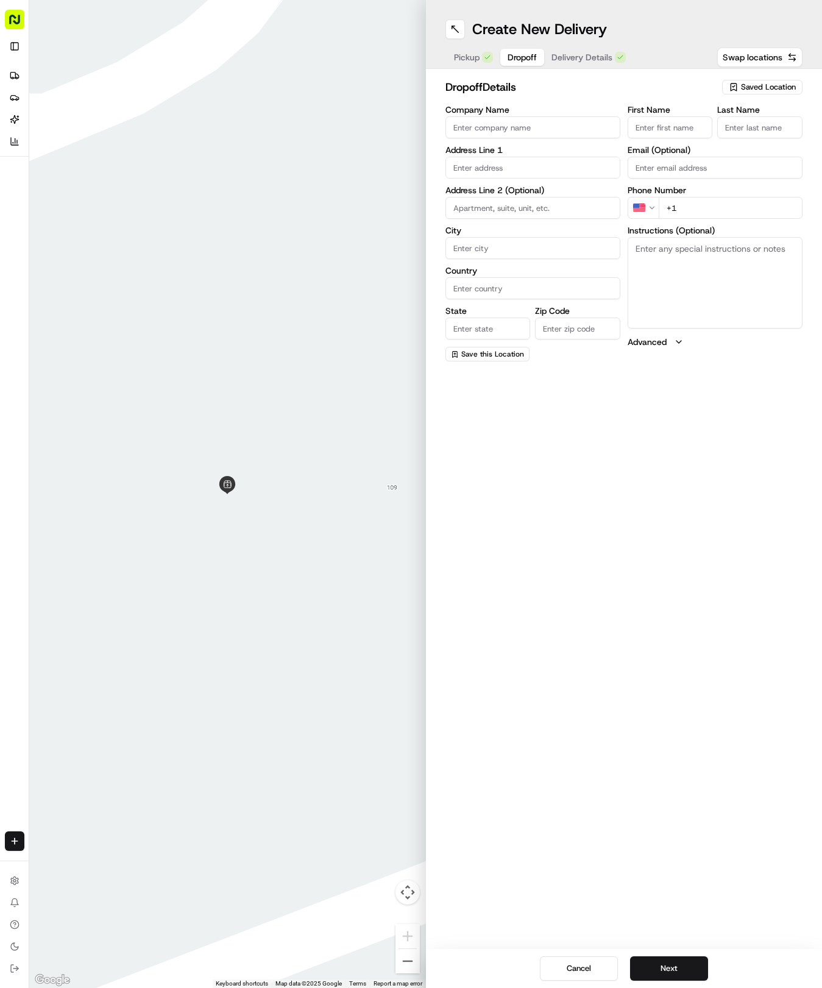
click at [493, 160] on input "text" at bounding box center [533, 168] width 175 height 22
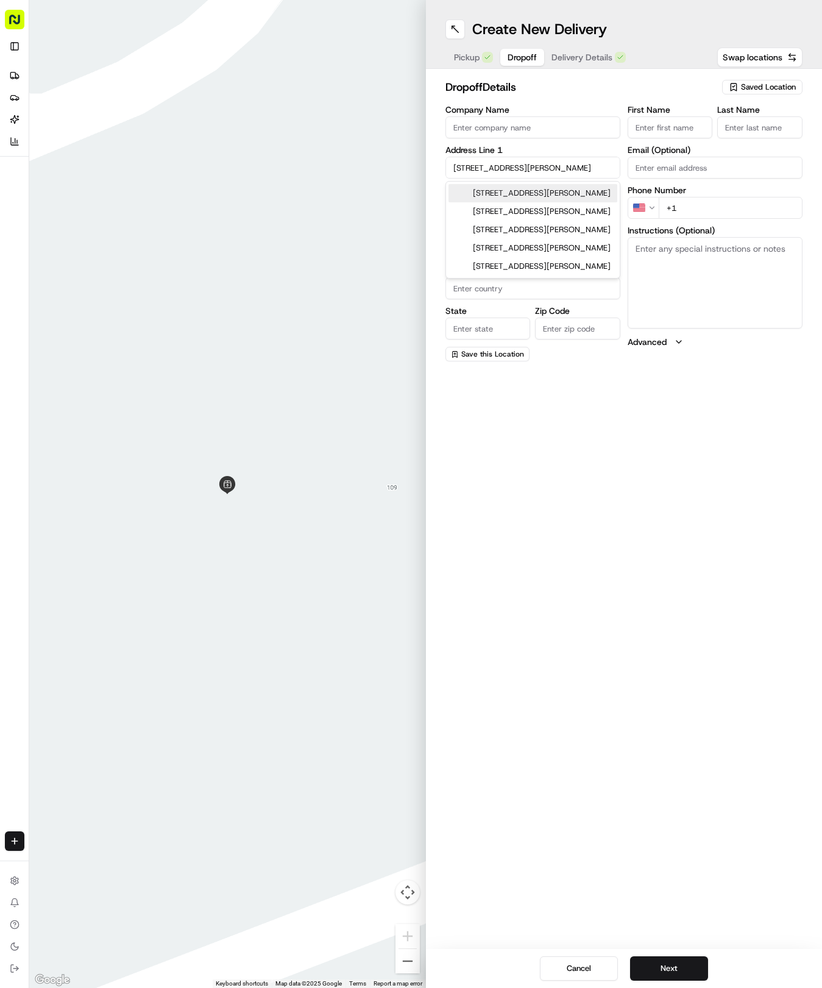
type input "[STREET_ADDRESS][PERSON_NAME]"
type input "Round Rock"
type input "[GEOGRAPHIC_DATA]"
type input "78665"
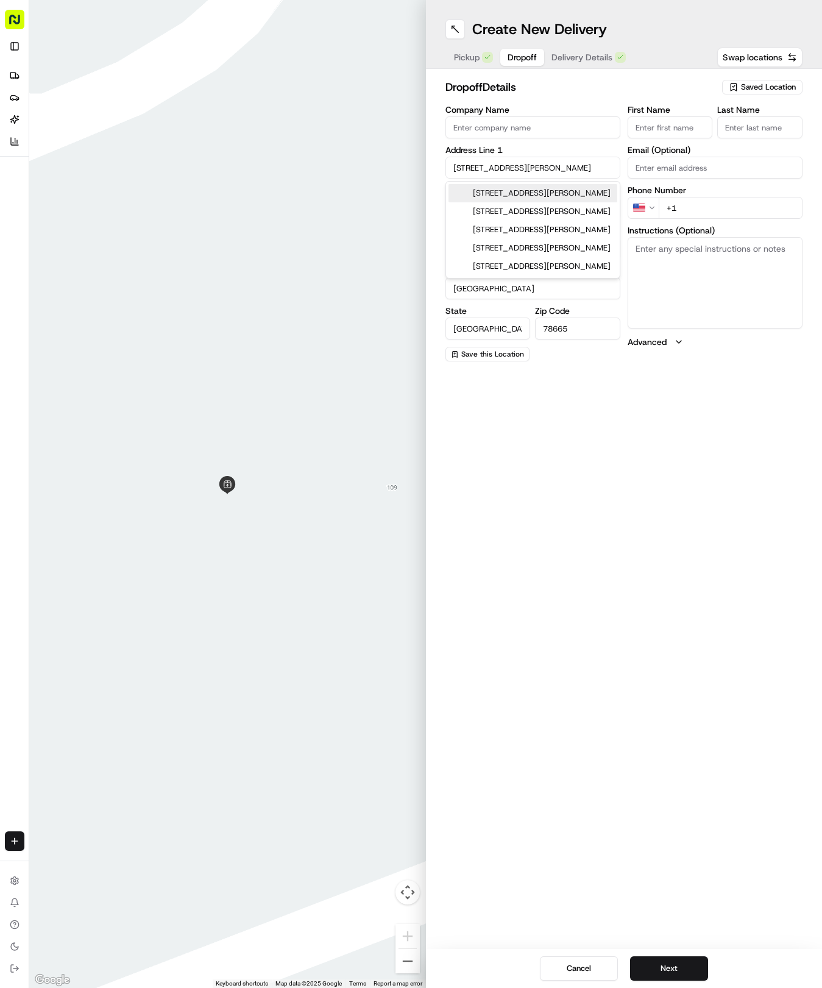
type input "2823 Saint [PERSON_NAME]"
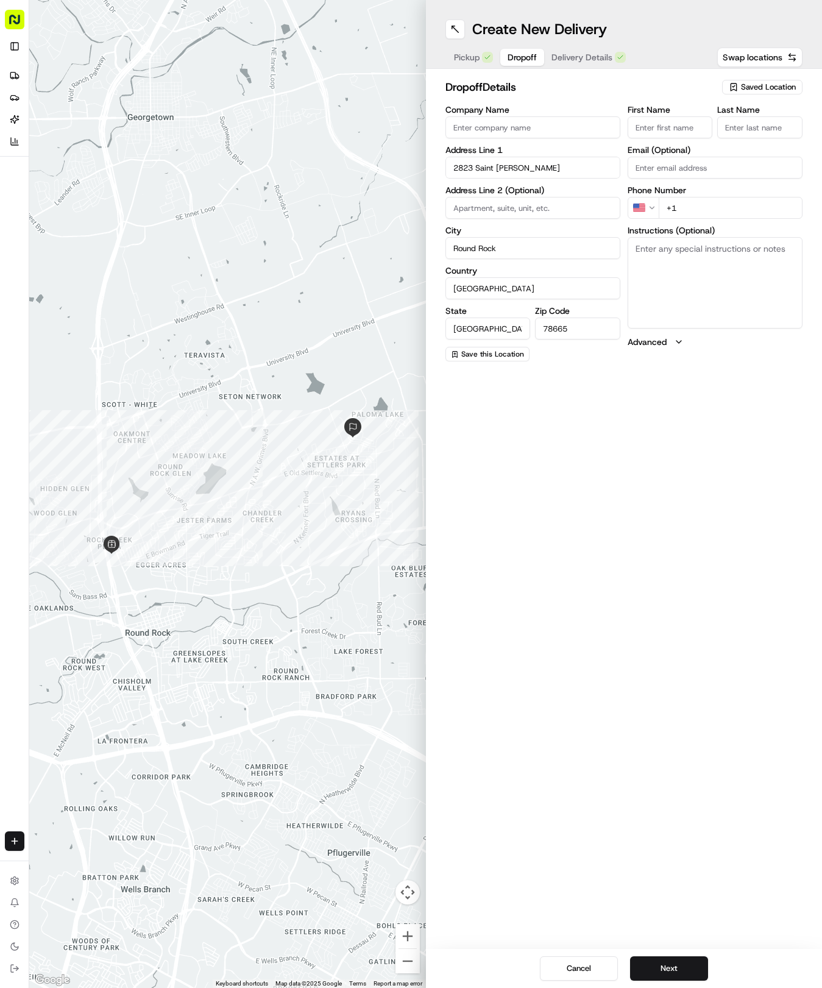
click at [684, 118] on input "First Name" at bounding box center [670, 127] width 85 height 22
type input "[PERSON_NAME]"
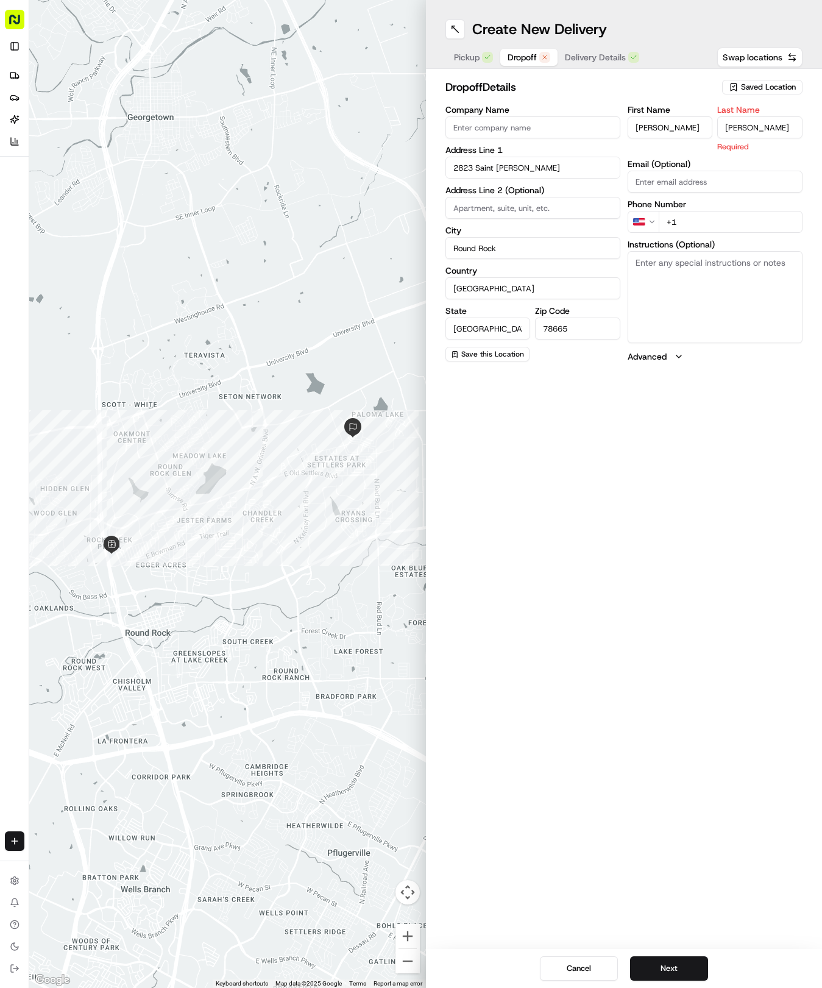
type input "[PERSON_NAME]"
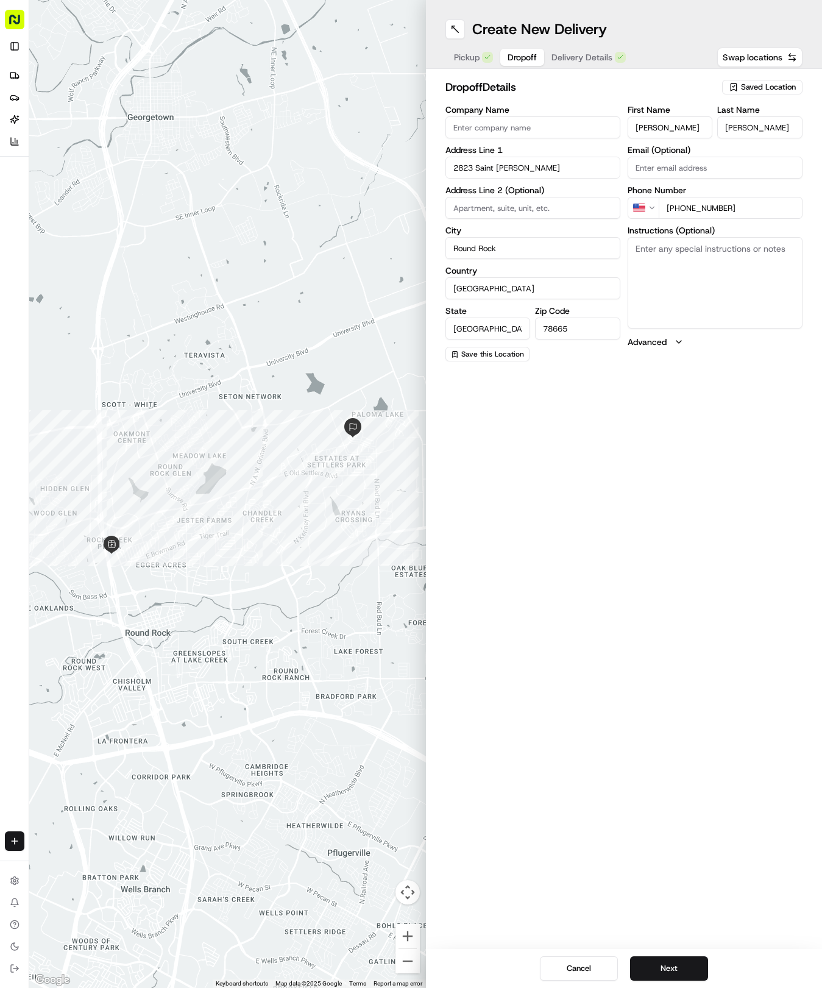
type input "[PHONE_NUMBER]"
click at [683, 289] on textarea "Instructions (Optional)" at bounding box center [715, 282] width 175 height 91
paste textarea "Ring doorbell and leave at front door please. Thank You!"
type textarea "Ring doorbell and leave at front door please. Thank You!"
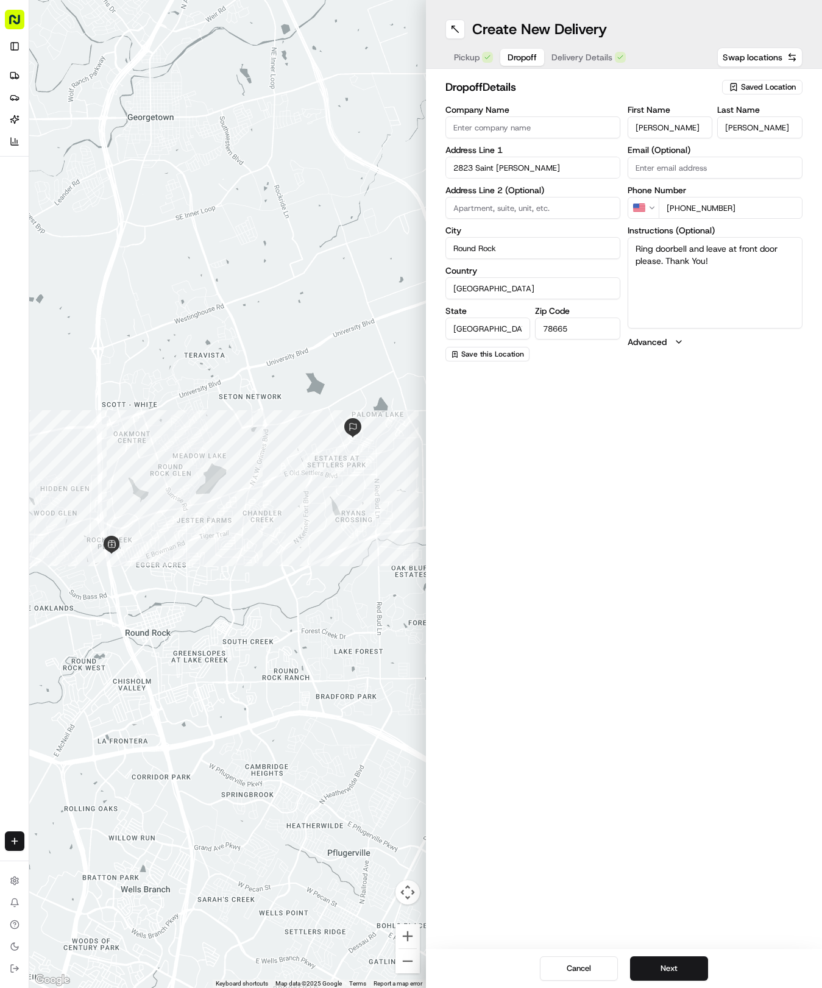
click at [589, 55] on span "Delivery Details" at bounding box center [582, 57] width 61 height 12
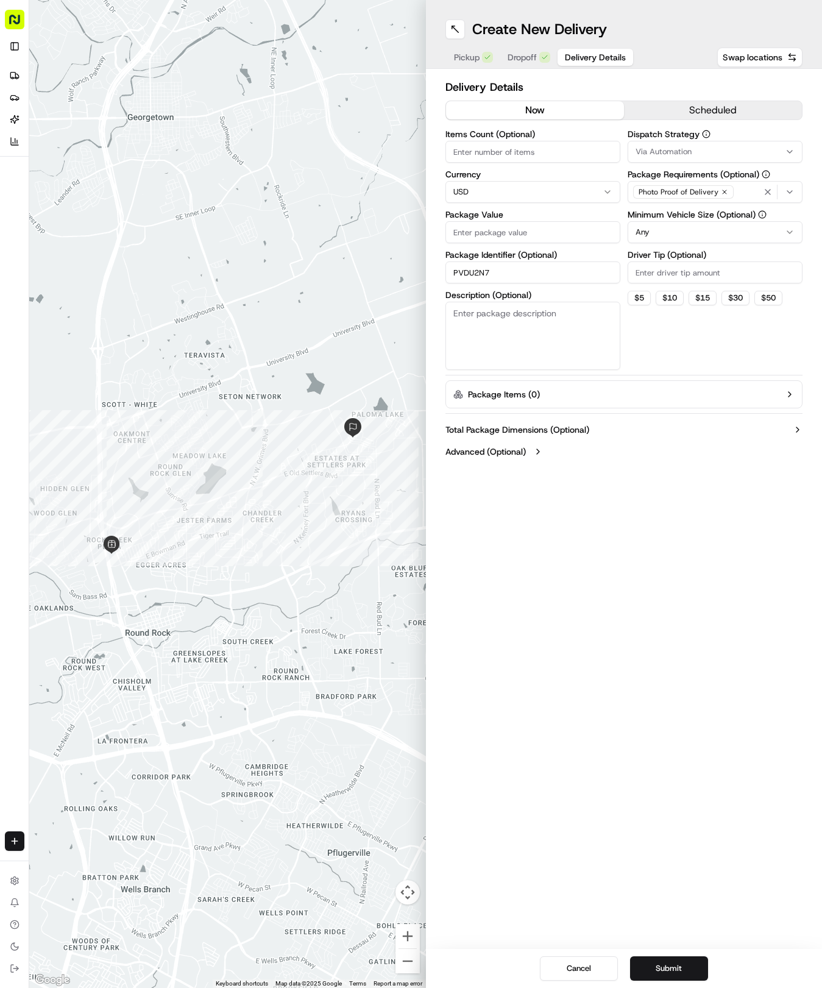
click at [538, 216] on label "Package Value" at bounding box center [533, 214] width 175 height 9
click at [538, 221] on input "Package Value" at bounding box center [533, 232] width 175 height 22
click at [532, 226] on input "Package Value" at bounding box center [533, 232] width 175 height 22
type input "75.50"
click at [675, 152] on span "Via Automation" at bounding box center [664, 151] width 56 height 11
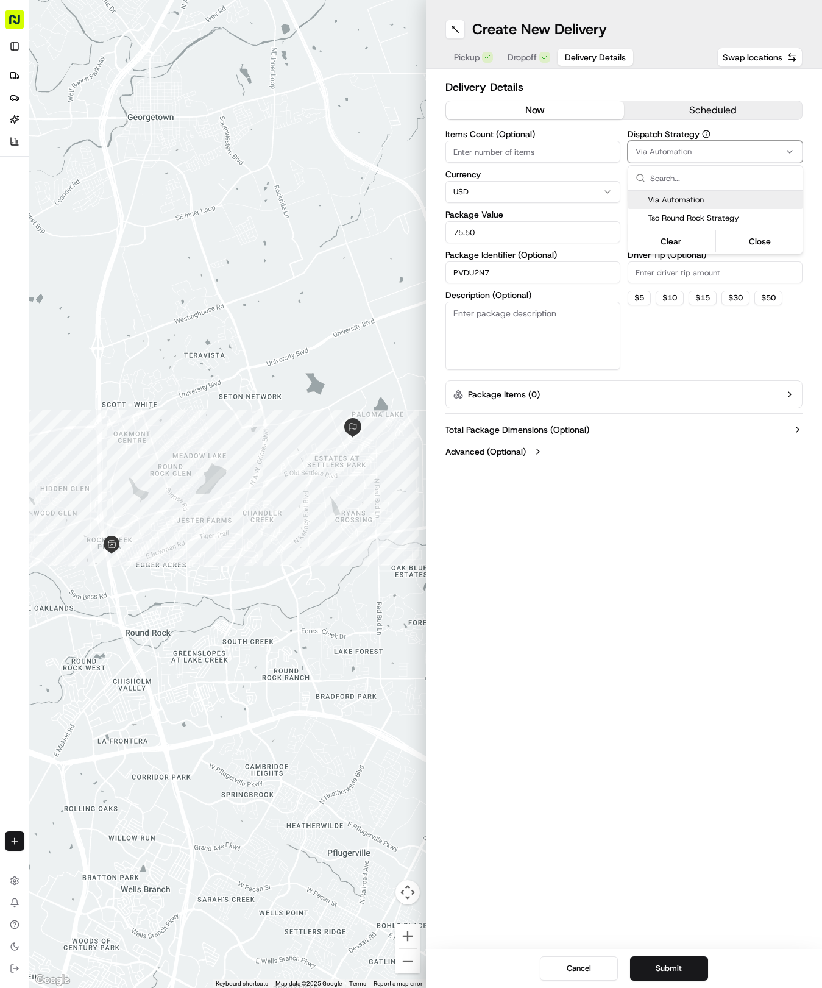
click at [667, 228] on div "Clear Close" at bounding box center [715, 240] width 174 height 26
click at [671, 224] on div "Tso Round Rock Strategy" at bounding box center [715, 218] width 174 height 18
drag, startPoint x: 655, startPoint y: 285, endPoint x: 666, endPoint y: 213, distance: 72.8
click at [656, 280] on html "Tso Chinese 04 Round Rock [EMAIL_ADDRESS][DOMAIN_NAME] Toggle Sidebar Deliverie…" at bounding box center [411, 494] width 822 height 988
click at [663, 234] on html "Tso Chinese 04 Round Rock [EMAIL_ADDRESS][DOMAIN_NAME] Toggle Sidebar Deliverie…" at bounding box center [411, 494] width 822 height 988
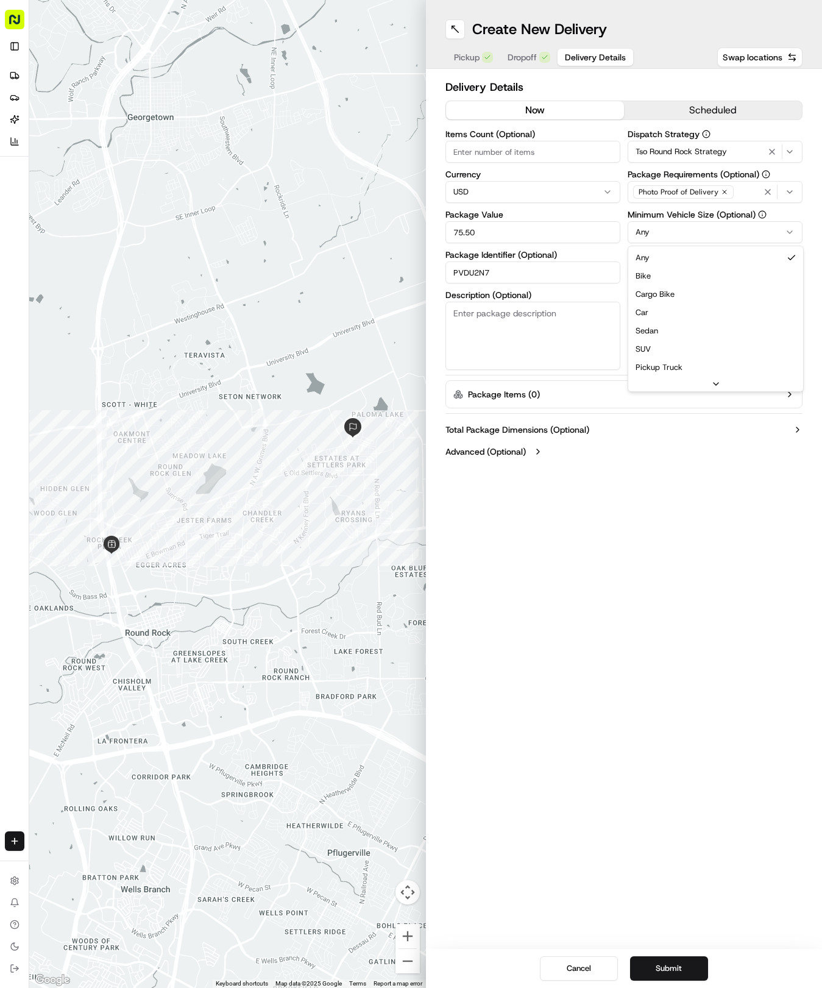
drag, startPoint x: 656, startPoint y: 308, endPoint x: 667, endPoint y: 280, distance: 30.1
click at [668, 277] on input "Driver Tip (Optional)" at bounding box center [715, 272] width 175 height 22
type input "2"
click at [644, 966] on button "Submit" at bounding box center [669, 968] width 78 height 24
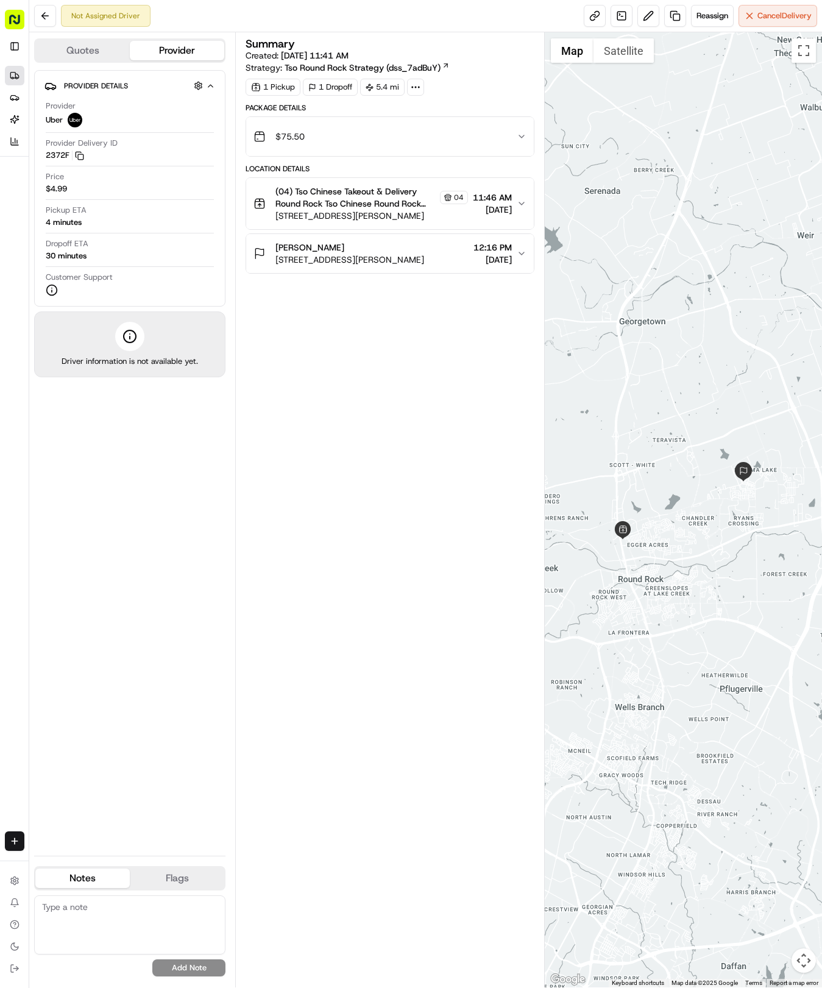
click at [18, 73] on icon at bounding box center [15, 76] width 10 height 10
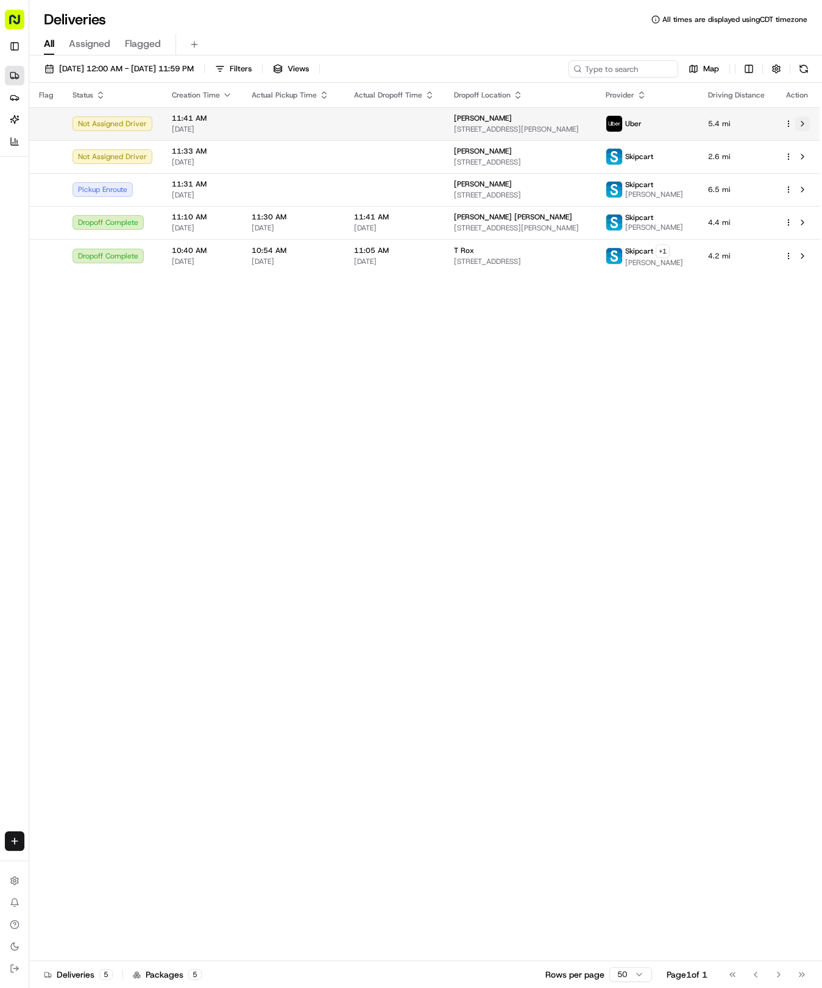
click at [805, 121] on button at bounding box center [802, 123] width 15 height 15
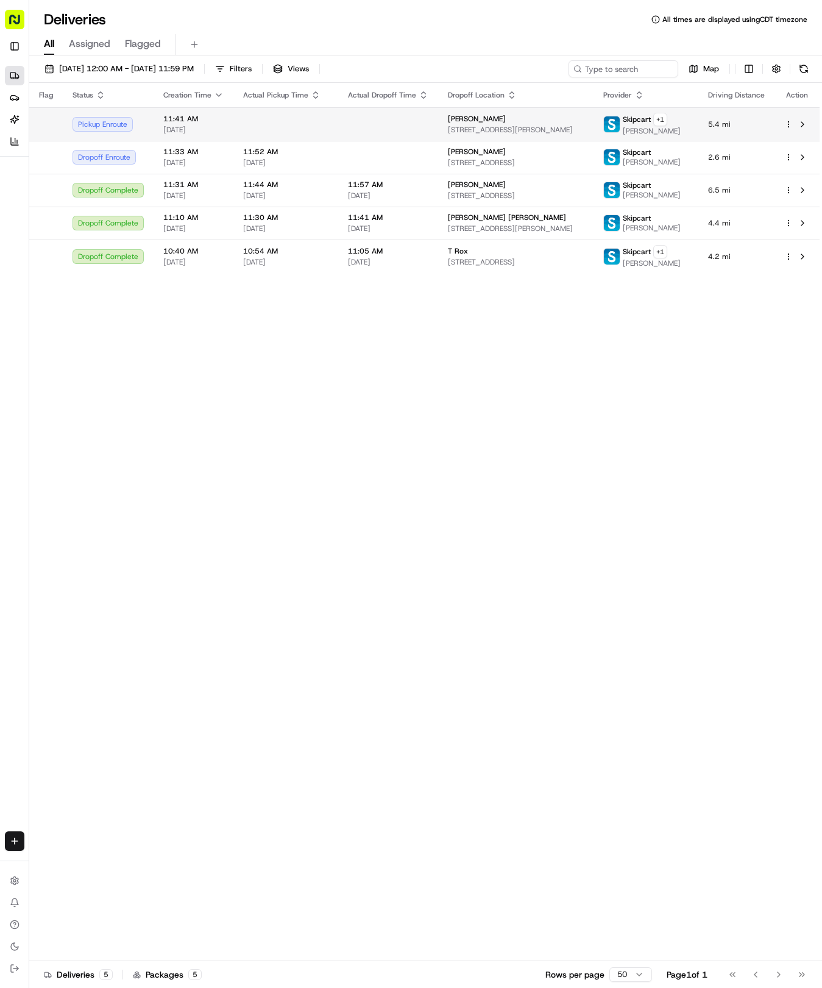
click at [378, 124] on div at bounding box center [388, 124] width 80 height 1
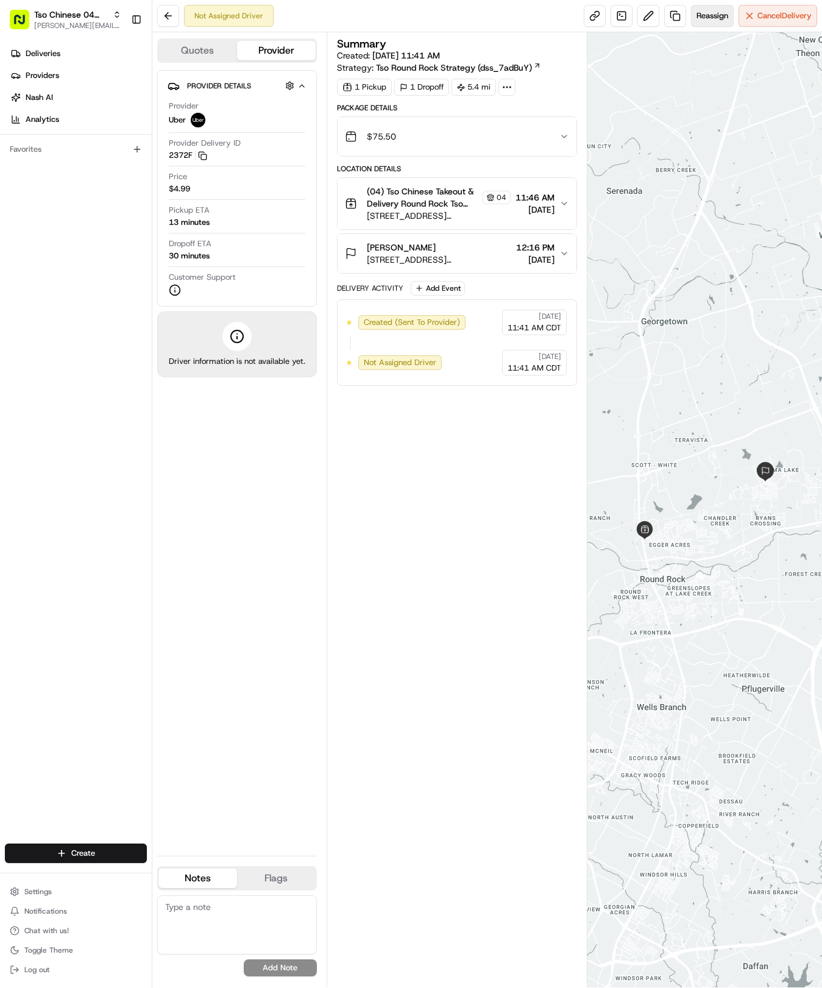
click at [711, 24] on button "Reassign" at bounding box center [712, 16] width 43 height 22
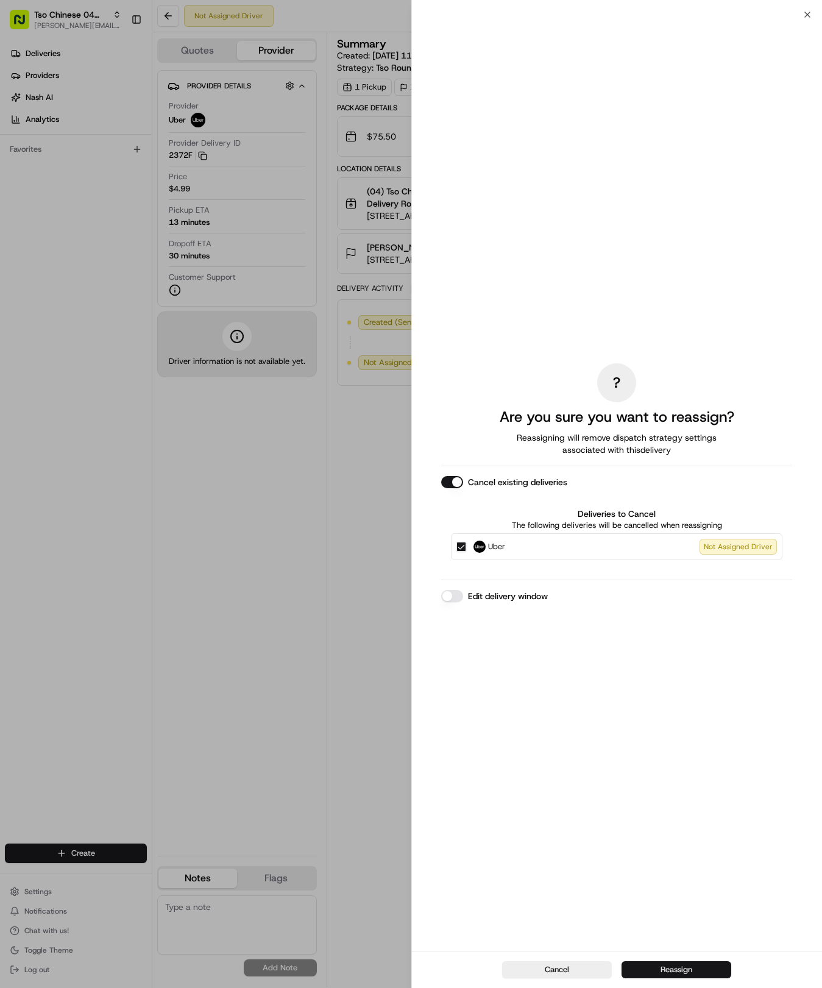
click at [702, 970] on button "Reassign" at bounding box center [677, 969] width 110 height 17
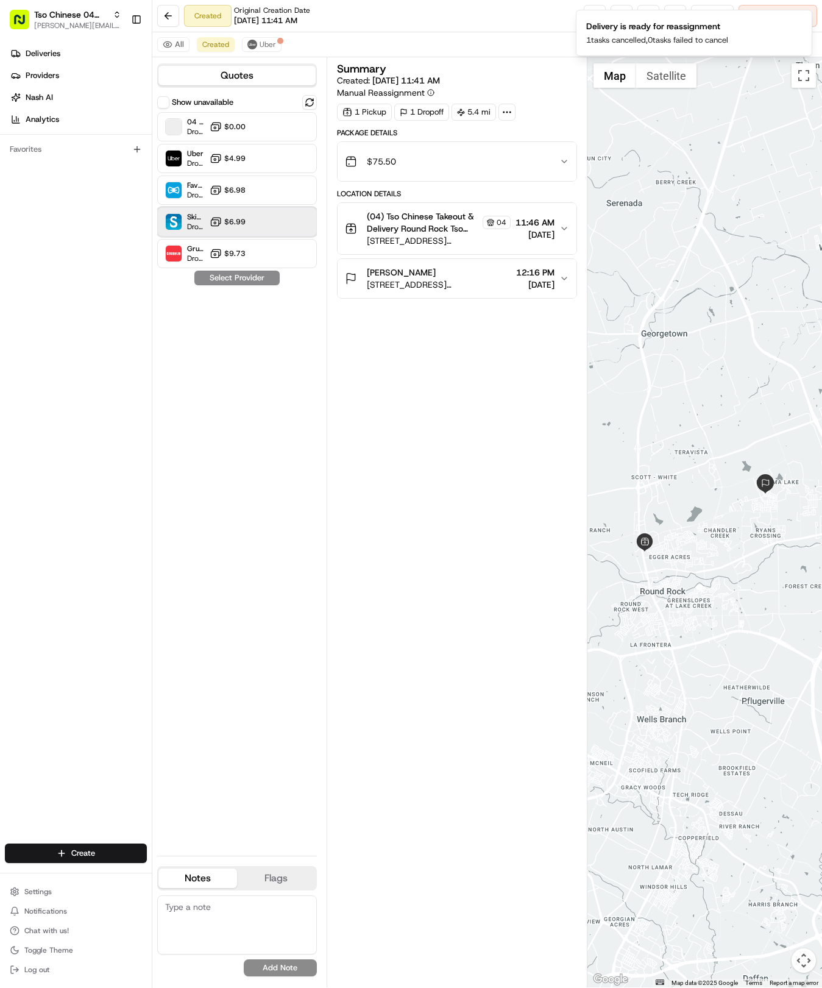
click at [263, 216] on div "Skipcart Dropoff ETA 31 minutes $6.99" at bounding box center [237, 221] width 160 height 29
click at [238, 276] on button "Assign Provider" at bounding box center [237, 278] width 87 height 15
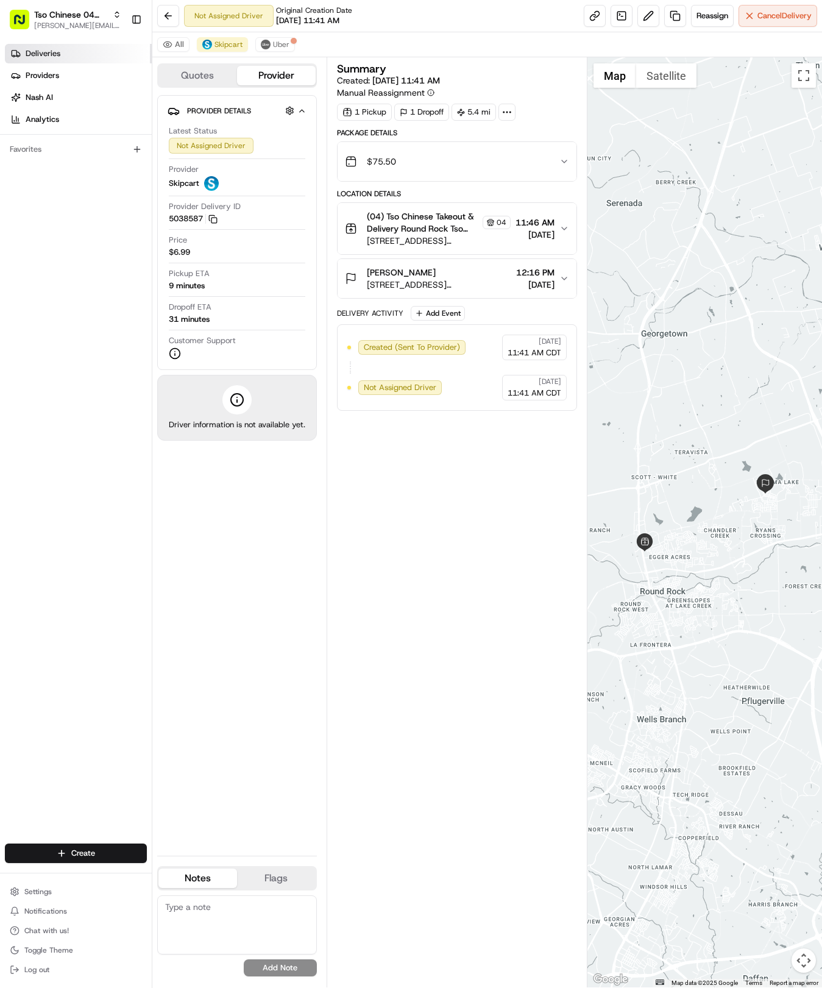
click at [63, 59] on link "Deliveries" at bounding box center [78, 54] width 147 height 20
